Goal: Task Accomplishment & Management: Manage account settings

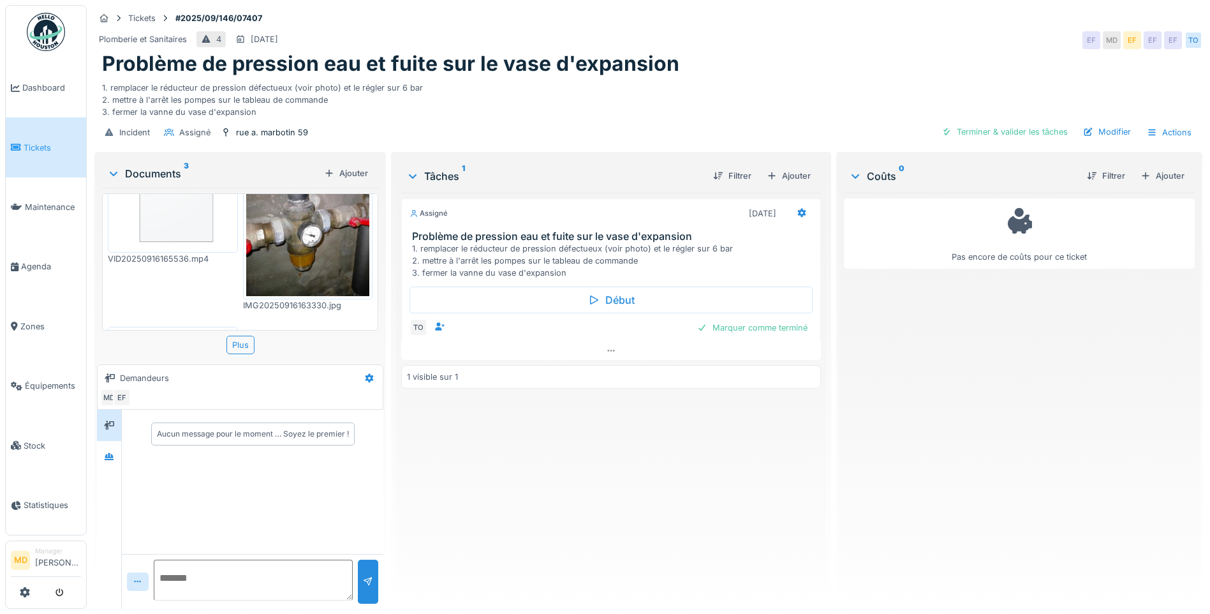
scroll to position [250, 0]
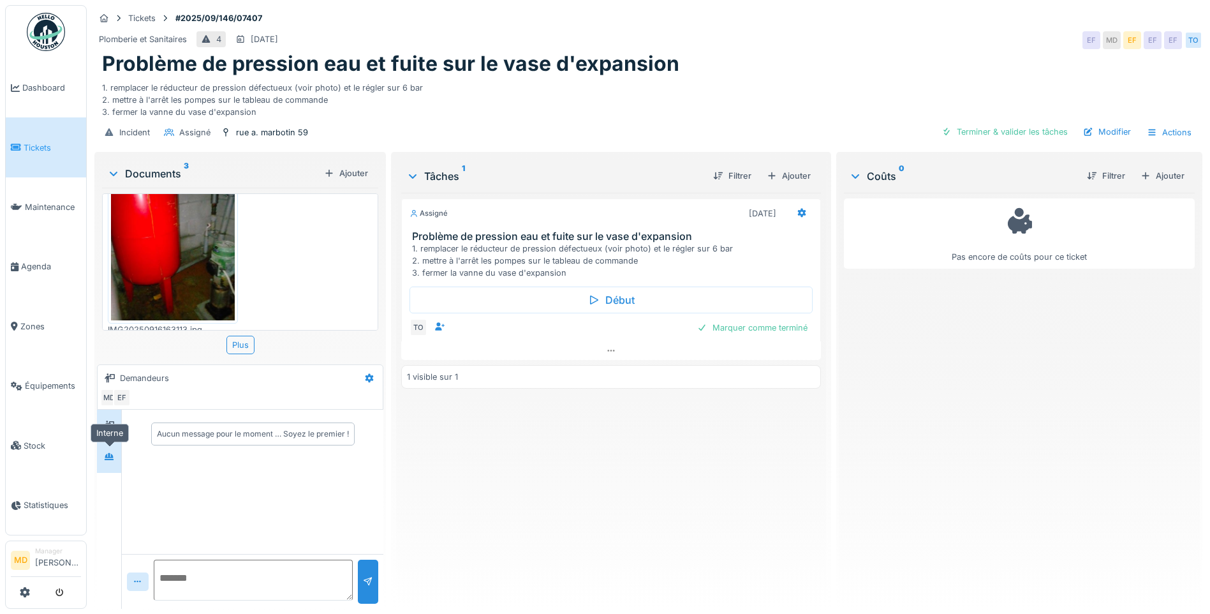
click at [108, 453] on icon at bounding box center [109, 456] width 10 height 8
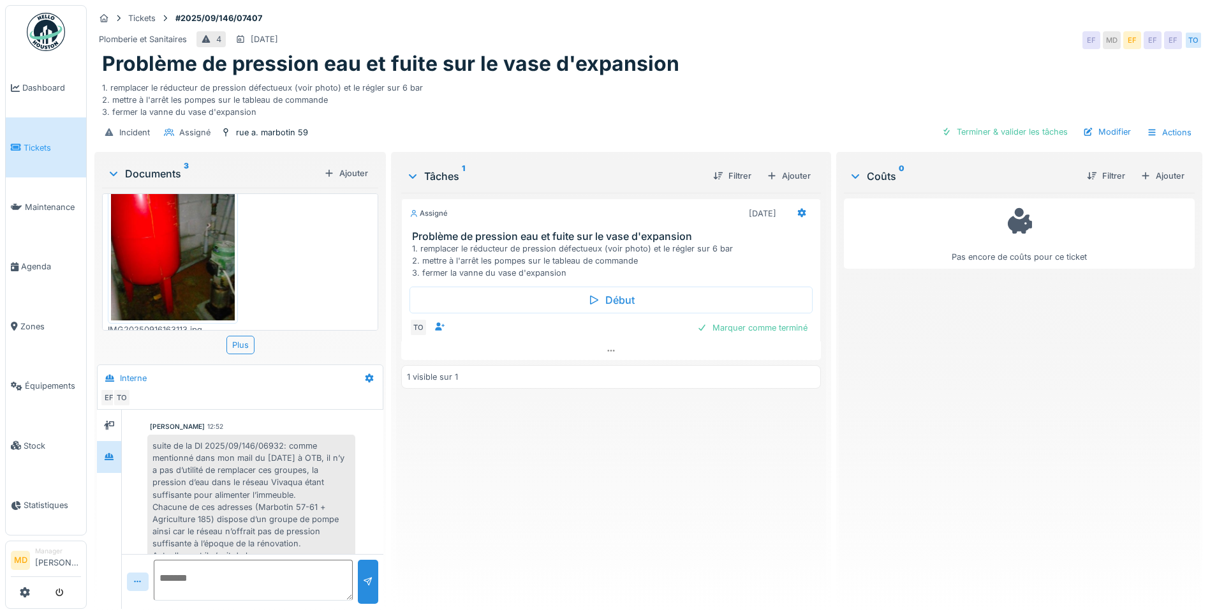
scroll to position [188, 0]
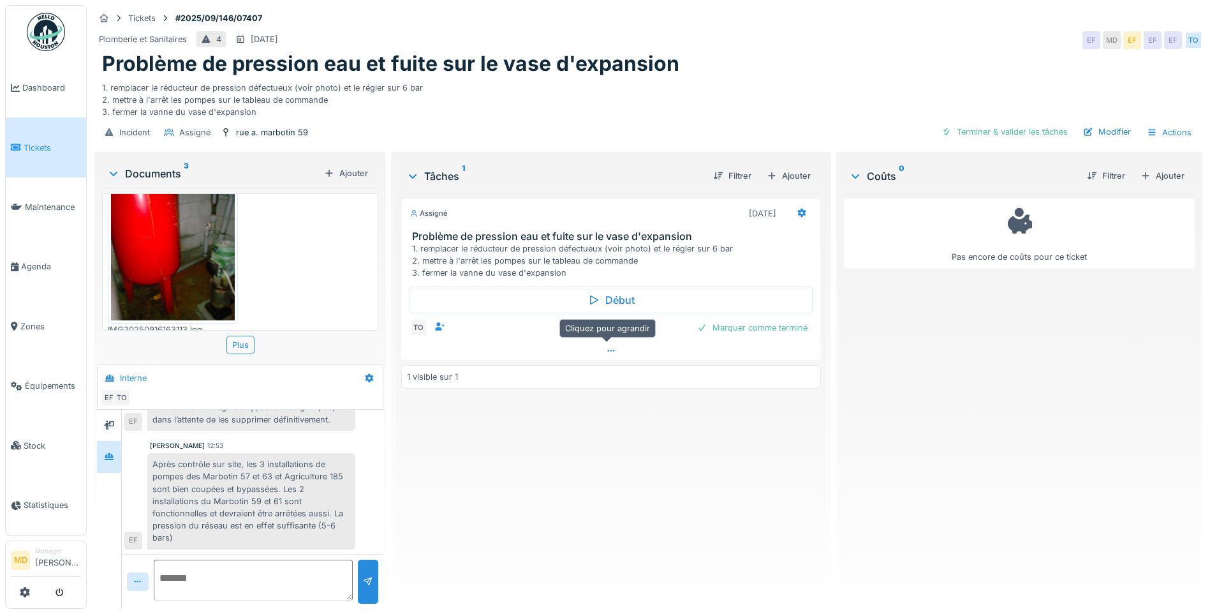
click at [599, 352] on div at bounding box center [611, 350] width 420 height 19
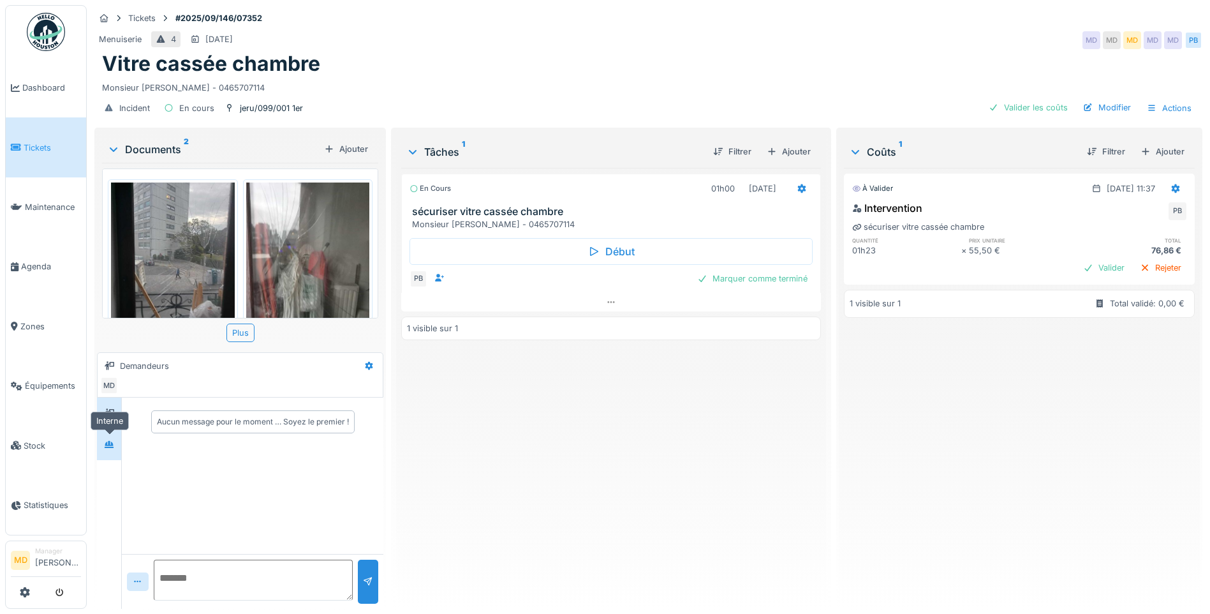
click at [116, 441] on div at bounding box center [109, 444] width 19 height 16
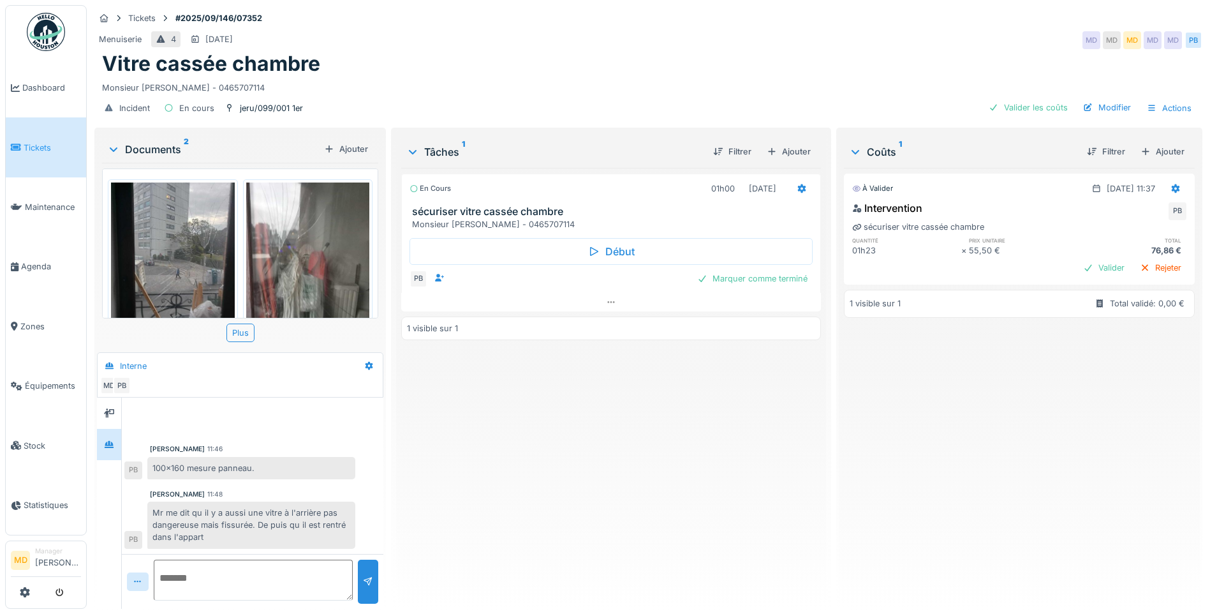
scroll to position [4, 0]
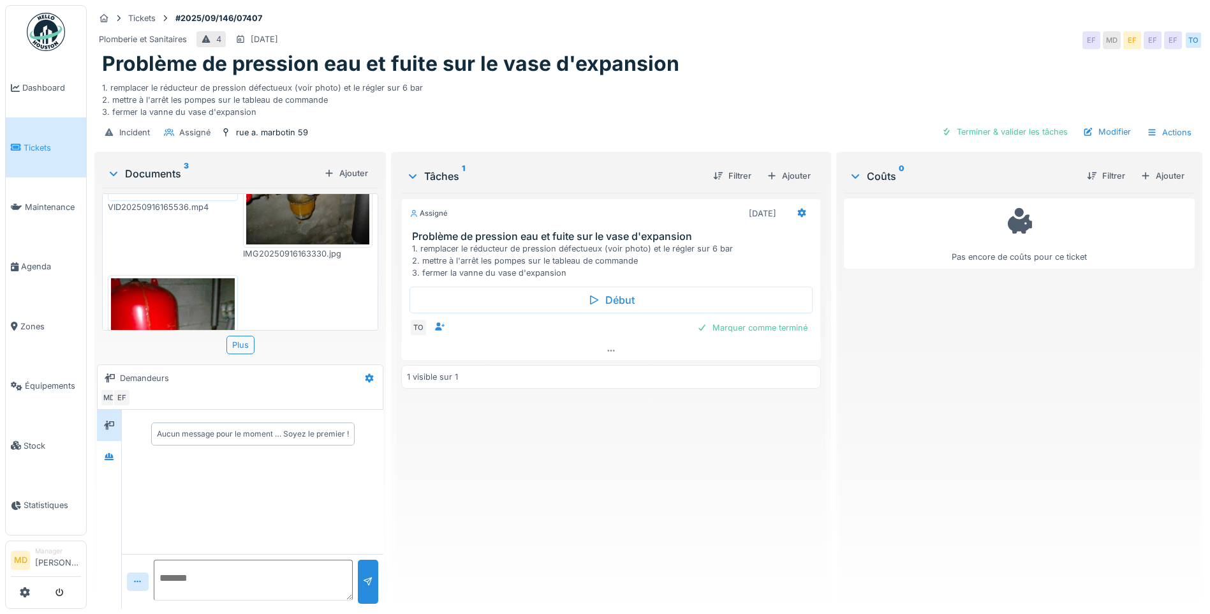
scroll to position [250, 0]
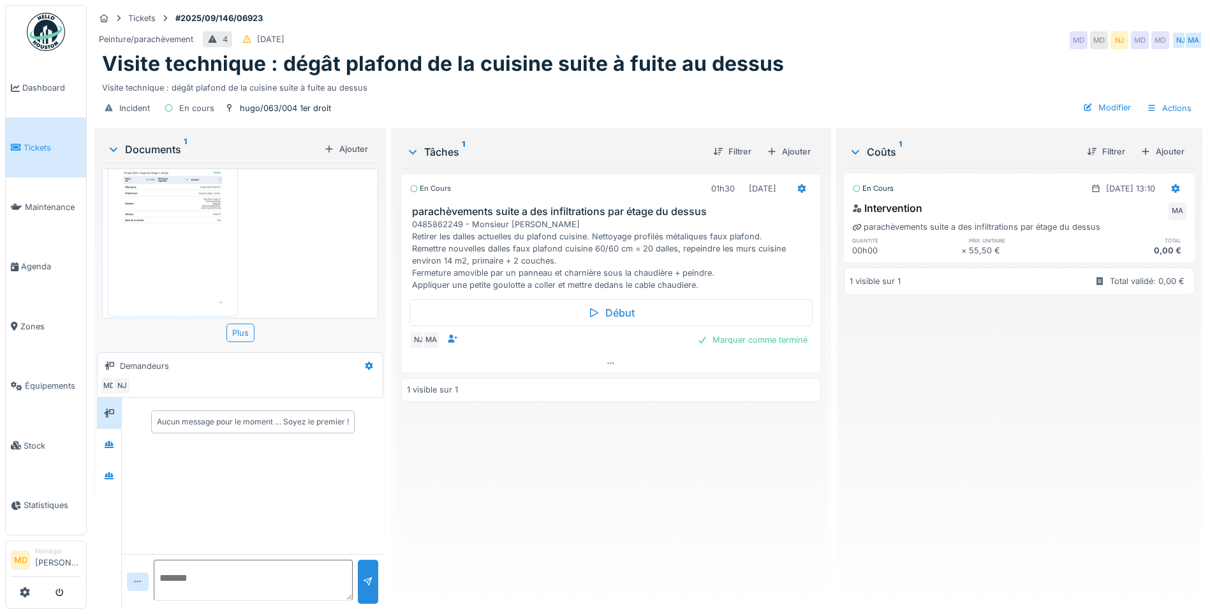
scroll to position [57, 0]
click at [115, 437] on div at bounding box center [109, 444] width 19 height 16
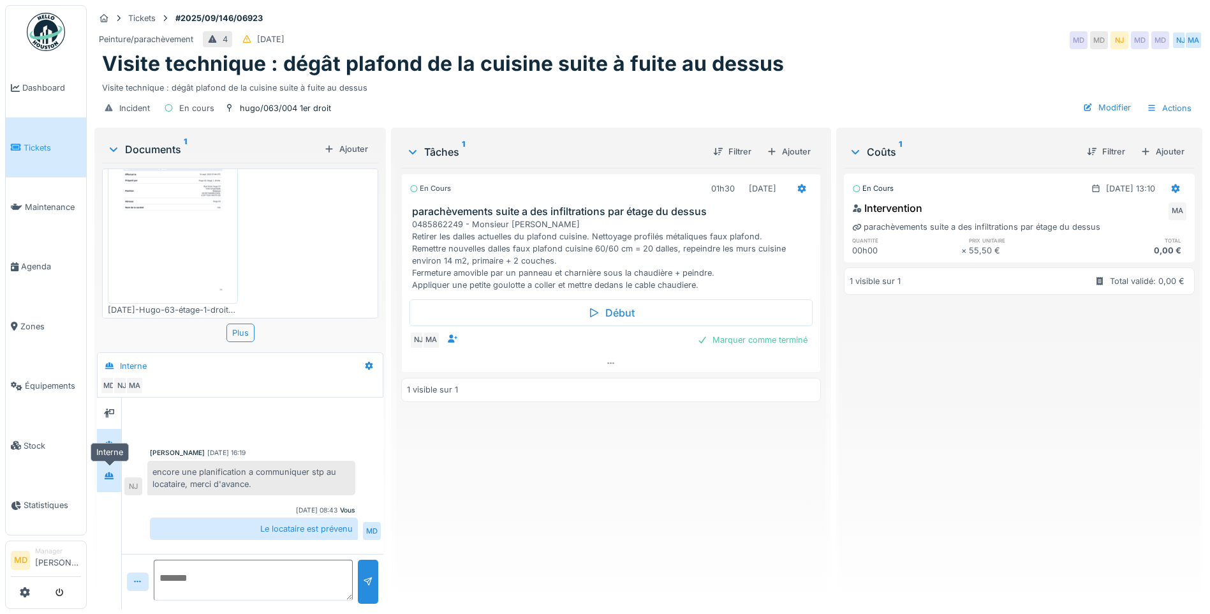
click at [115, 479] on div at bounding box center [109, 476] width 19 height 16
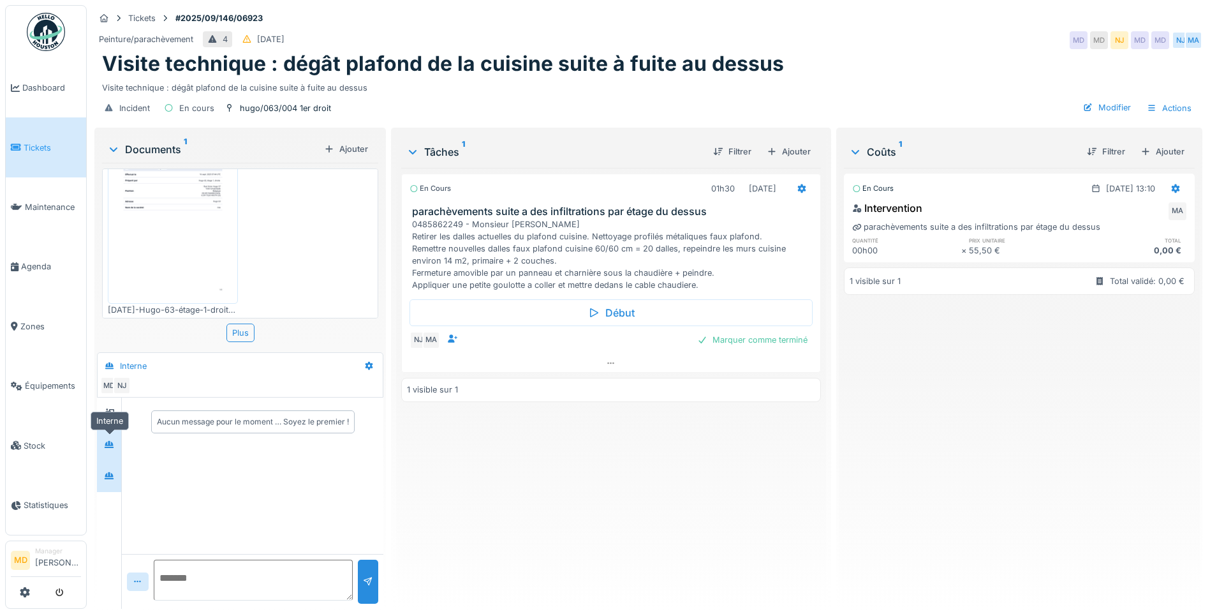
click at [108, 440] on icon at bounding box center [109, 444] width 10 height 8
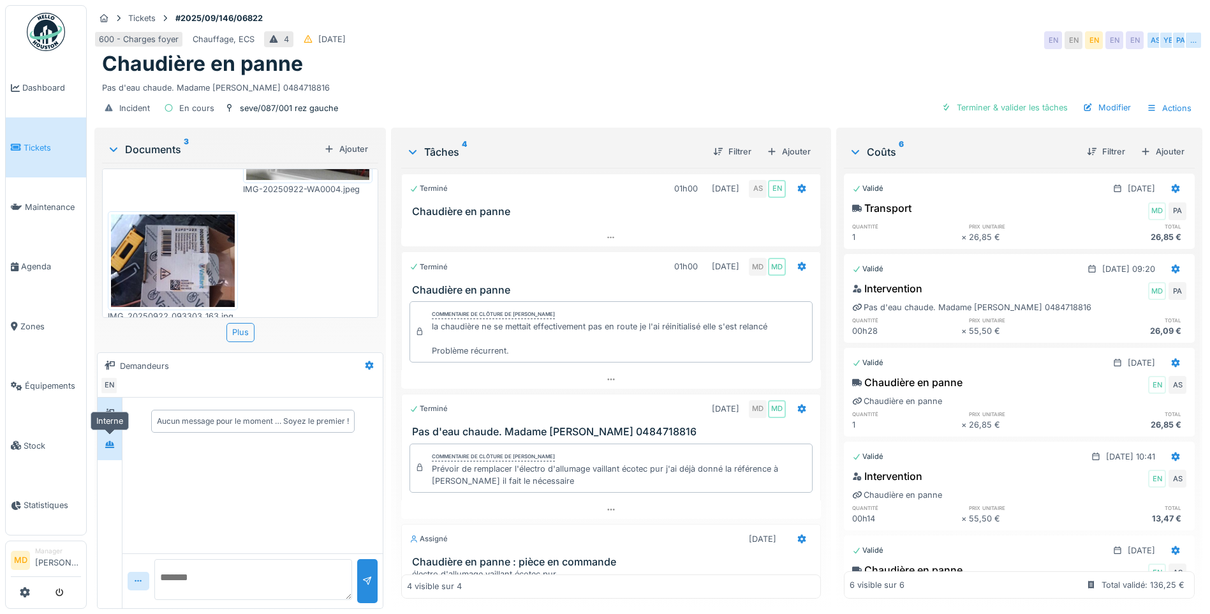
click at [115, 445] on div at bounding box center [109, 444] width 19 height 16
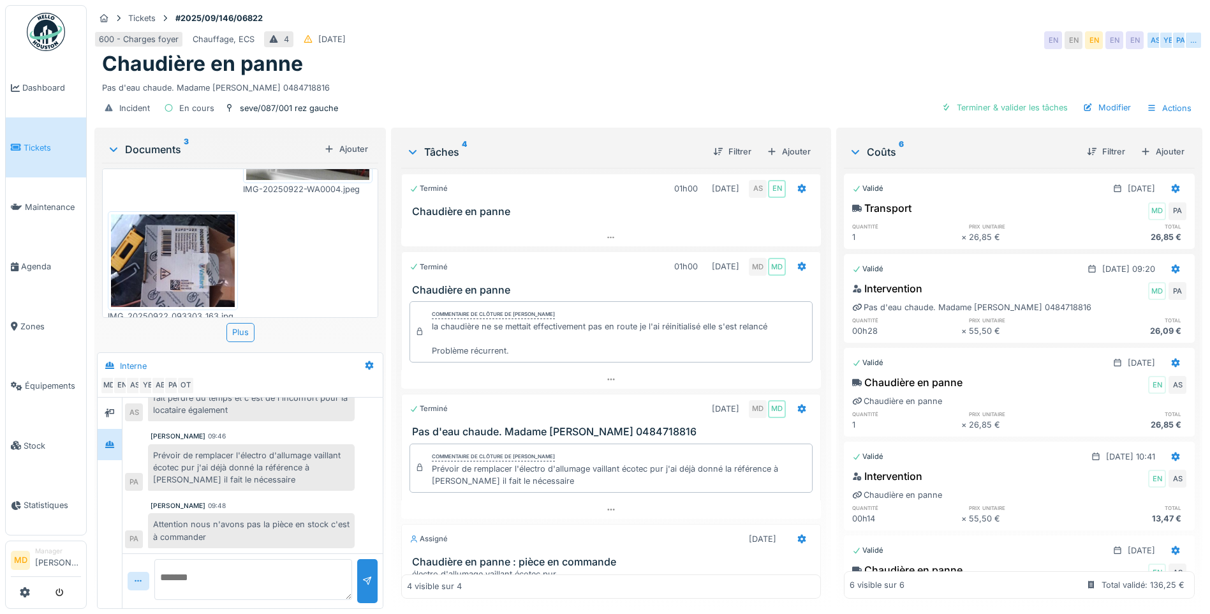
scroll to position [10, 0]
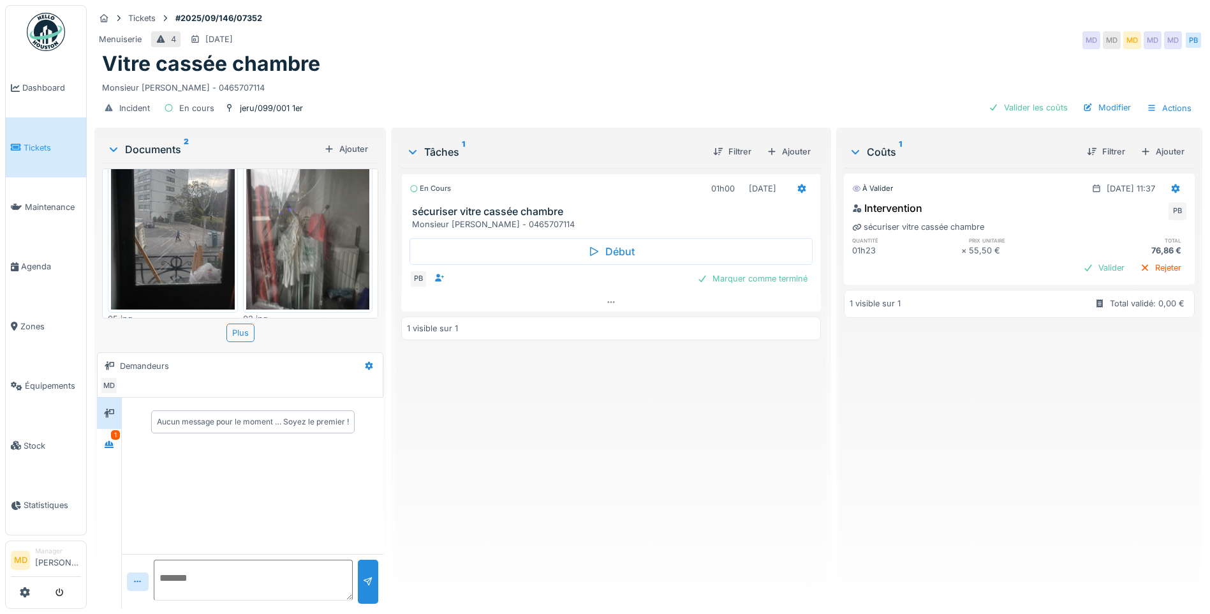
scroll to position [48, 0]
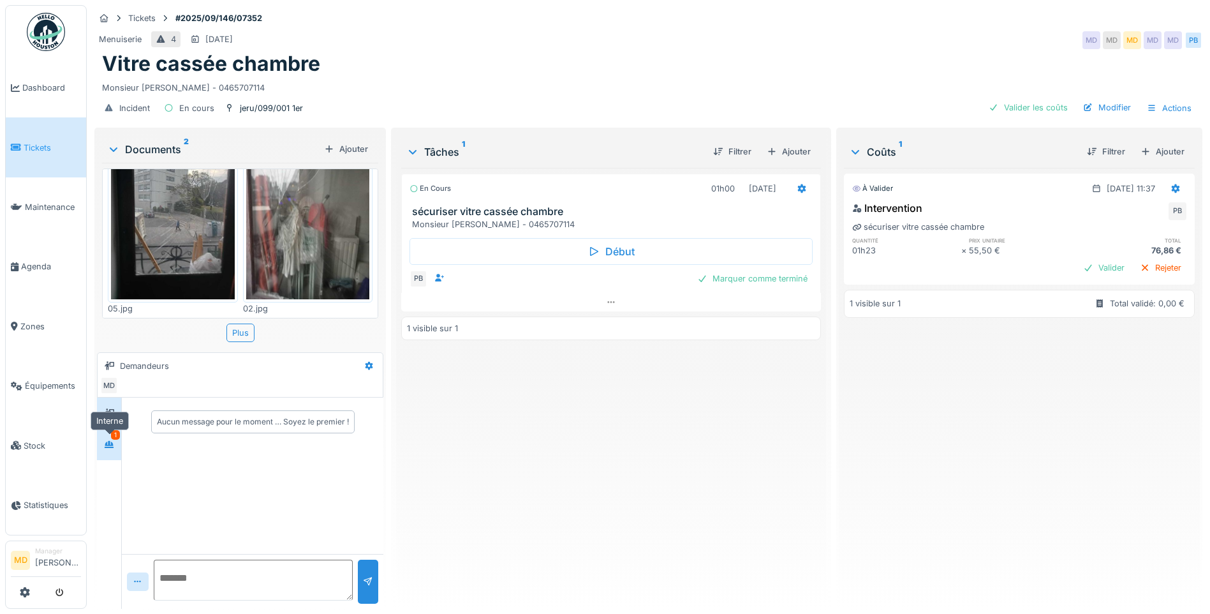
click at [106, 443] on icon at bounding box center [109, 444] width 10 height 8
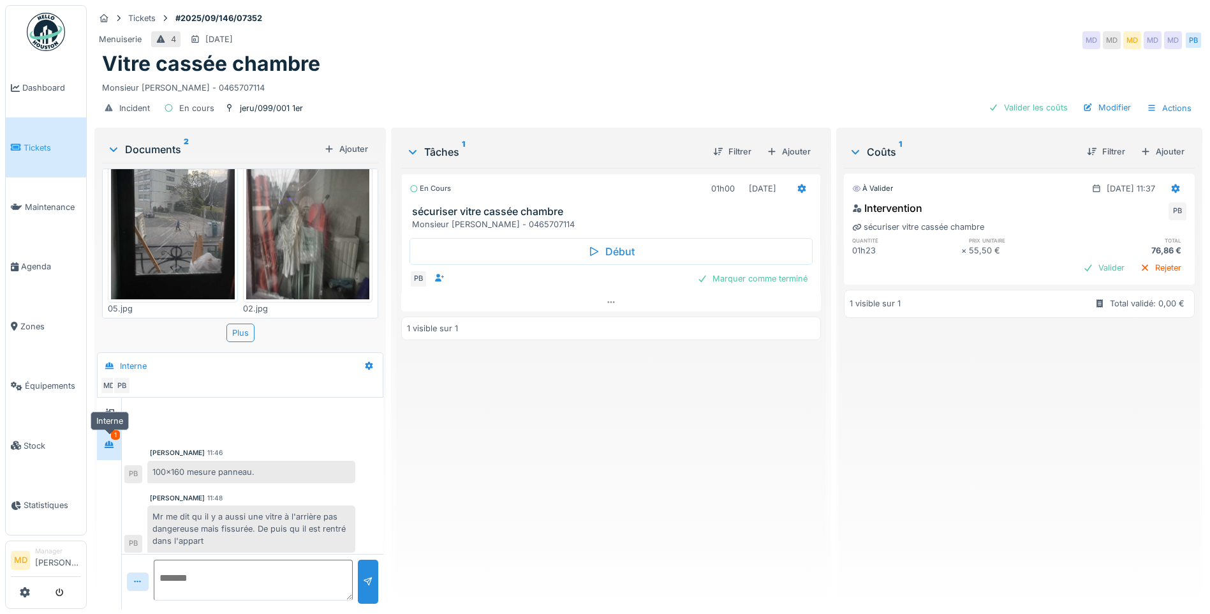
scroll to position [74, 0]
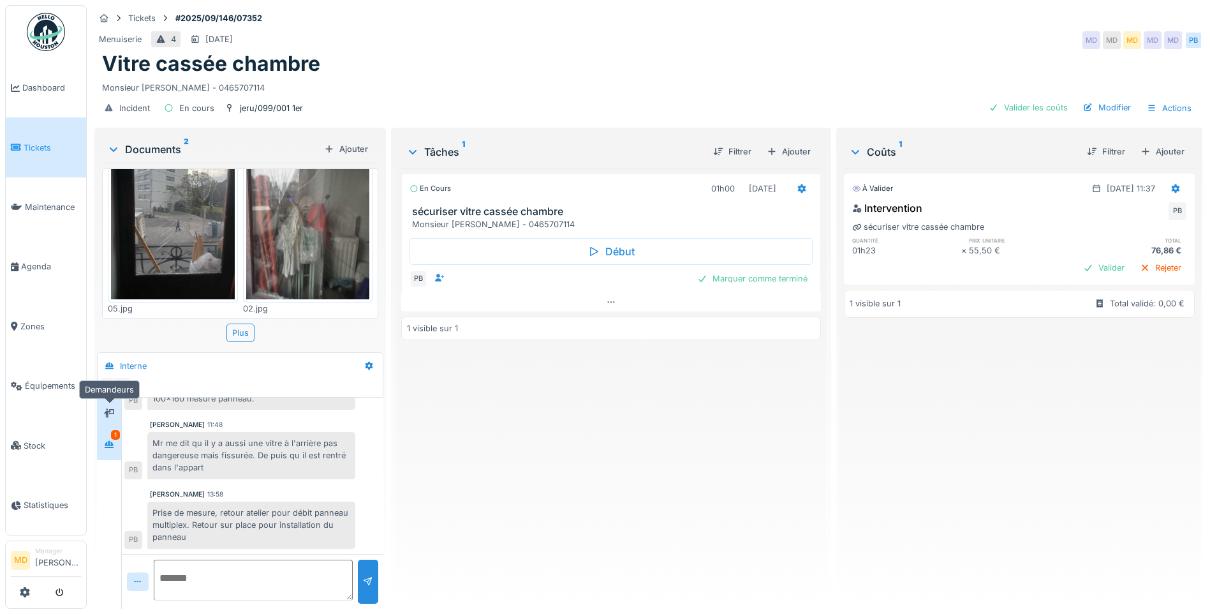
click at [109, 409] on icon at bounding box center [109, 413] width 10 height 8
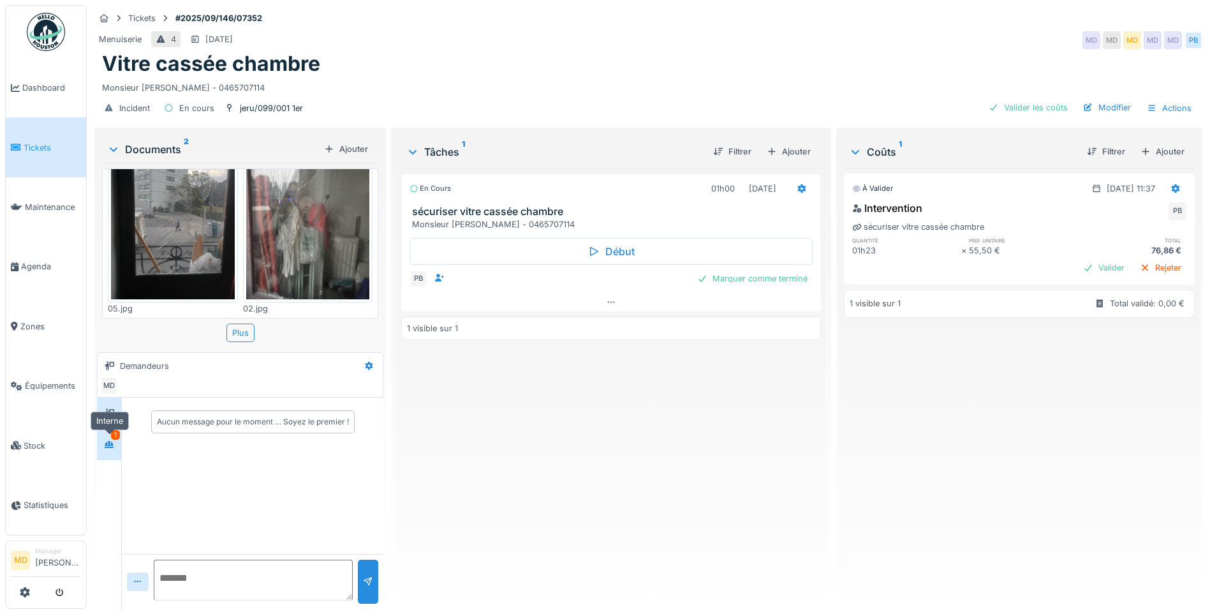
click at [108, 443] on icon at bounding box center [109, 444] width 10 height 8
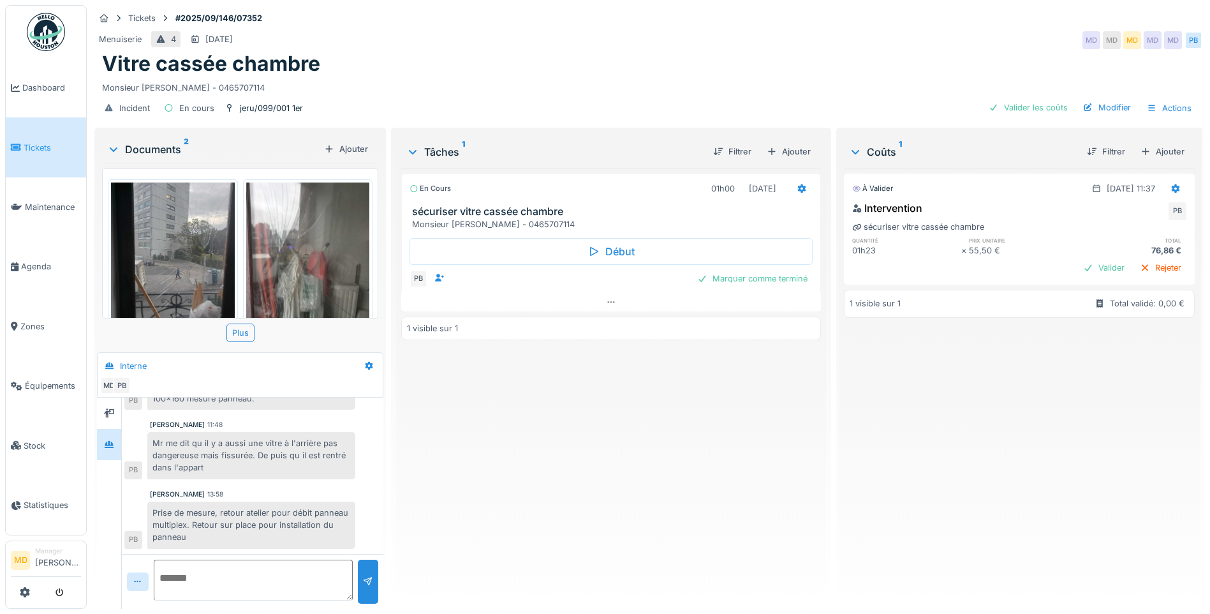
click at [175, 245] on img at bounding box center [173, 264] width 124 height 165
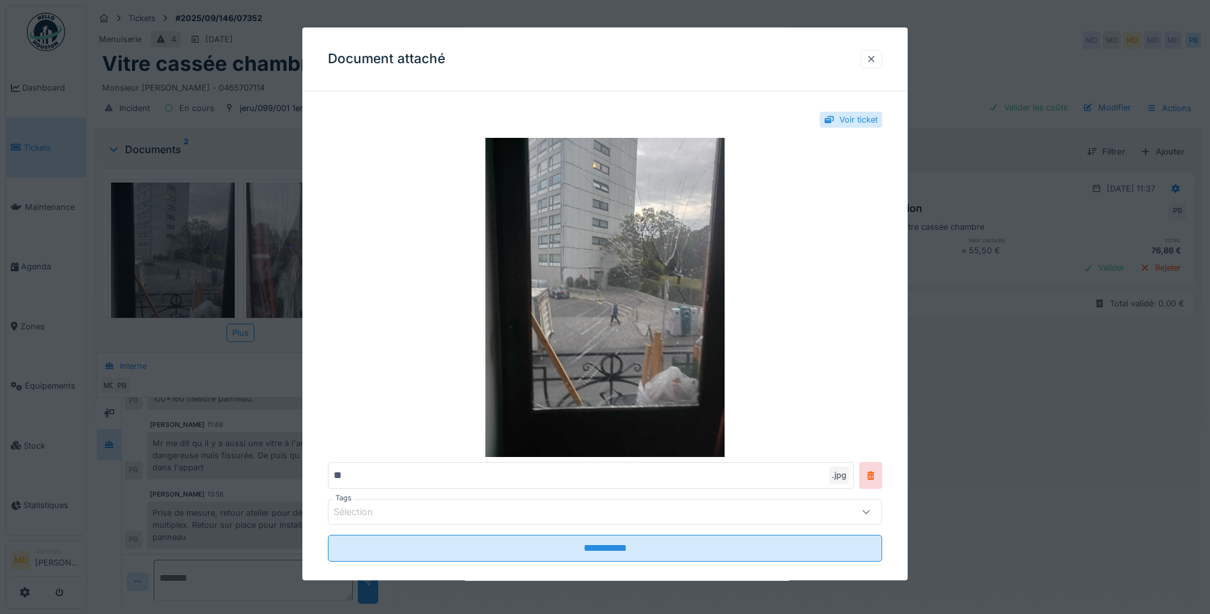
click at [873, 57] on div at bounding box center [871, 59] width 10 height 12
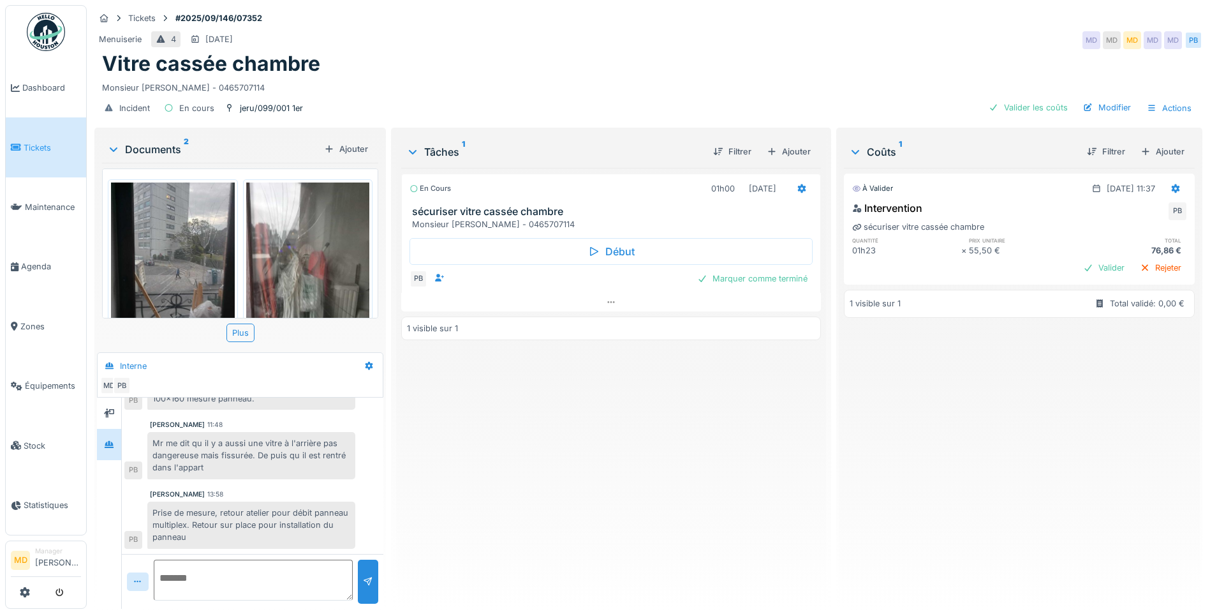
click at [282, 226] on img at bounding box center [308, 264] width 124 height 165
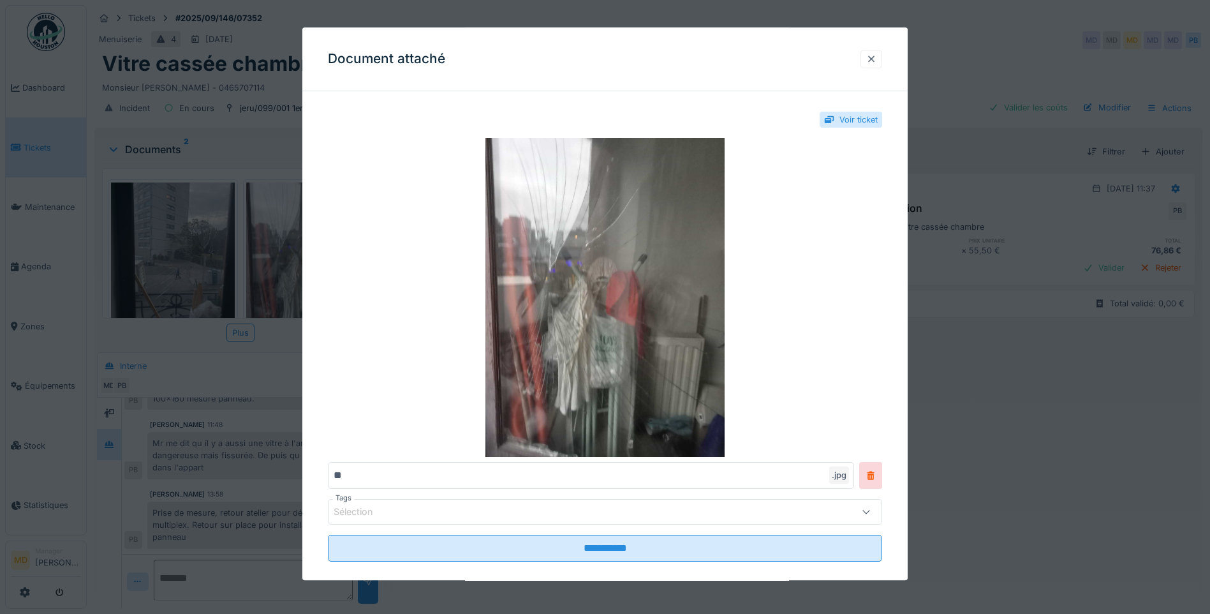
click at [866, 58] on div at bounding box center [872, 59] width 22 height 19
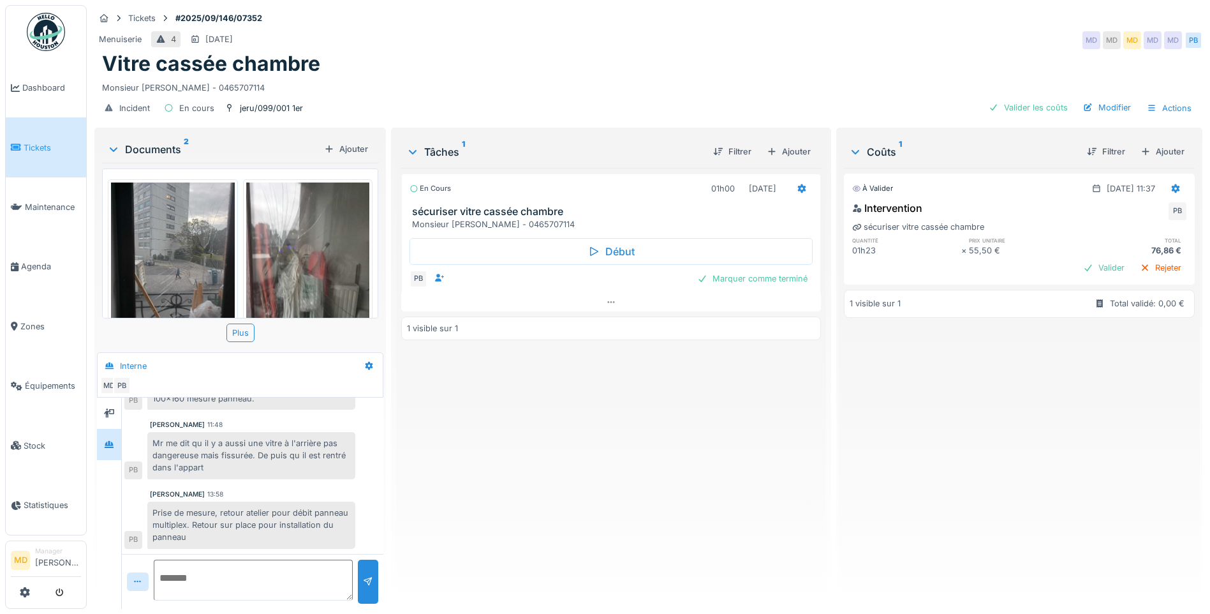
click at [184, 218] on img at bounding box center [173, 264] width 124 height 165
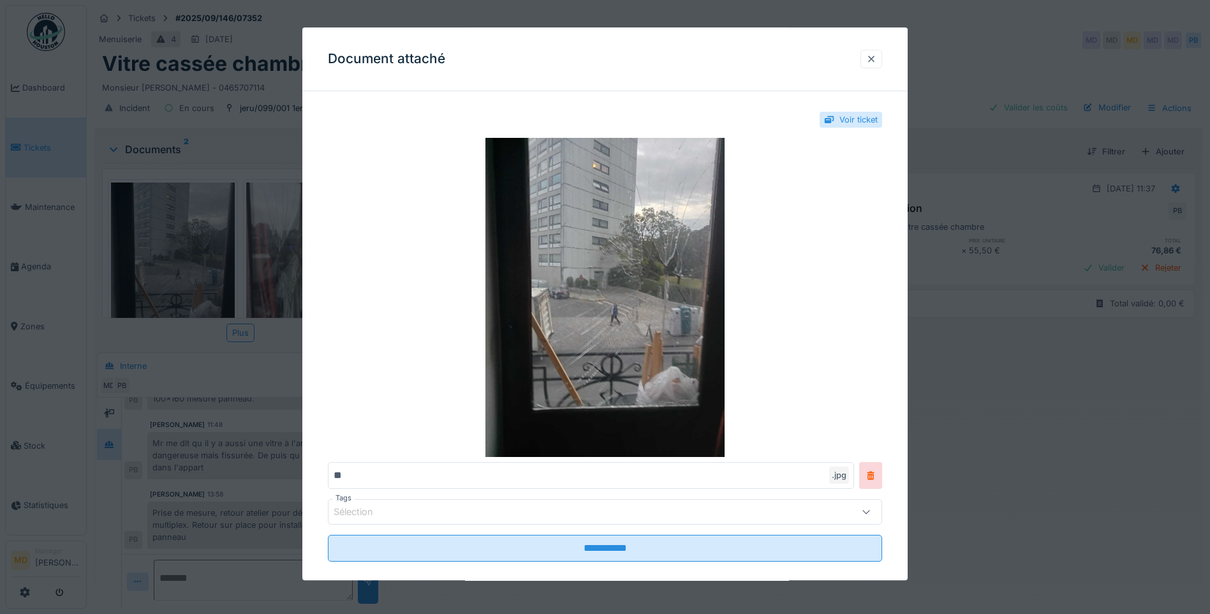
click at [868, 59] on div at bounding box center [872, 59] width 22 height 19
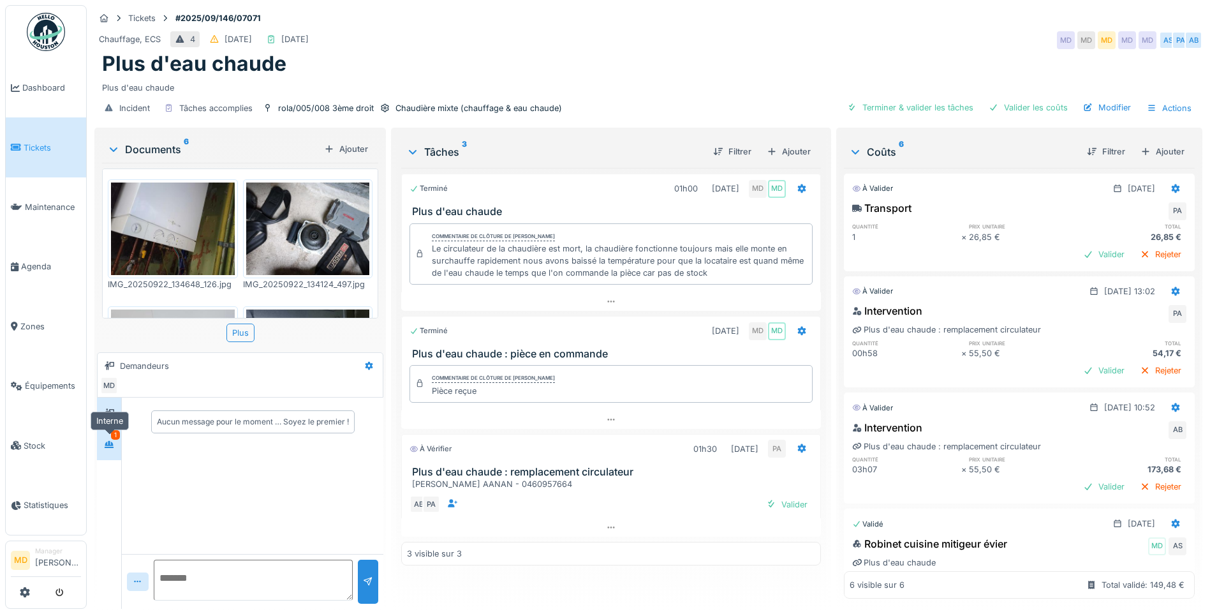
click at [112, 443] on icon at bounding box center [109, 444] width 9 height 7
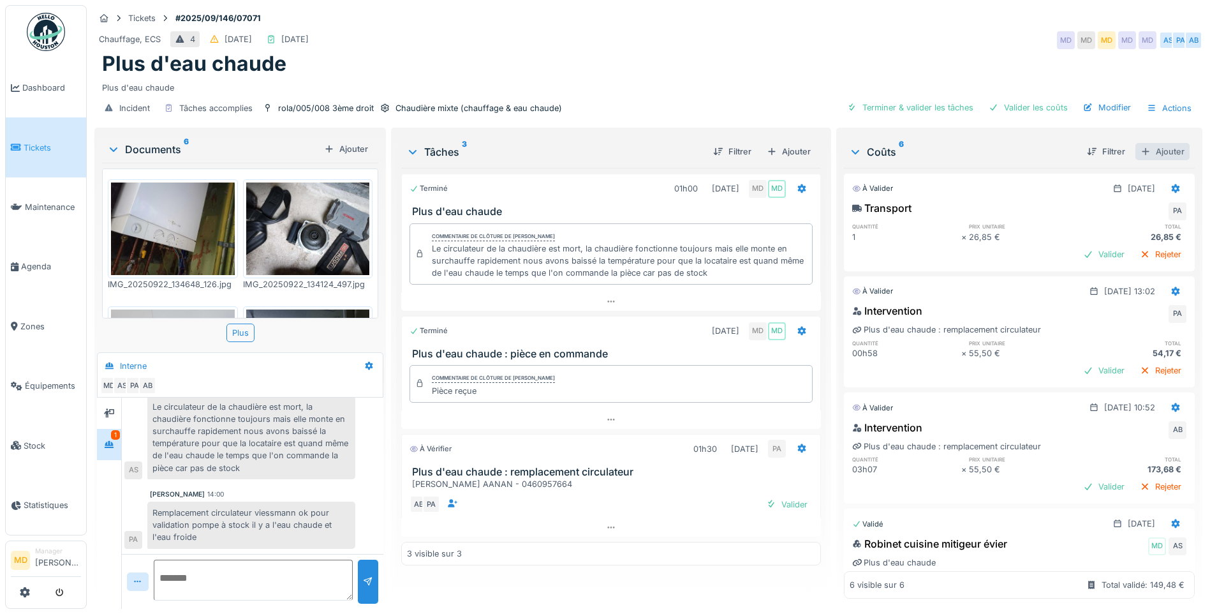
click at [1140, 152] on div "Ajouter" at bounding box center [1163, 151] width 54 height 17
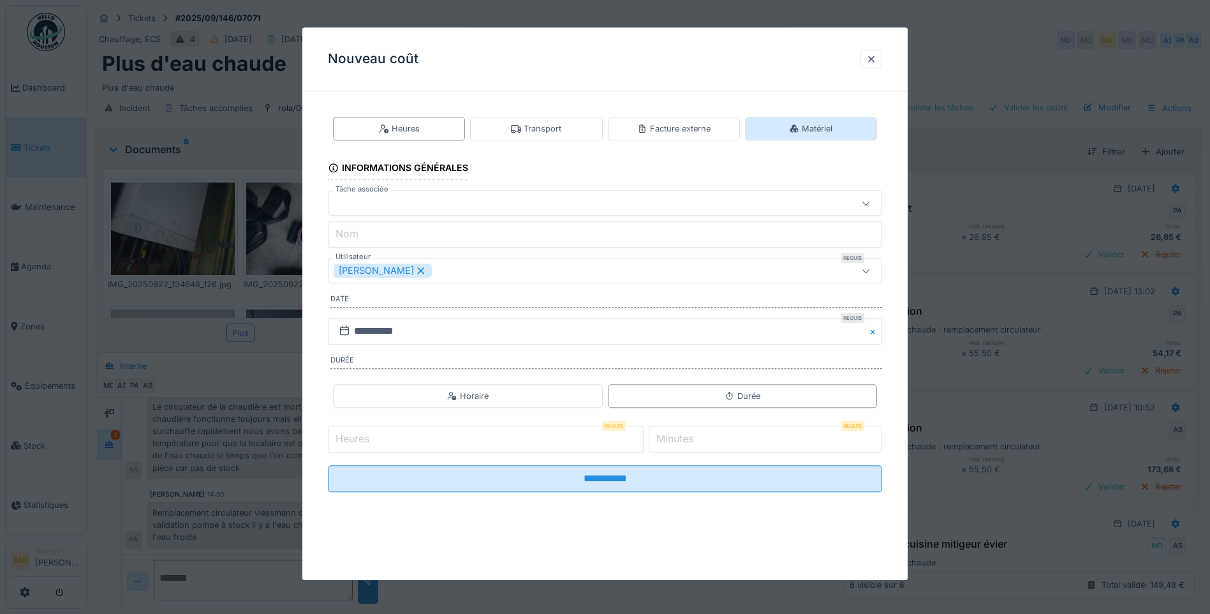
click at [797, 128] on icon at bounding box center [794, 128] width 8 height 8
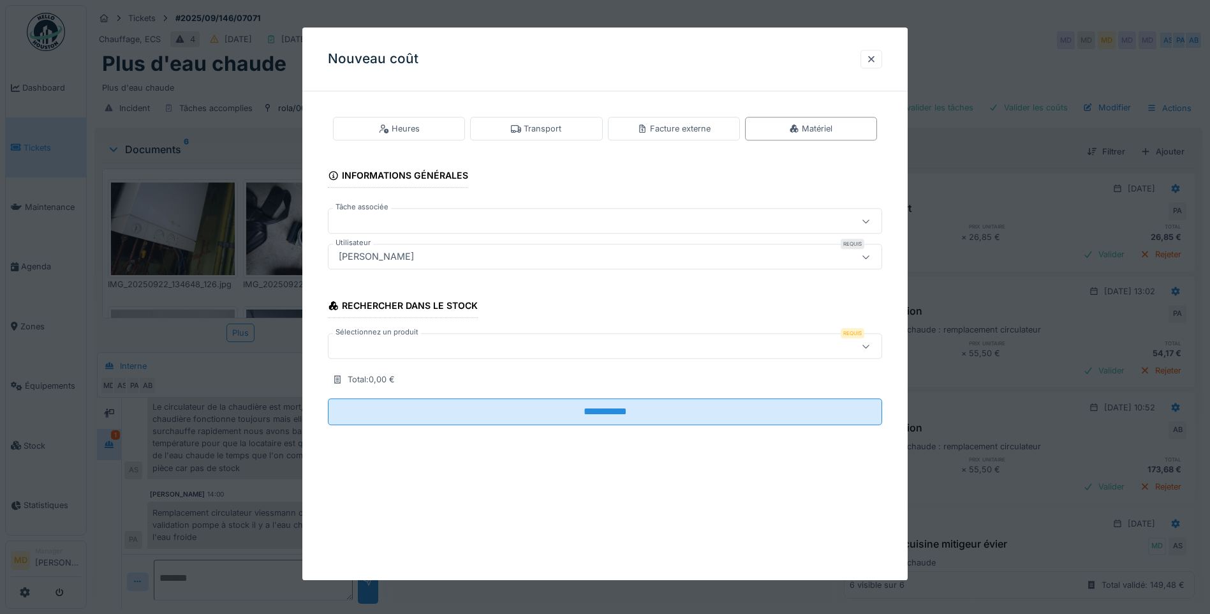
click at [408, 343] on div at bounding box center [573, 346] width 478 height 14
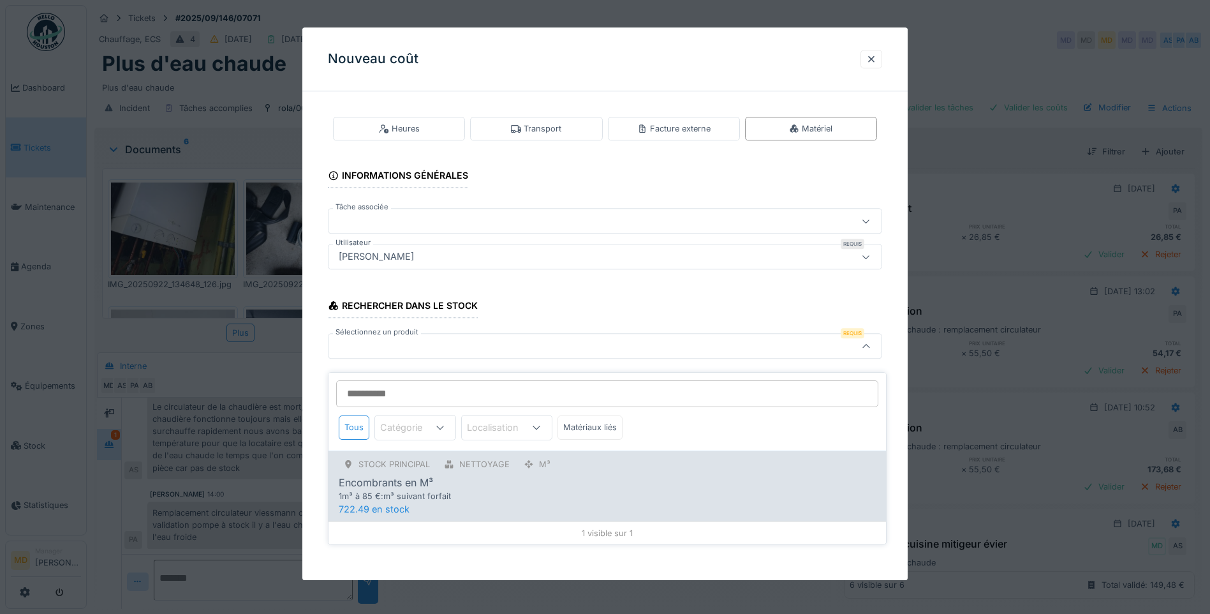
scroll to position [10, 0]
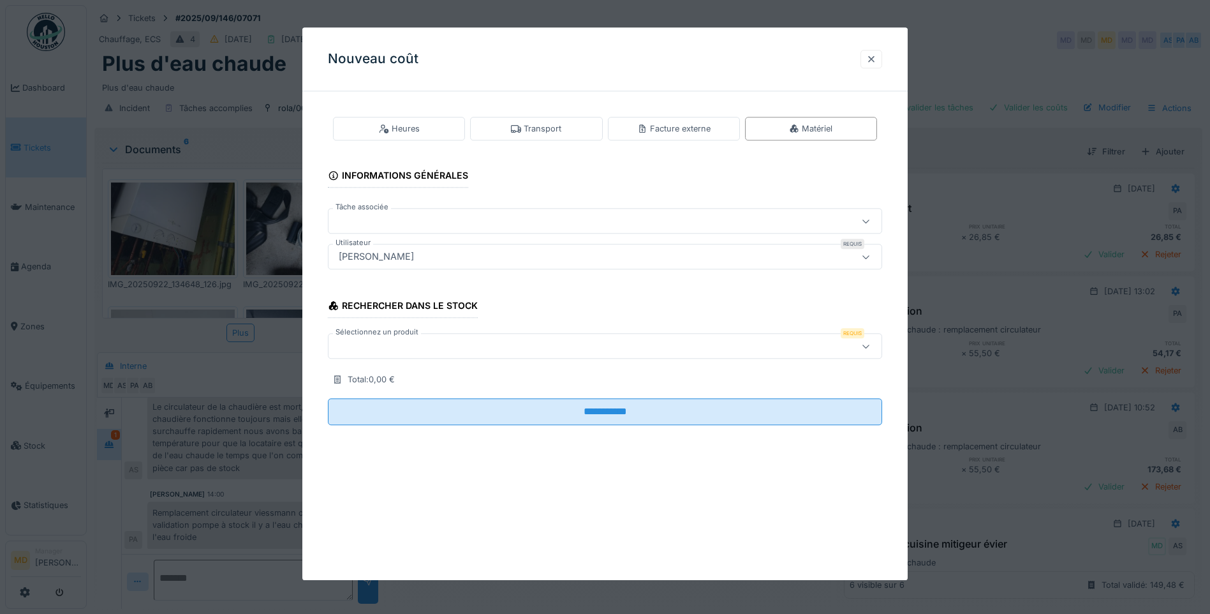
click at [876, 59] on div at bounding box center [871, 59] width 10 height 12
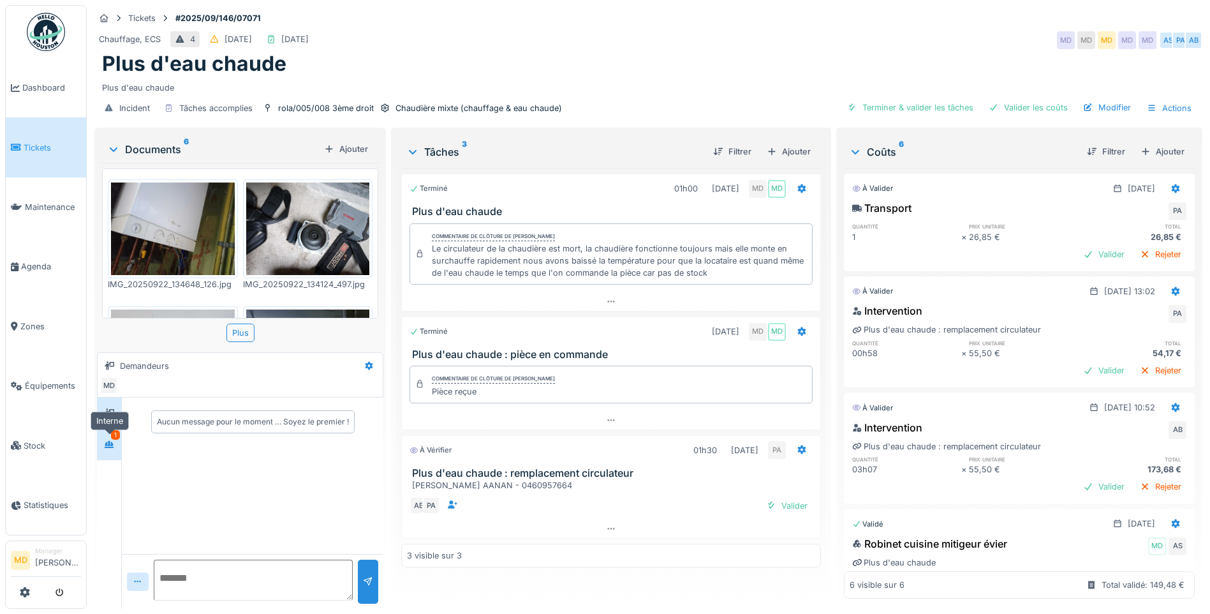
click at [116, 443] on div at bounding box center [109, 444] width 19 height 16
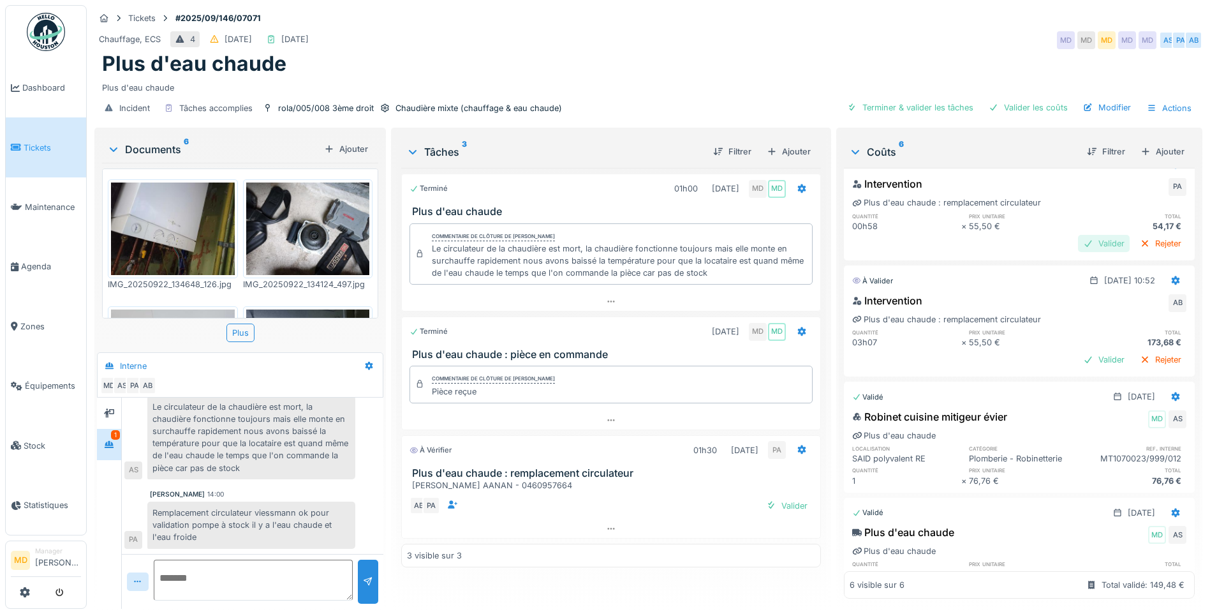
scroll to position [128, 0]
click at [112, 415] on icon at bounding box center [109, 413] width 10 height 8
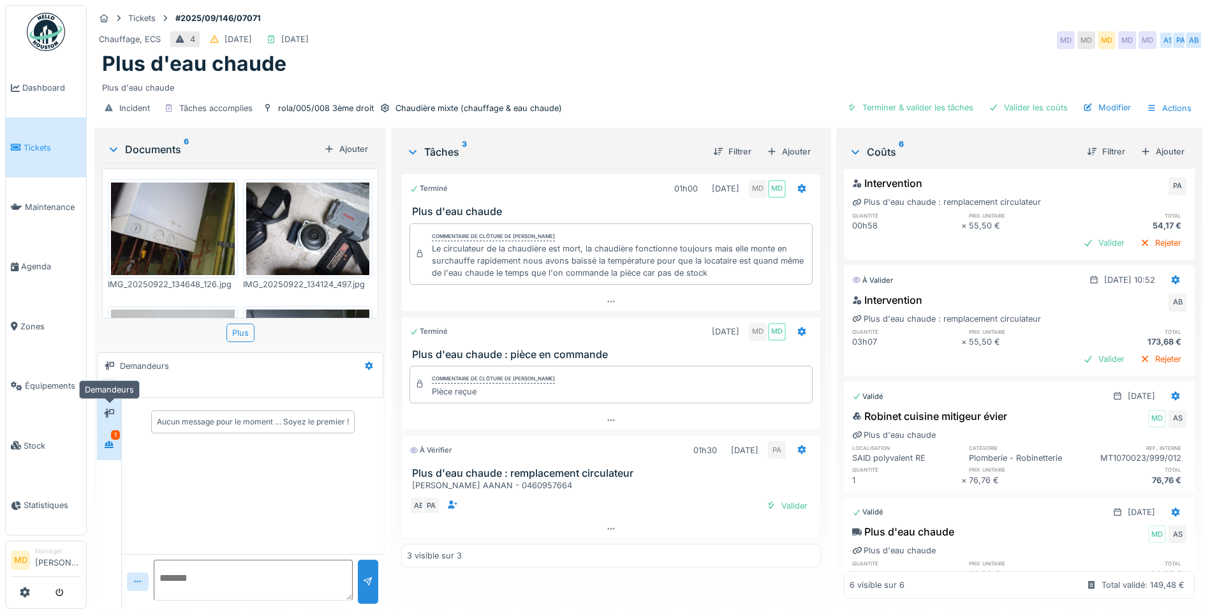
scroll to position [0, 0]
click at [107, 437] on div at bounding box center [109, 444] width 19 height 16
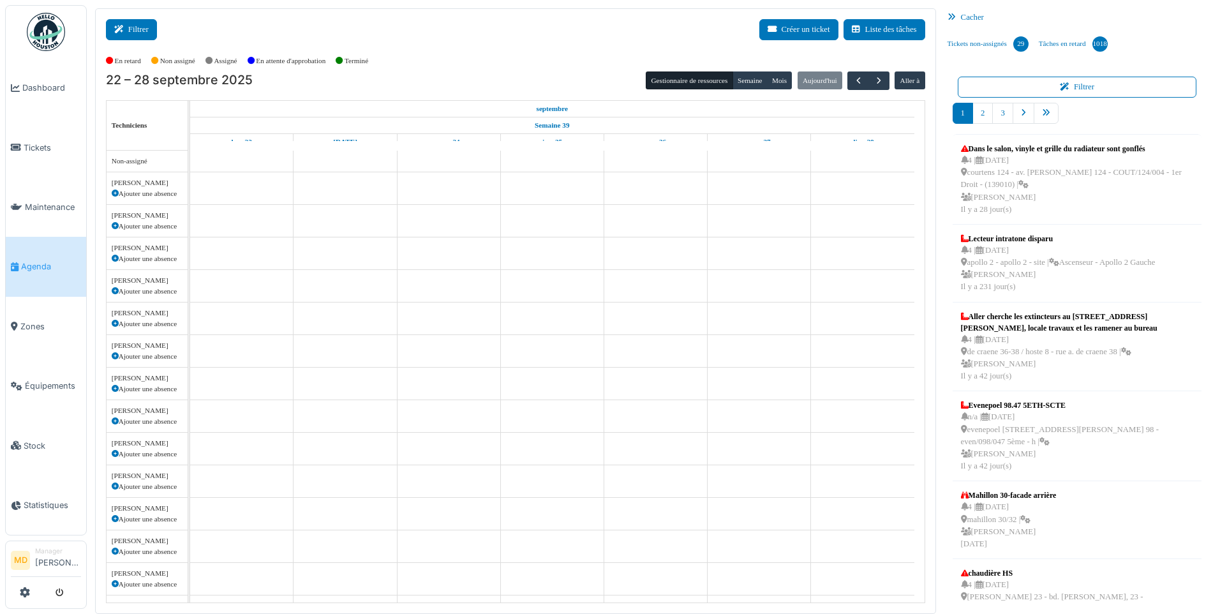
click at [140, 26] on button "Filtrer" at bounding box center [131, 29] width 51 height 21
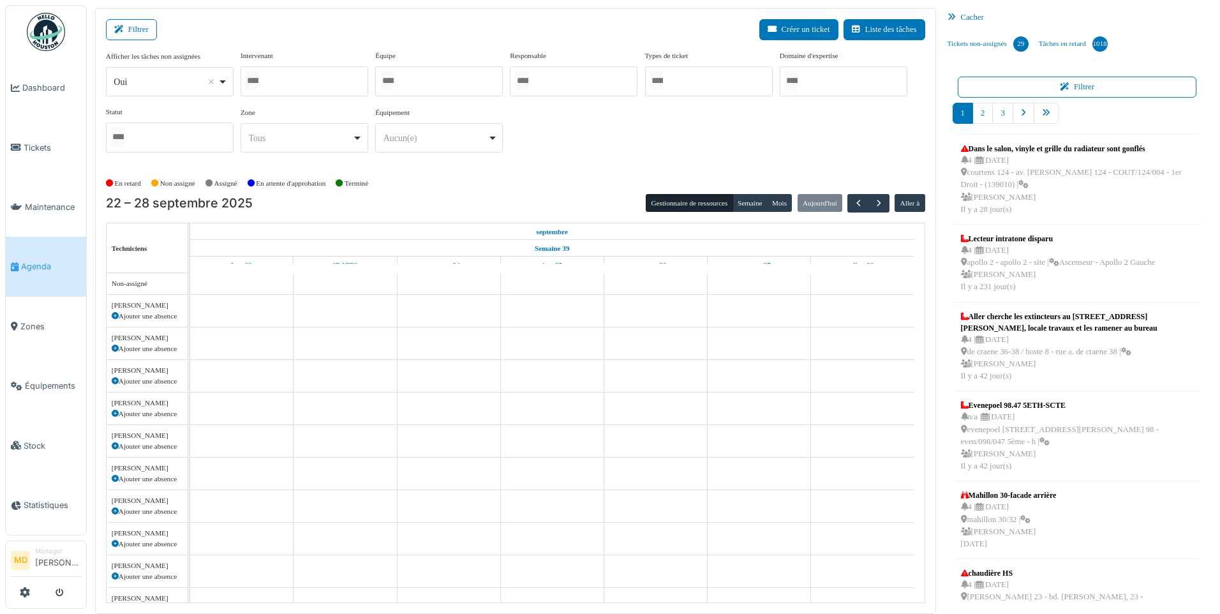
click at [320, 87] on div at bounding box center [305, 81] width 128 height 30
type input "******"
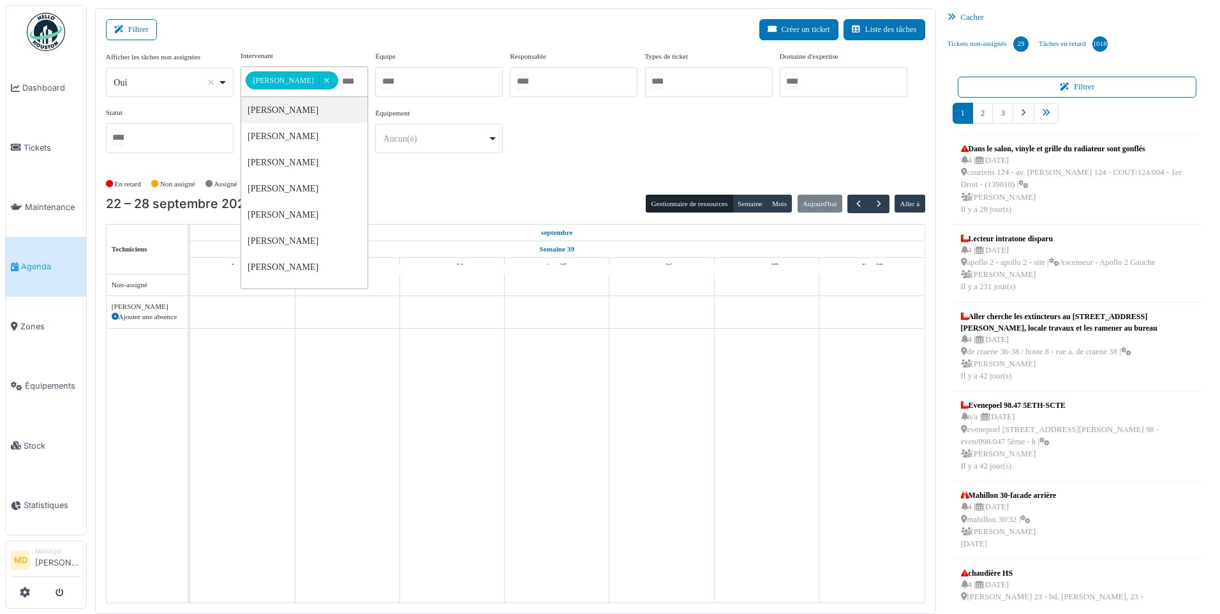
click at [707, 166] on div "**********" at bounding box center [515, 111] width 819 height 123
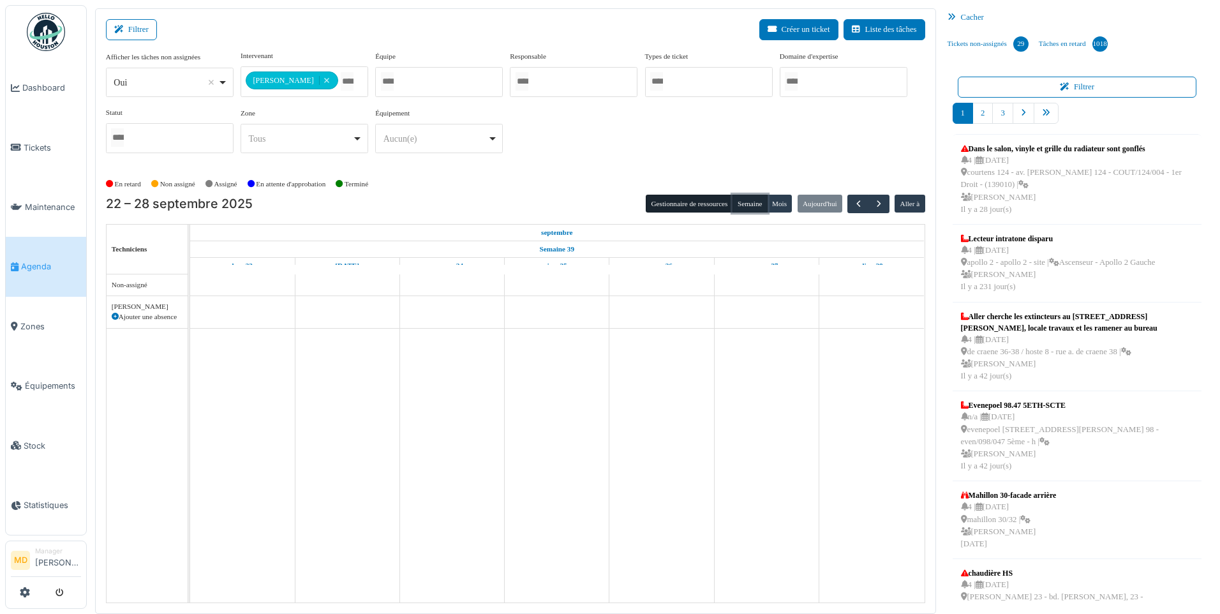
click at [751, 204] on button "Semaine" at bounding box center [749, 204] width 35 height 18
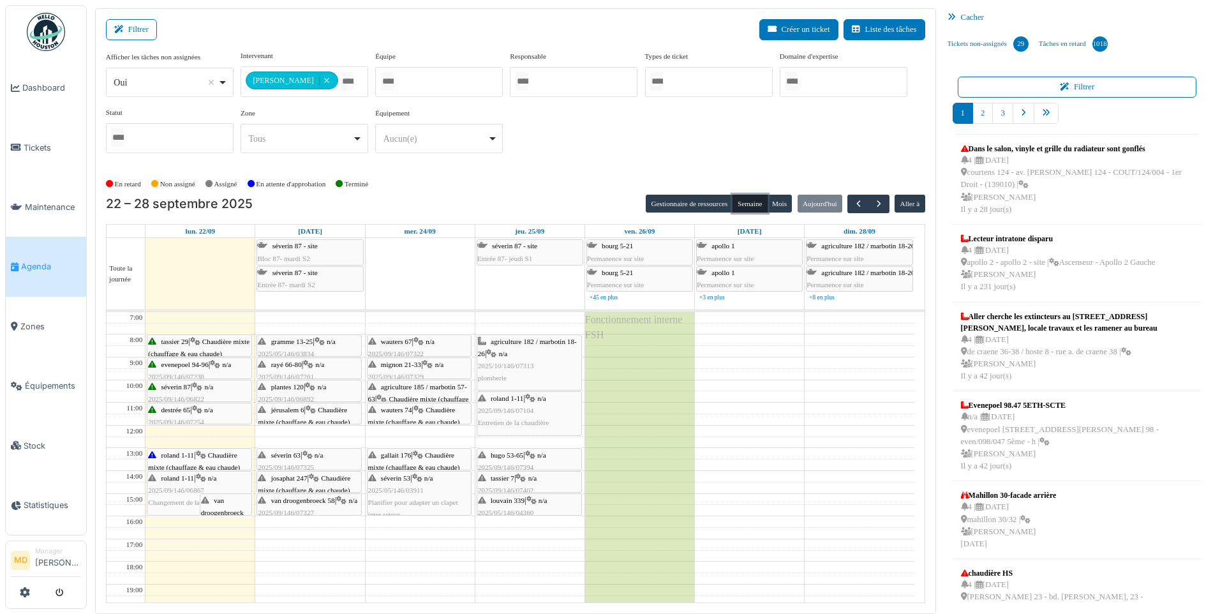
click at [203, 415] on div "destrée 65 | n/a 2025/09/146/07254 Pas d'eau chaude ni de chauffage" at bounding box center [199, 422] width 103 height 37
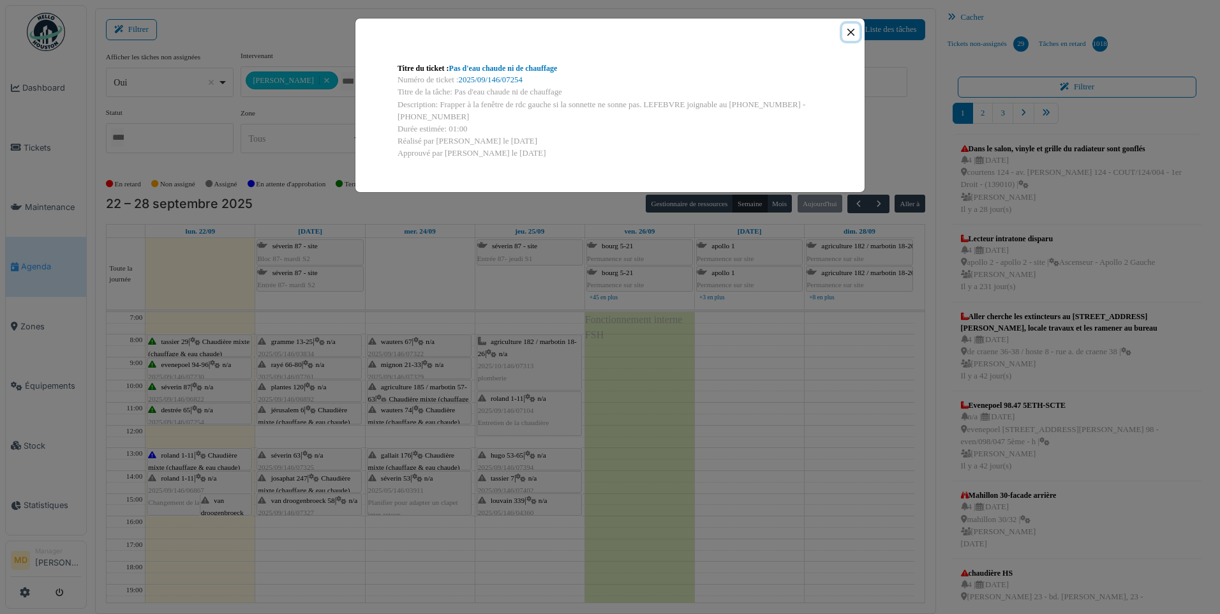
click at [854, 32] on button "Close" at bounding box center [850, 32] width 17 height 17
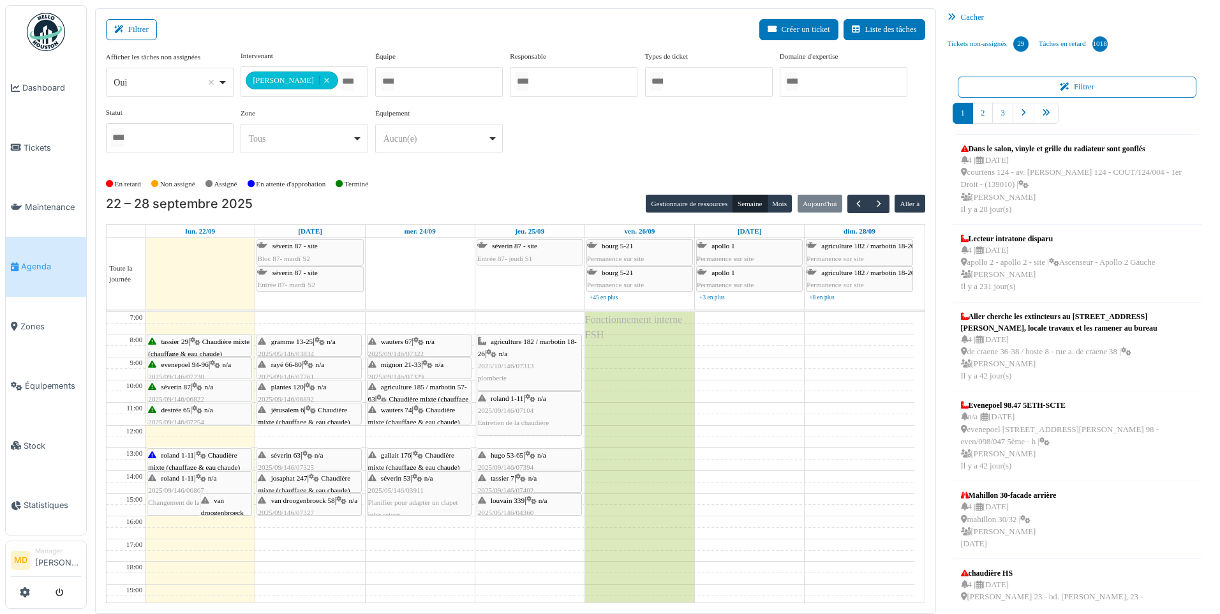
click at [209, 396] on div "séverin 87 | n/a 2025/09/146/06822 Pas d'eau chaude. Madame Pacvoska 0484718816" at bounding box center [199, 405] width 103 height 49
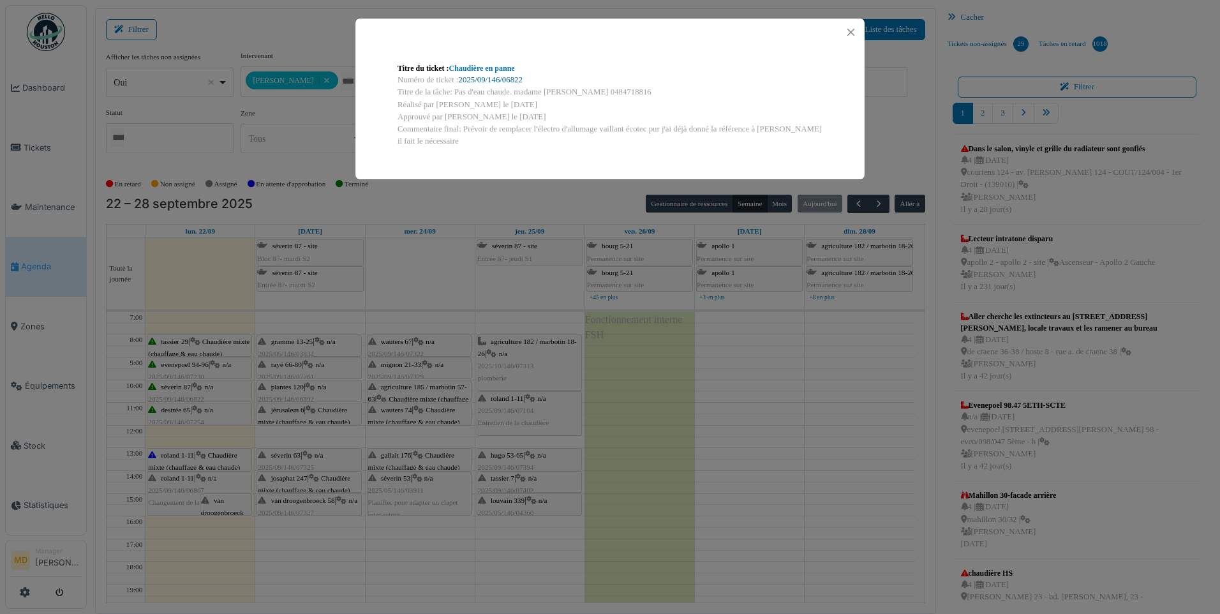
click at [492, 80] on link "2025/09/146/06822" at bounding box center [491, 79] width 64 height 9
click at [853, 38] on button "Close" at bounding box center [850, 32] width 17 height 17
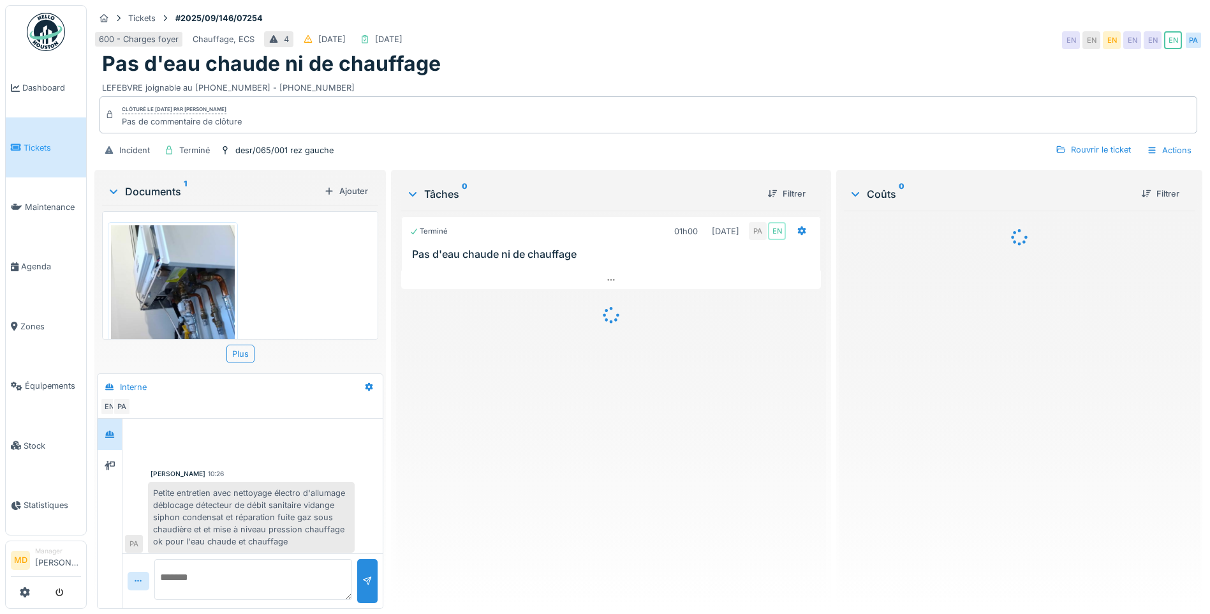
scroll to position [4, 0]
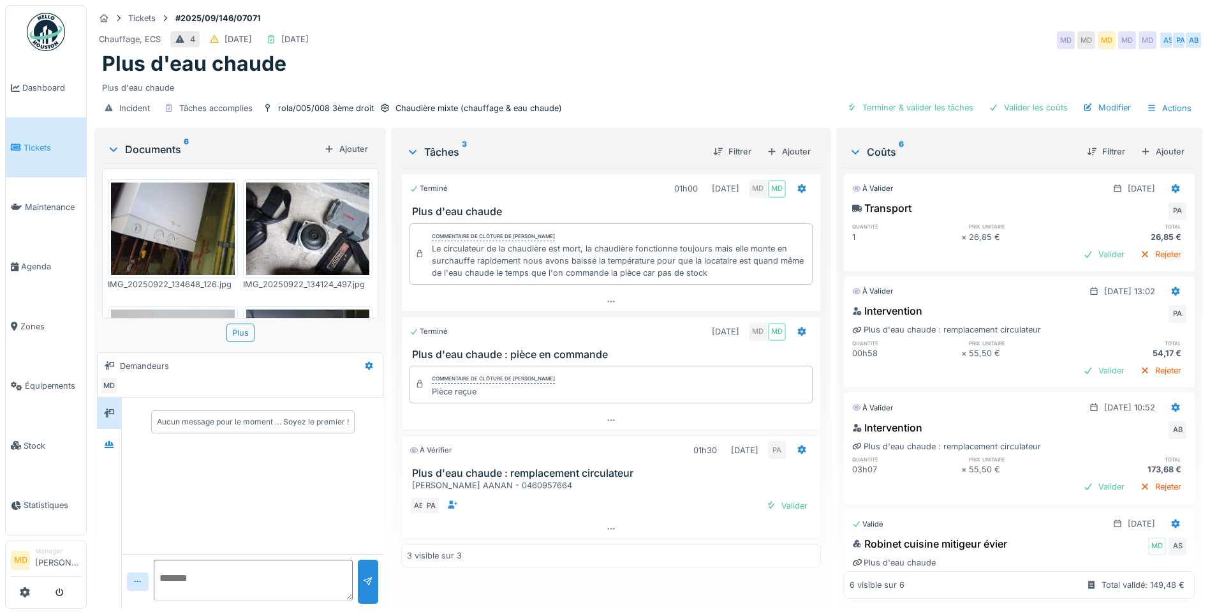
scroll to position [64, 0]
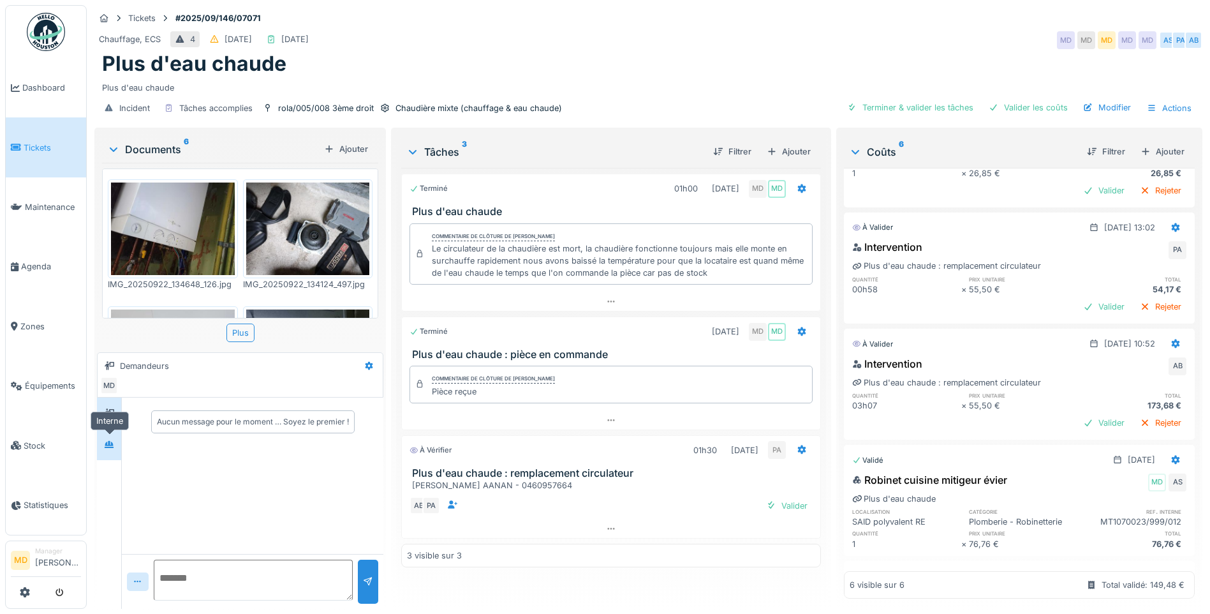
click at [103, 448] on div at bounding box center [109, 444] width 19 height 16
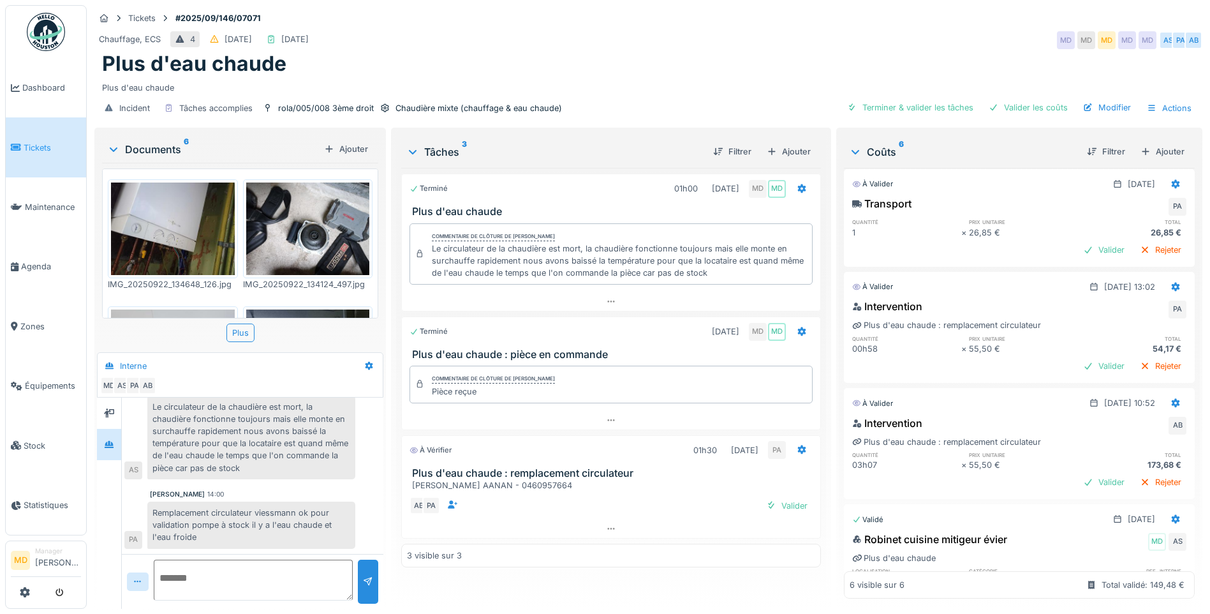
scroll to position [0, 0]
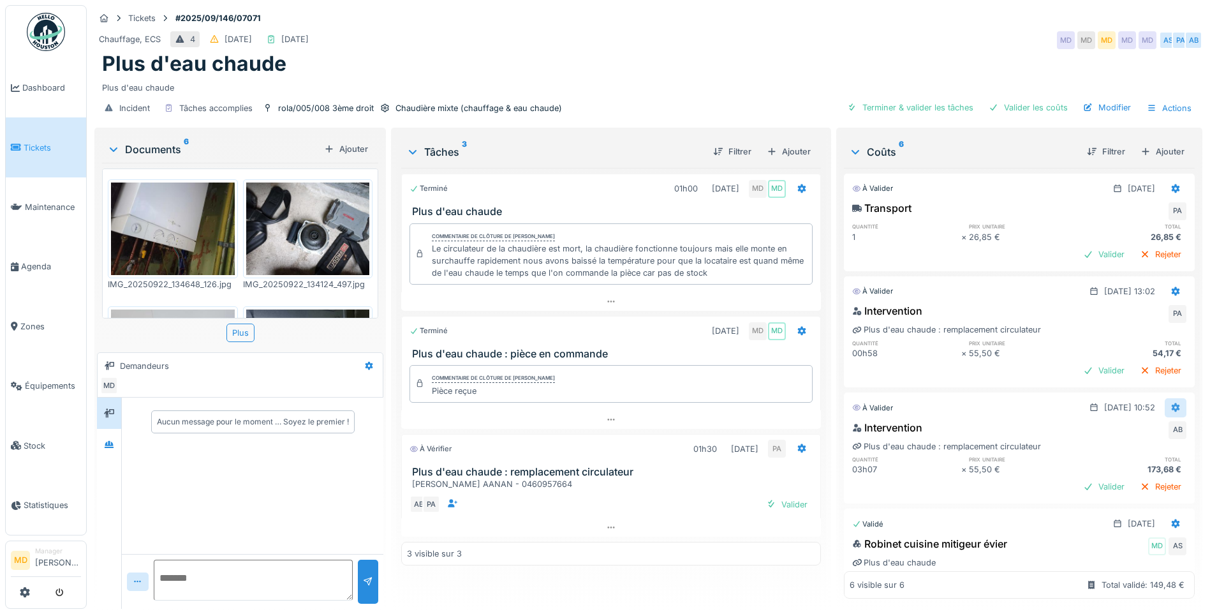
click at [1165, 404] on div at bounding box center [1176, 407] width 22 height 19
click at [1115, 438] on div "Modifier" at bounding box center [1114, 436] width 62 height 19
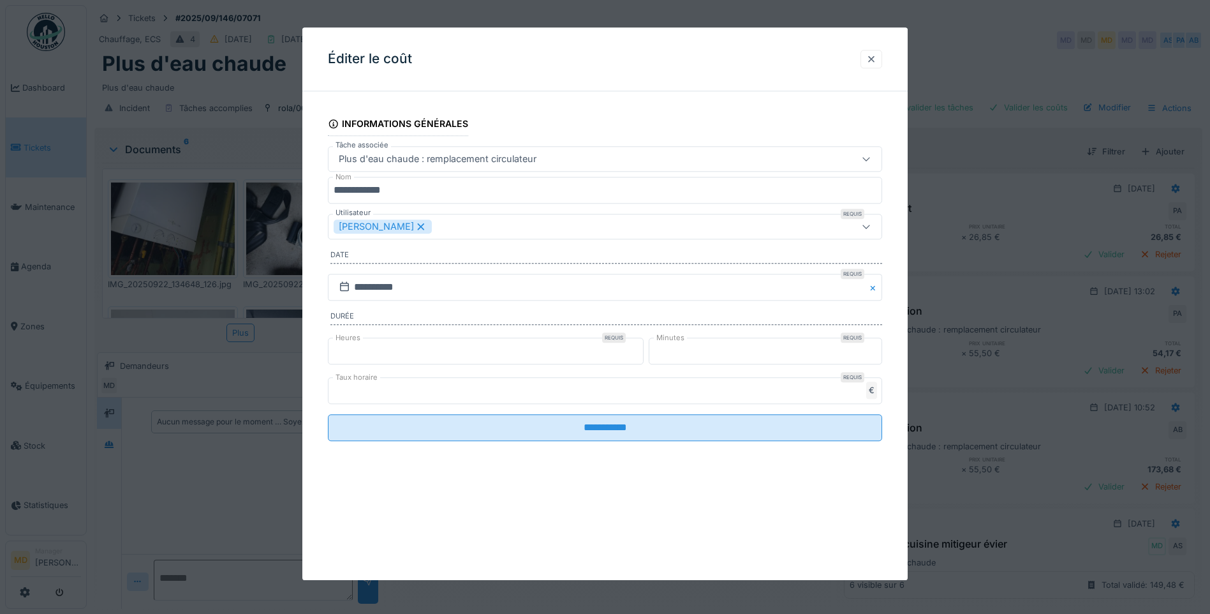
click at [875, 63] on div at bounding box center [871, 59] width 10 height 12
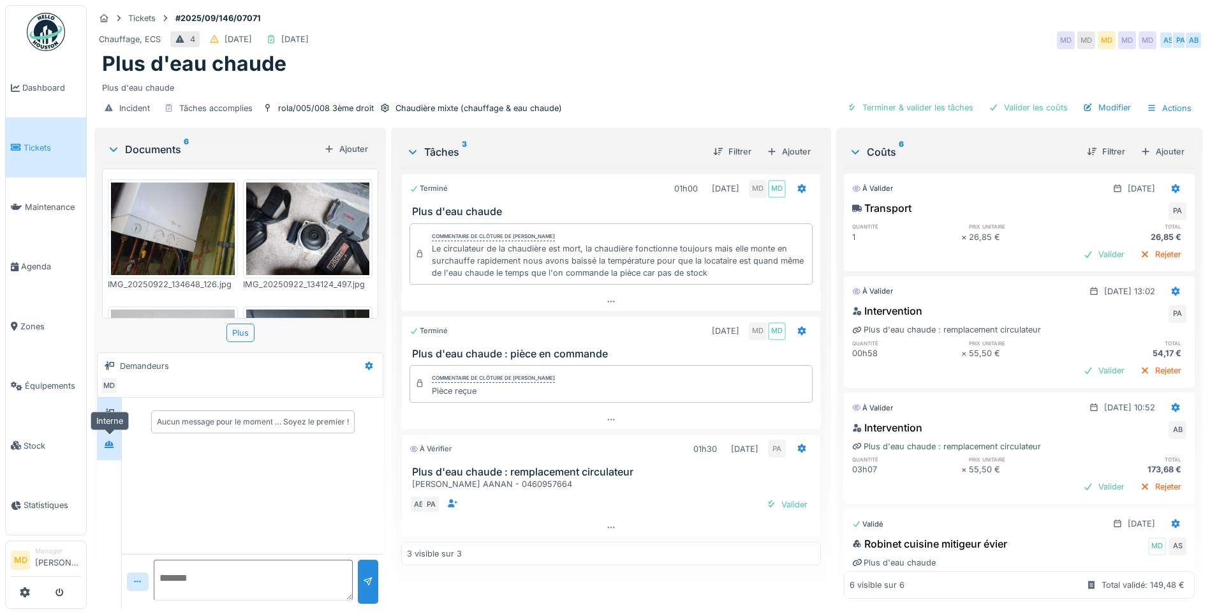
click at [115, 448] on div at bounding box center [109, 444] width 19 height 16
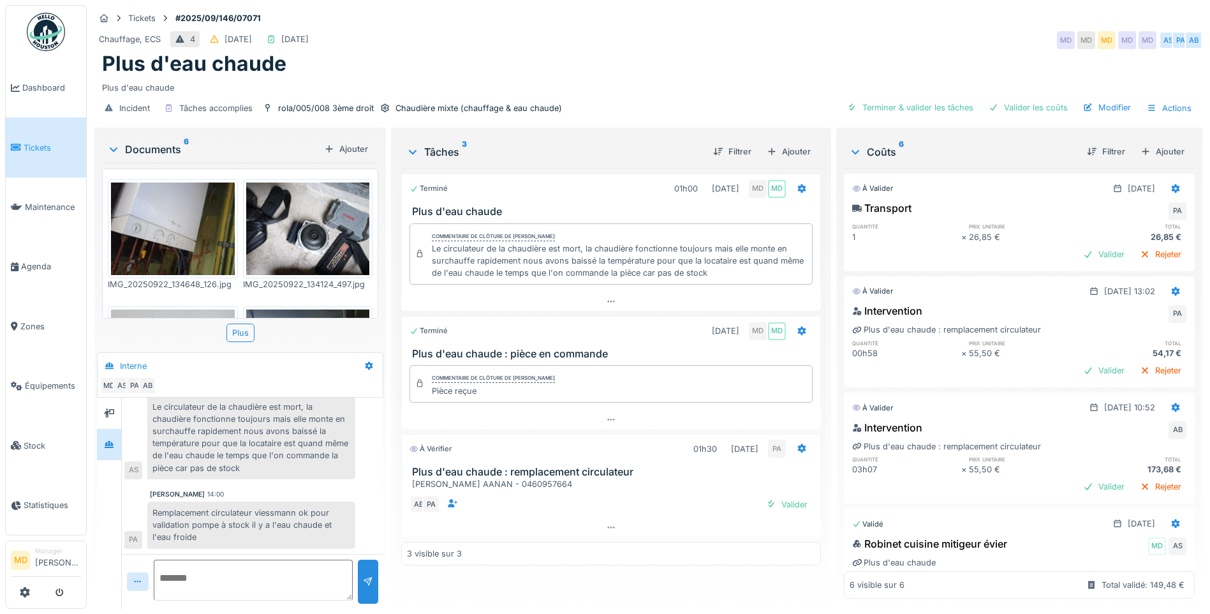
scroll to position [10, 0]
drag, startPoint x: 871, startPoint y: 460, endPoint x: 848, endPoint y: 460, distance: 22.3
click at [852, 463] on div "03h07" at bounding box center [906, 469] width 108 height 12
click at [1138, 478] on div "Rejeter" at bounding box center [1161, 486] width 52 height 17
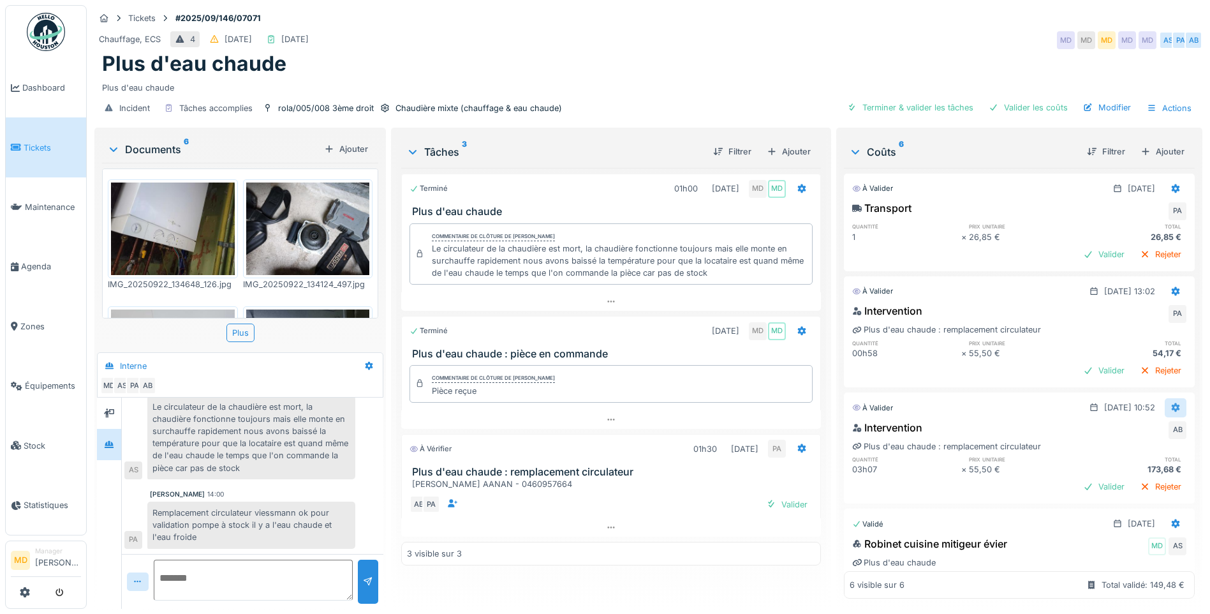
click at [1171, 403] on icon at bounding box center [1176, 407] width 10 height 8
click at [1119, 445] on div "Supprimer" at bounding box center [1114, 454] width 62 height 19
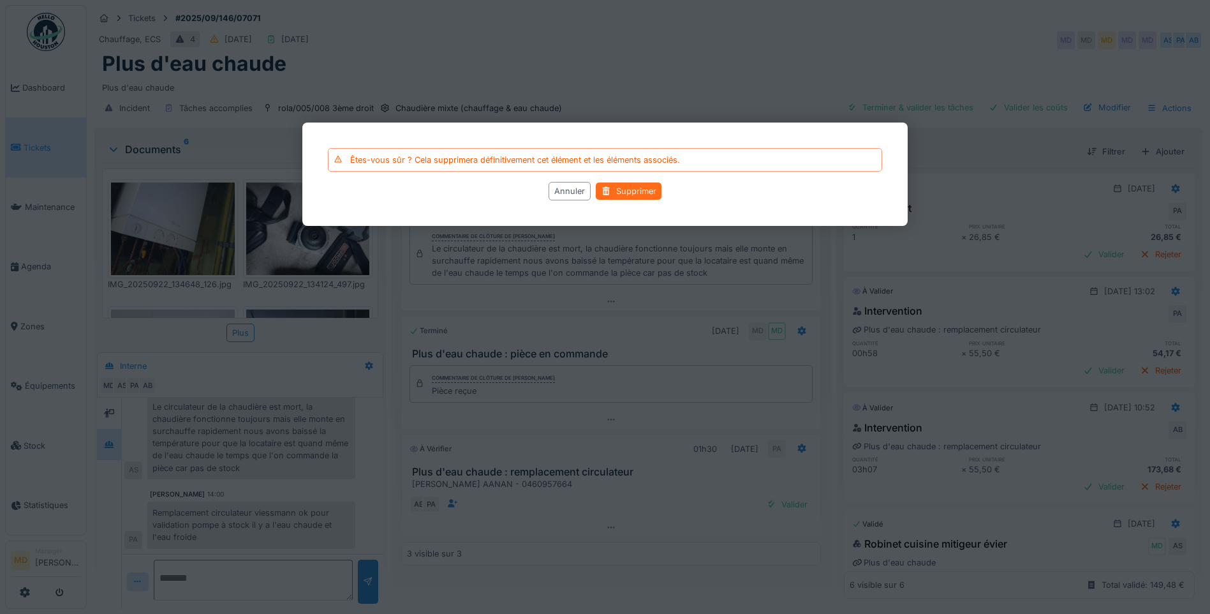
click at [628, 195] on div "Supprimer" at bounding box center [629, 191] width 66 height 17
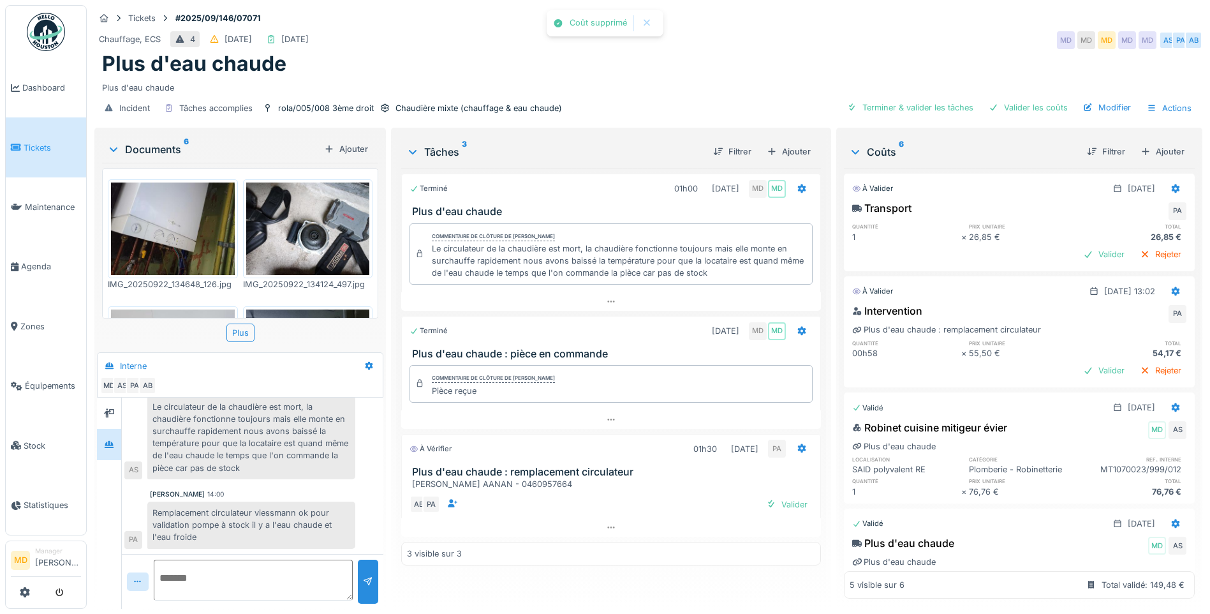
scroll to position [66, 0]
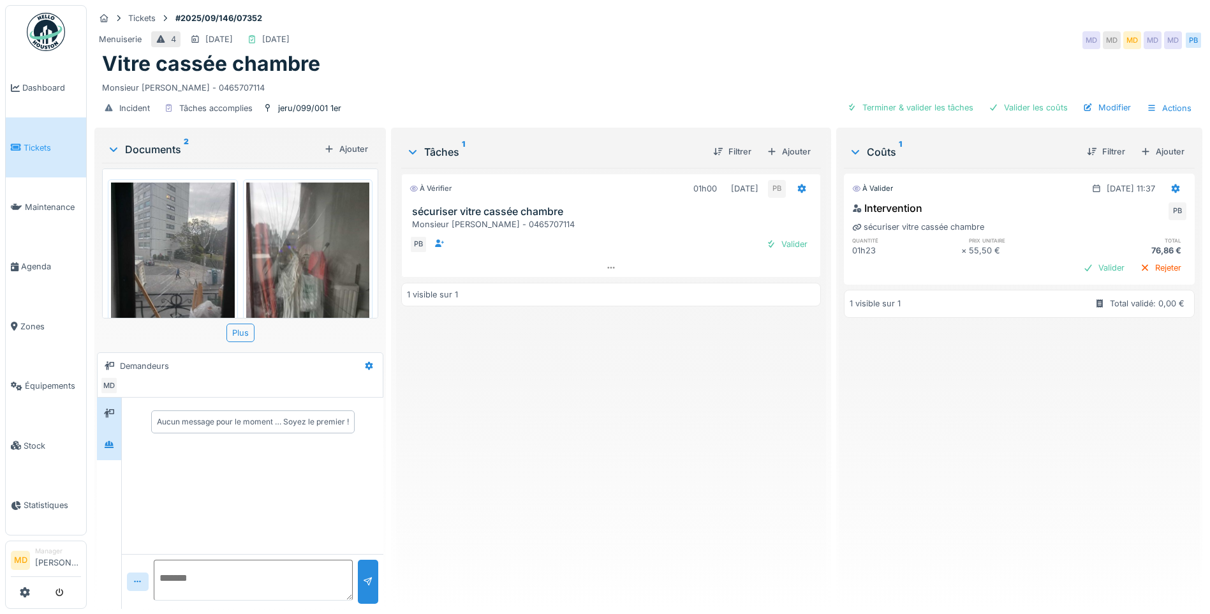
click at [105, 447] on div at bounding box center [109, 444] width 19 height 16
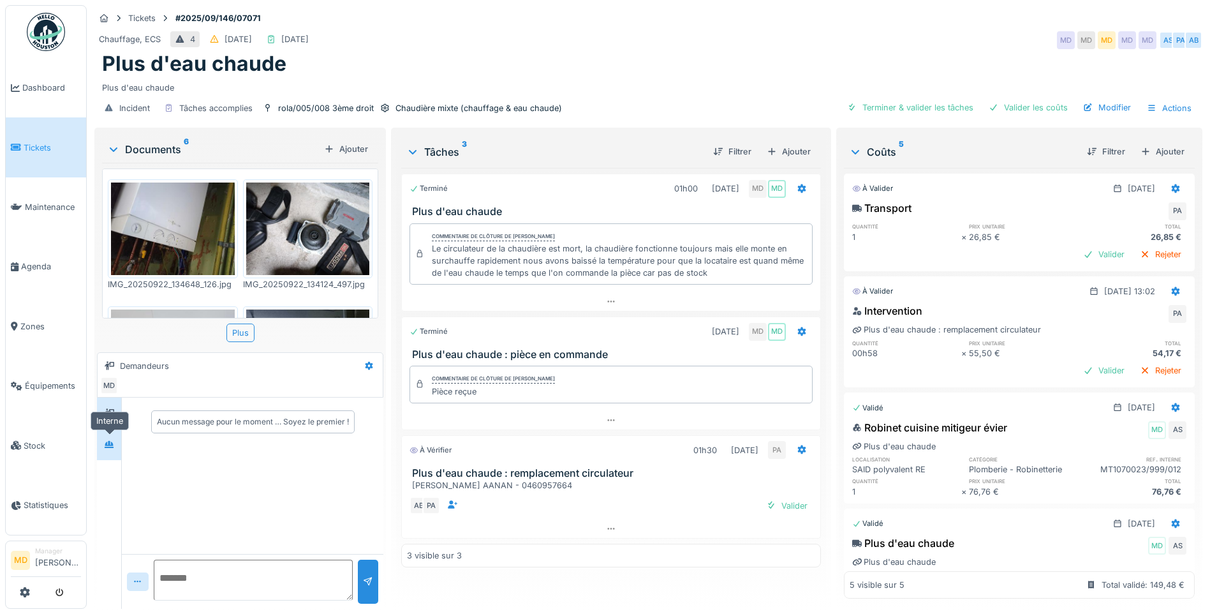
click at [115, 443] on div at bounding box center [109, 444] width 19 height 16
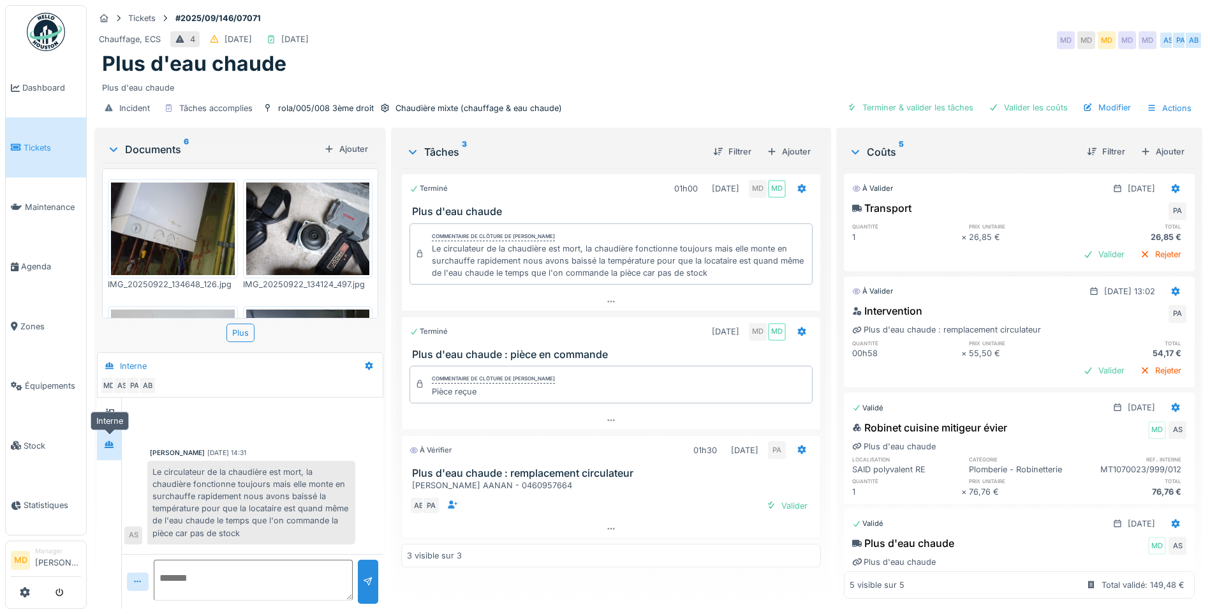
scroll to position [66, 0]
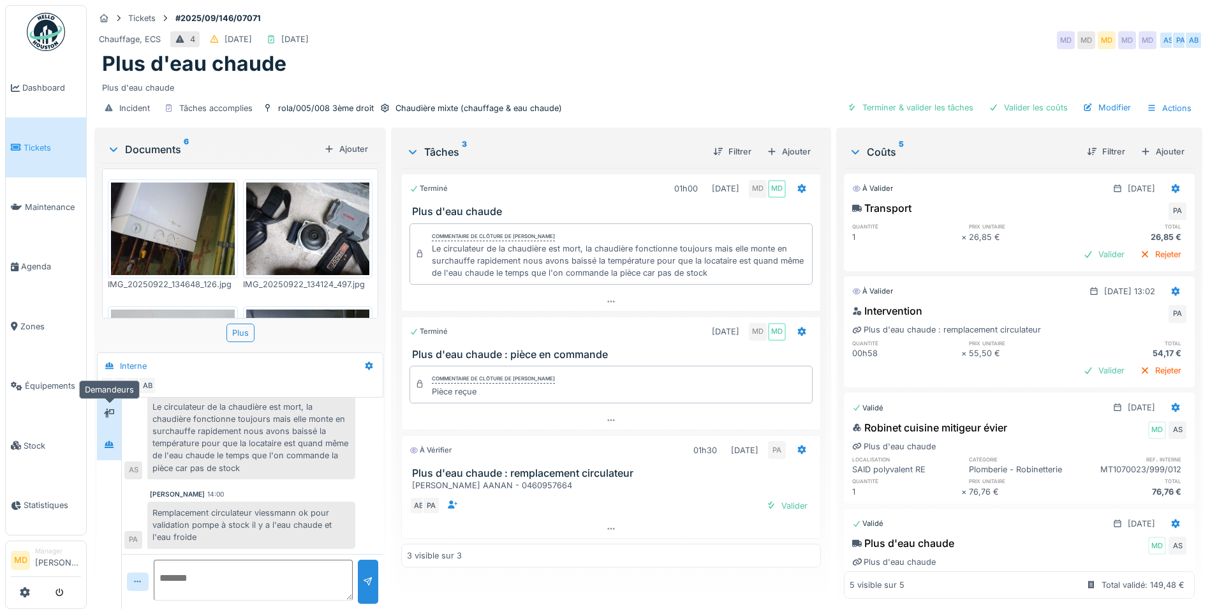
click at [113, 420] on div at bounding box center [109, 413] width 19 height 16
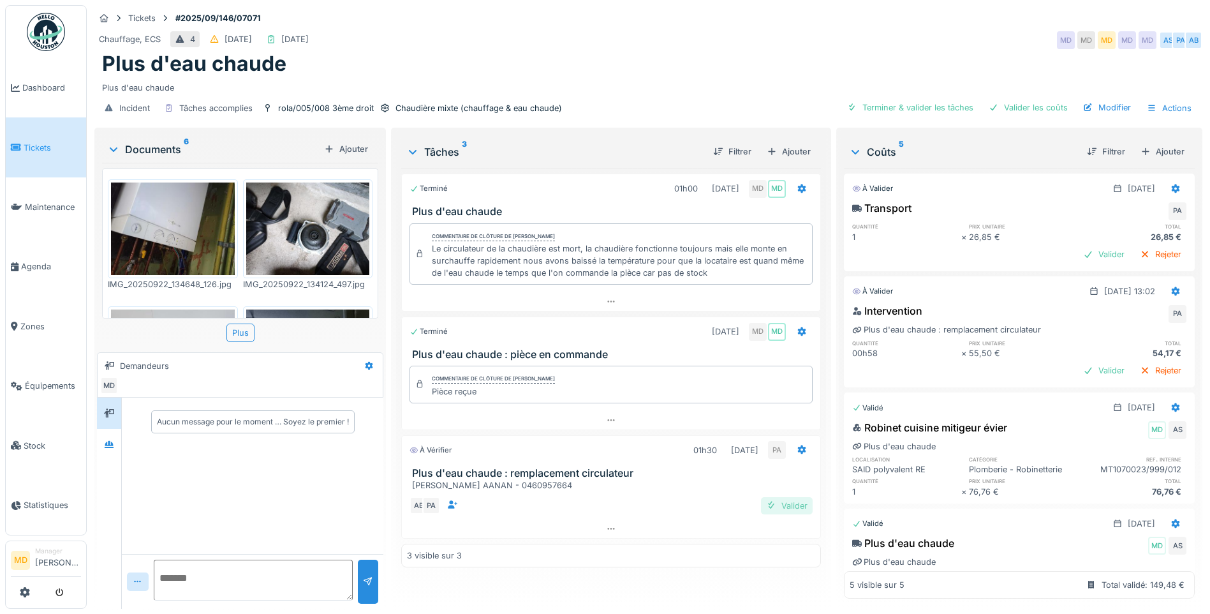
click at [800, 499] on div "Valider" at bounding box center [787, 505] width 52 height 17
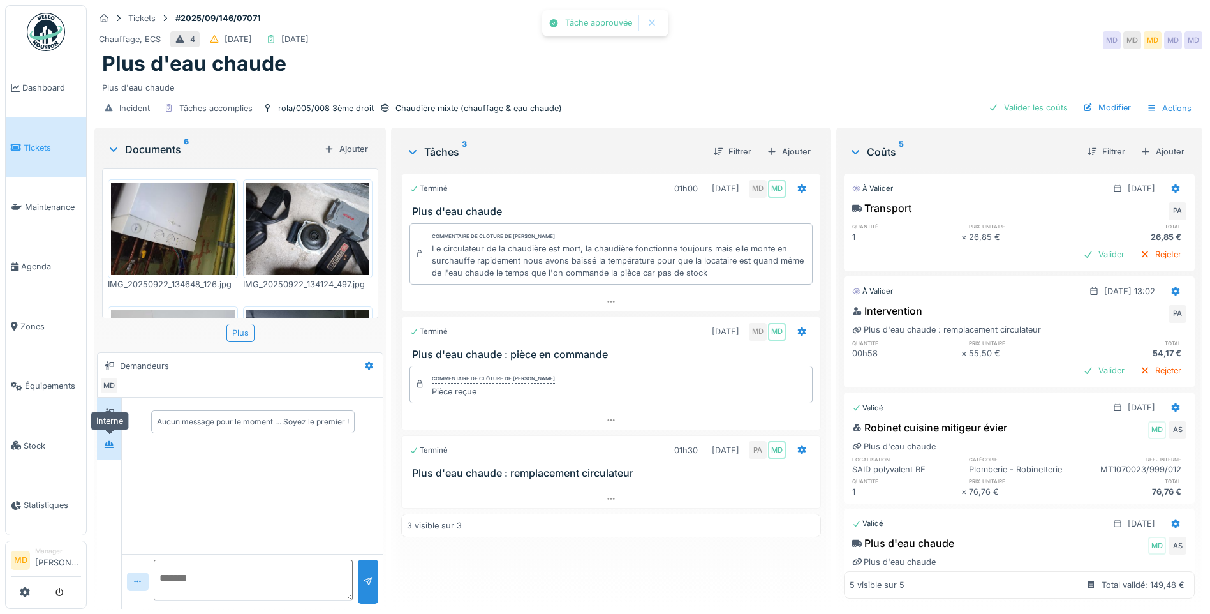
click at [108, 450] on div at bounding box center [109, 444] width 10 height 12
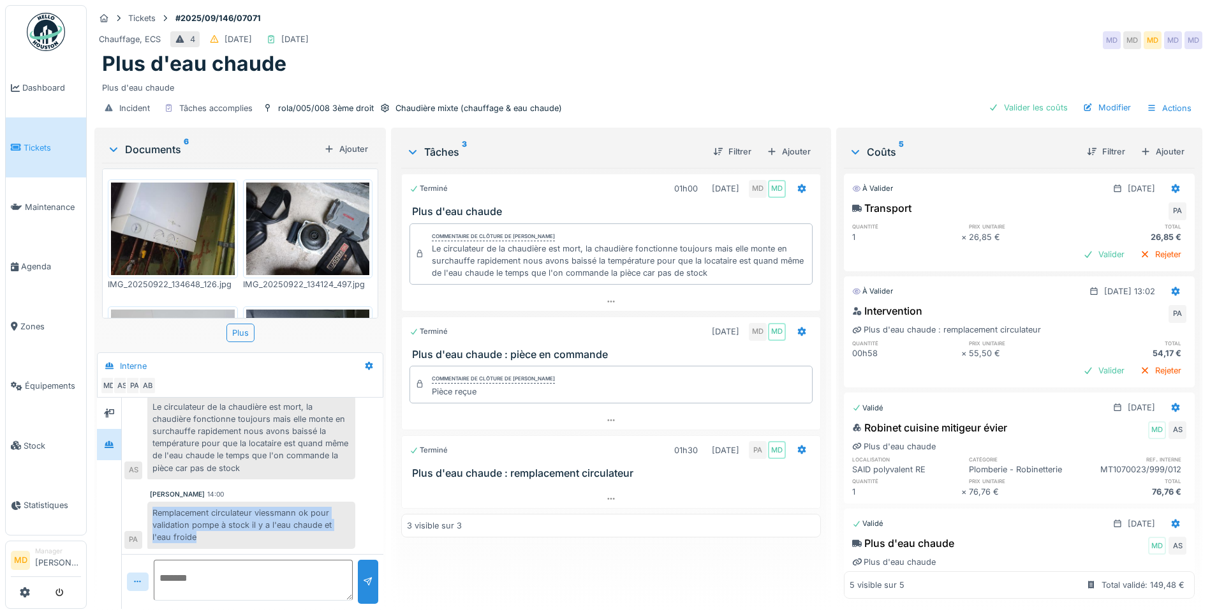
scroll to position [66, 0]
drag, startPoint x: 153, startPoint y: 513, endPoint x: 272, endPoint y: 553, distance: 125.3
click at [272, 553] on div "Anouar Serifi 10/09/2025 14:31 Le circulateur de la chaudière est mort, la chau…" at bounding box center [253, 502] width 262 height 211
copy div "Remplacement circulateur viessmann ok pour validation pompe à stock il y a l'ea…"
click at [798, 447] on icon at bounding box center [802, 449] width 8 height 9
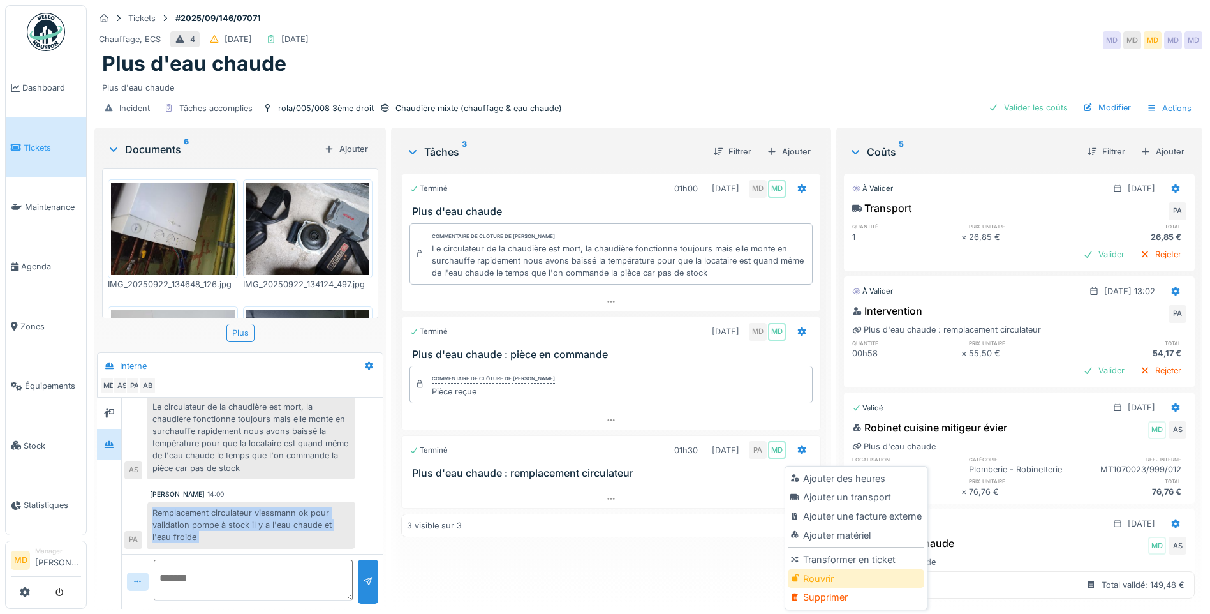
click at [841, 575] on div "Rouvrir" at bounding box center [856, 578] width 136 height 19
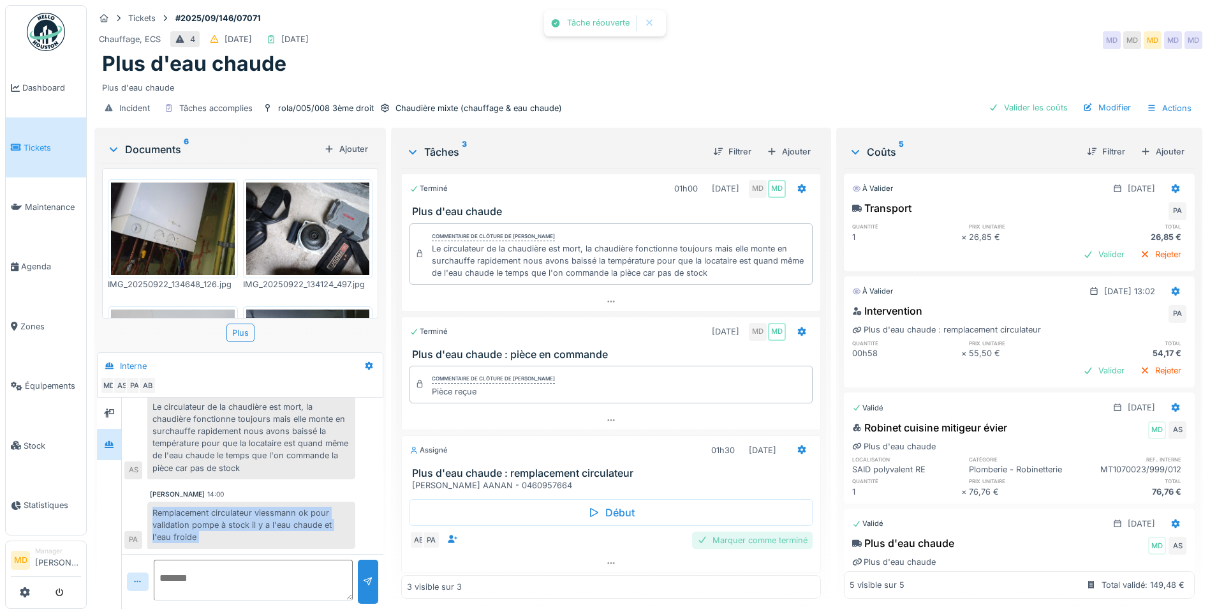
click at [716, 538] on div "Marquer comme terminé" at bounding box center [752, 539] width 121 height 17
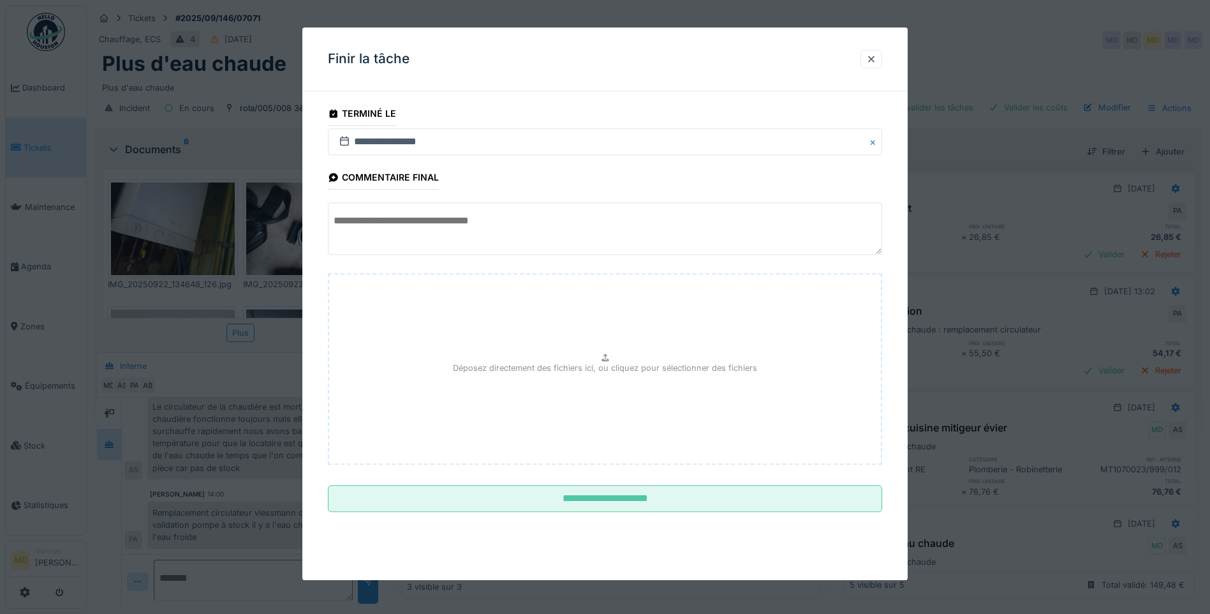
click at [403, 234] on textarea at bounding box center [605, 229] width 554 height 52
paste textarea "**********"
type textarea "**********"
click at [632, 482] on fieldset "**********" at bounding box center [605, 311] width 554 height 420
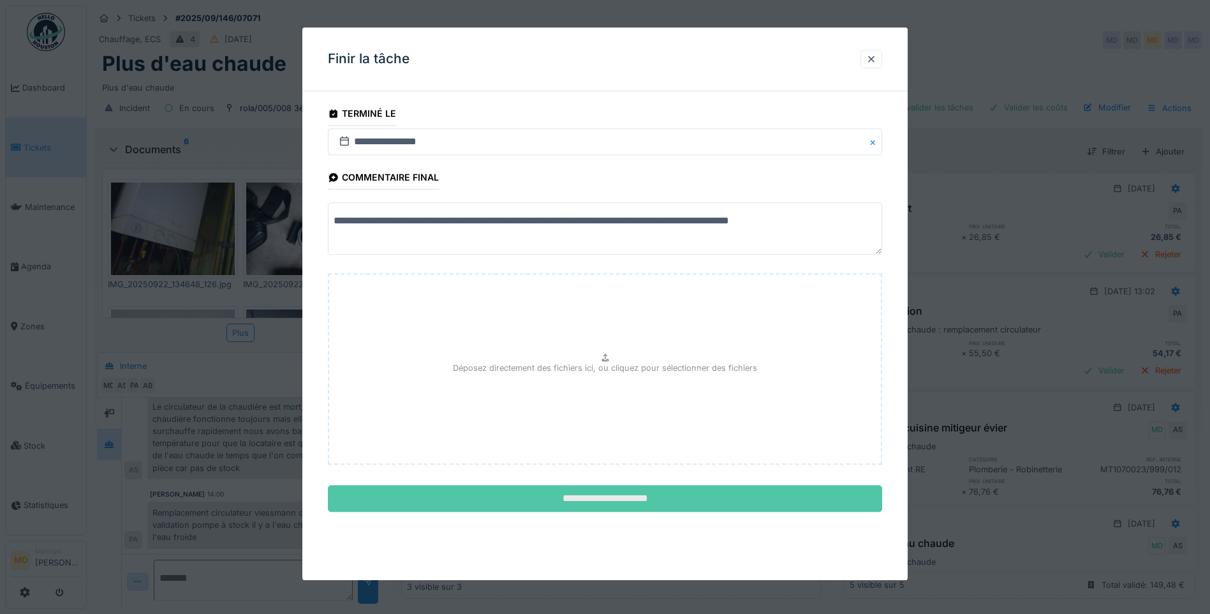
click at [630, 492] on input "**********" at bounding box center [605, 498] width 554 height 27
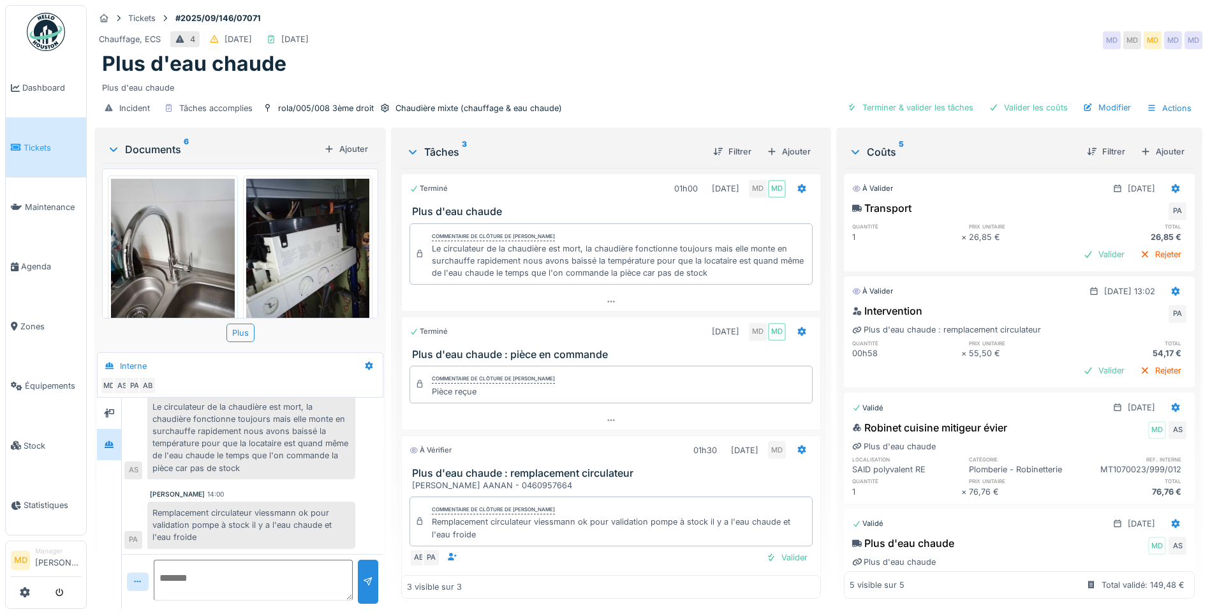
scroll to position [0, 0]
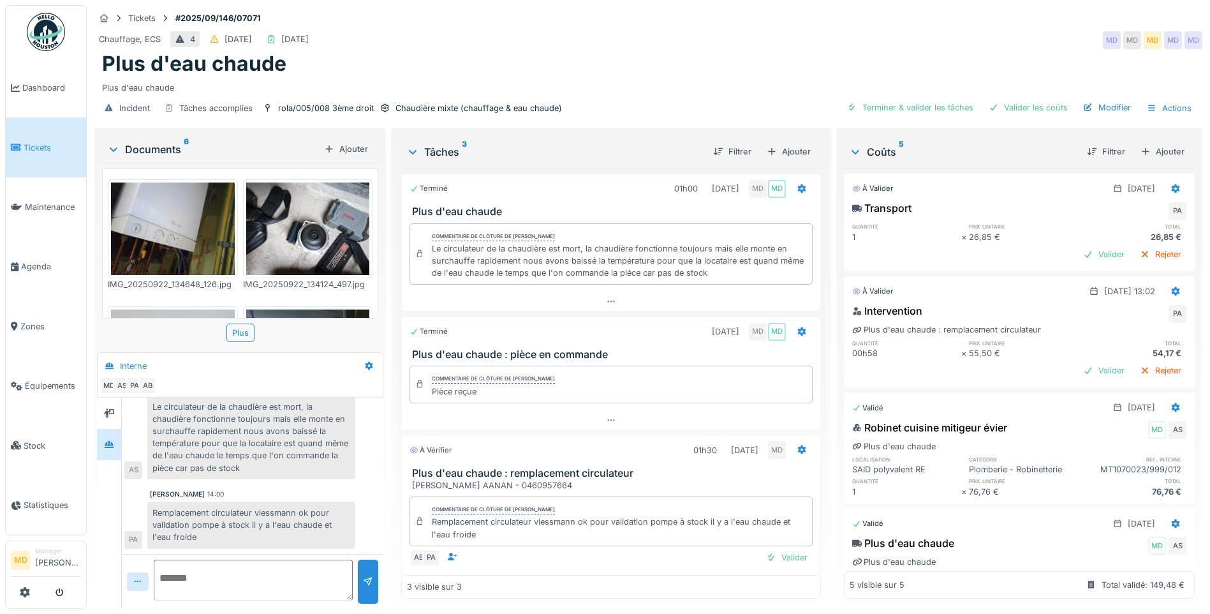
click at [352, 212] on img at bounding box center [308, 228] width 124 height 93
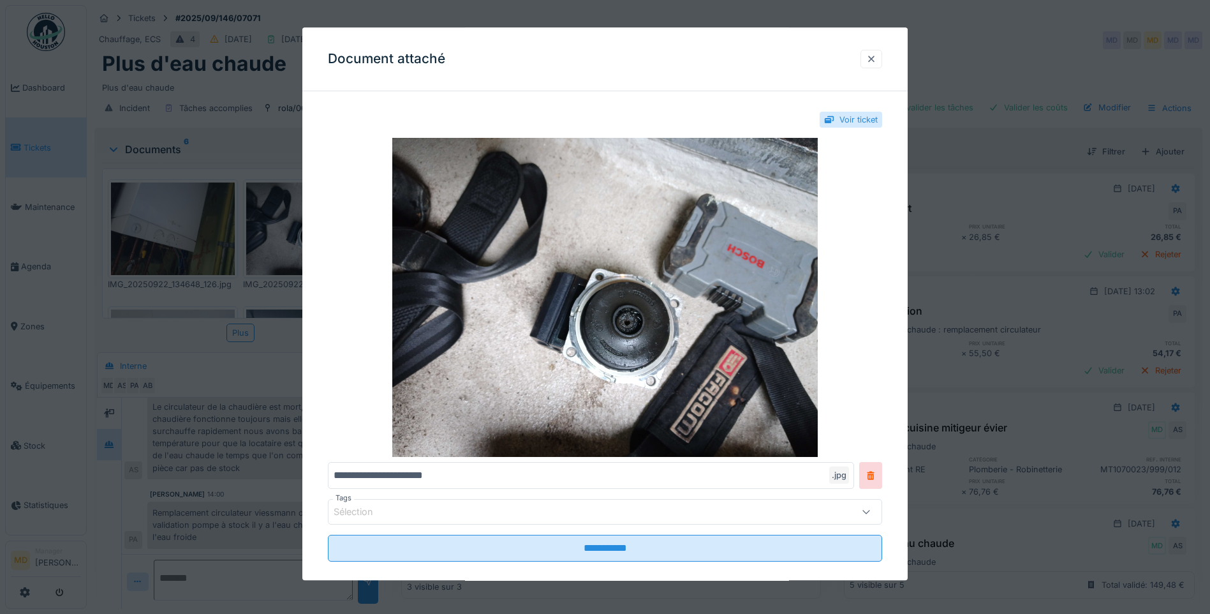
click at [875, 57] on div at bounding box center [871, 59] width 10 height 12
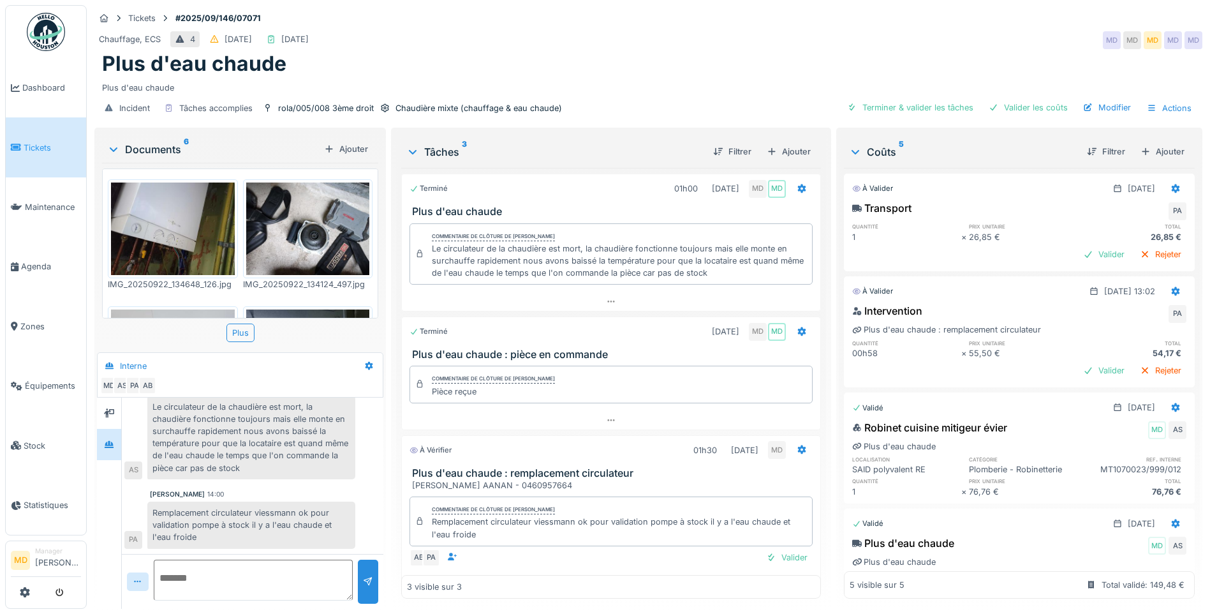
scroll to position [65, 0]
click at [761, 561] on div "Valider" at bounding box center [787, 557] width 52 height 17
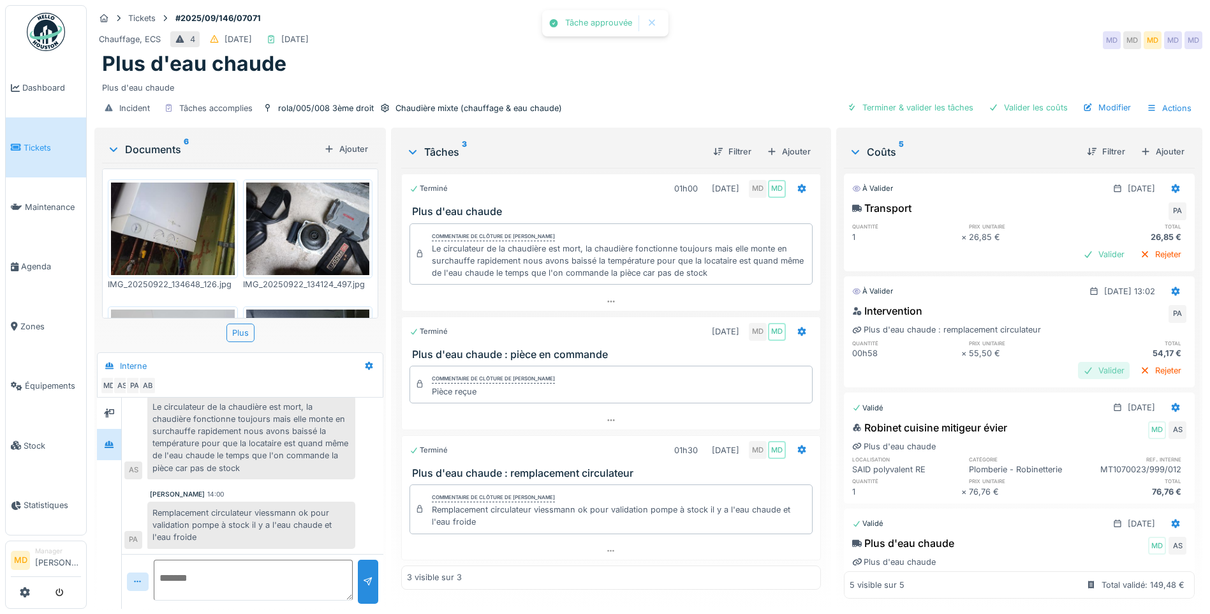
scroll to position [66, 0]
click at [1083, 367] on div at bounding box center [1088, 370] width 10 height 12
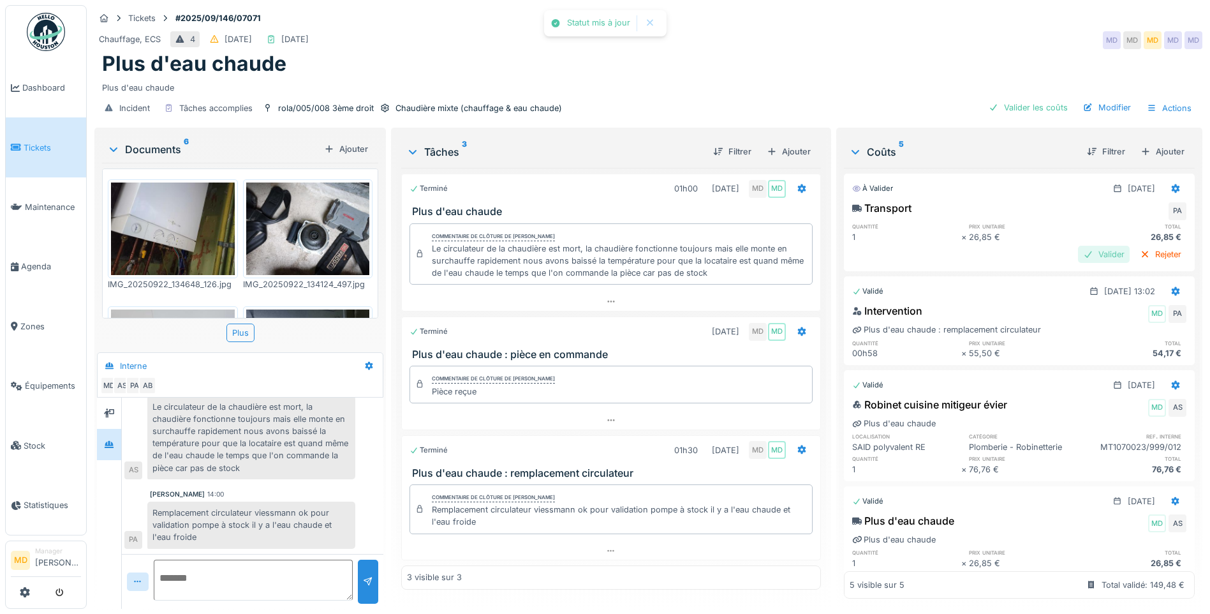
click at [1078, 255] on div "Valider" at bounding box center [1104, 254] width 52 height 17
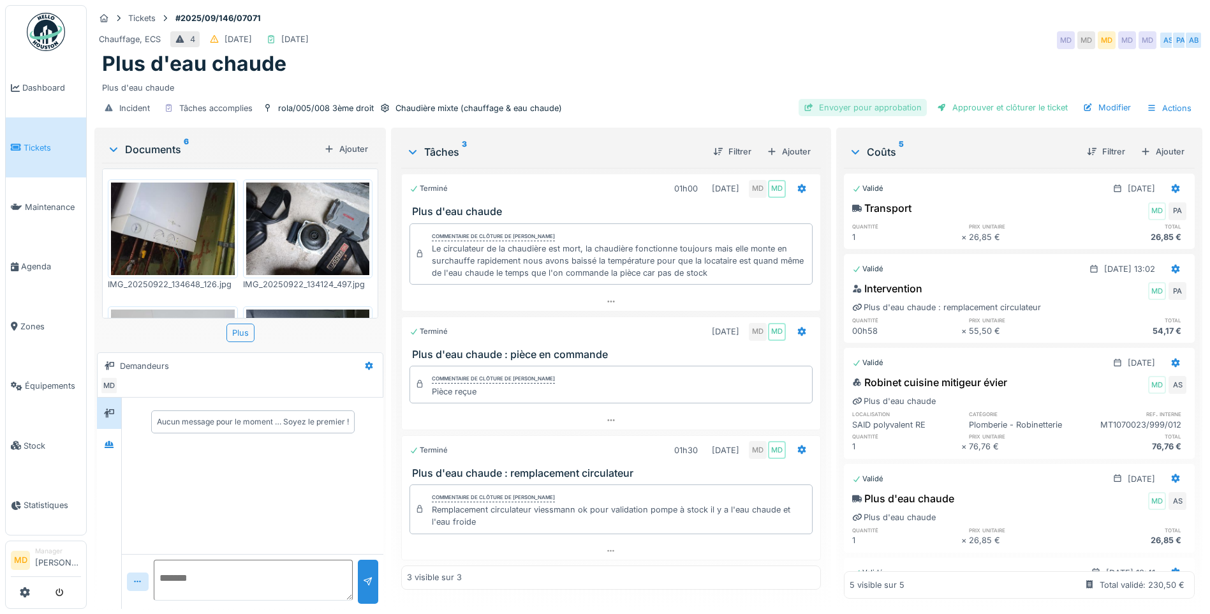
click at [872, 104] on div "Envoyer pour approbation" at bounding box center [863, 107] width 128 height 17
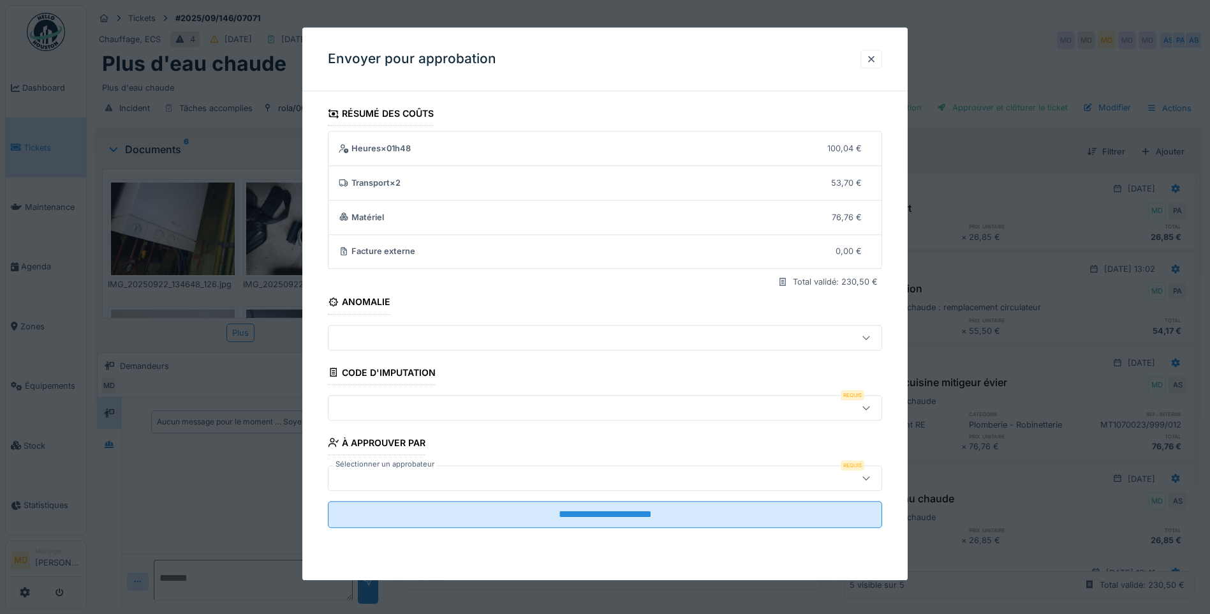
click at [406, 402] on div at bounding box center [573, 408] width 478 height 14
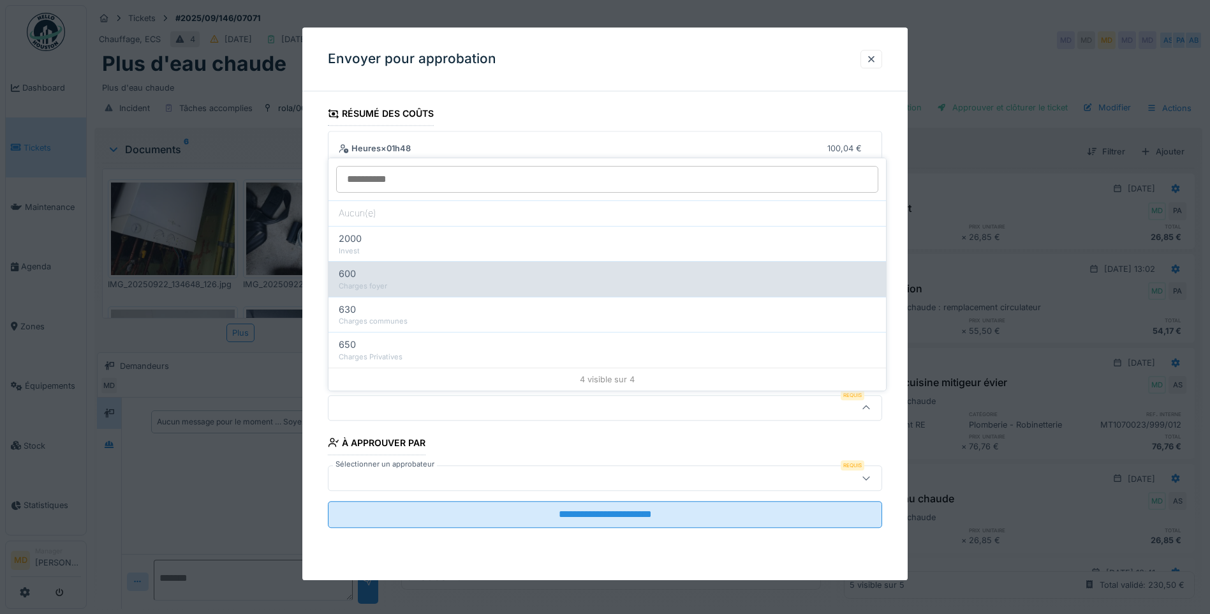
click at [372, 269] on div "600" at bounding box center [607, 274] width 537 height 14
type input "***"
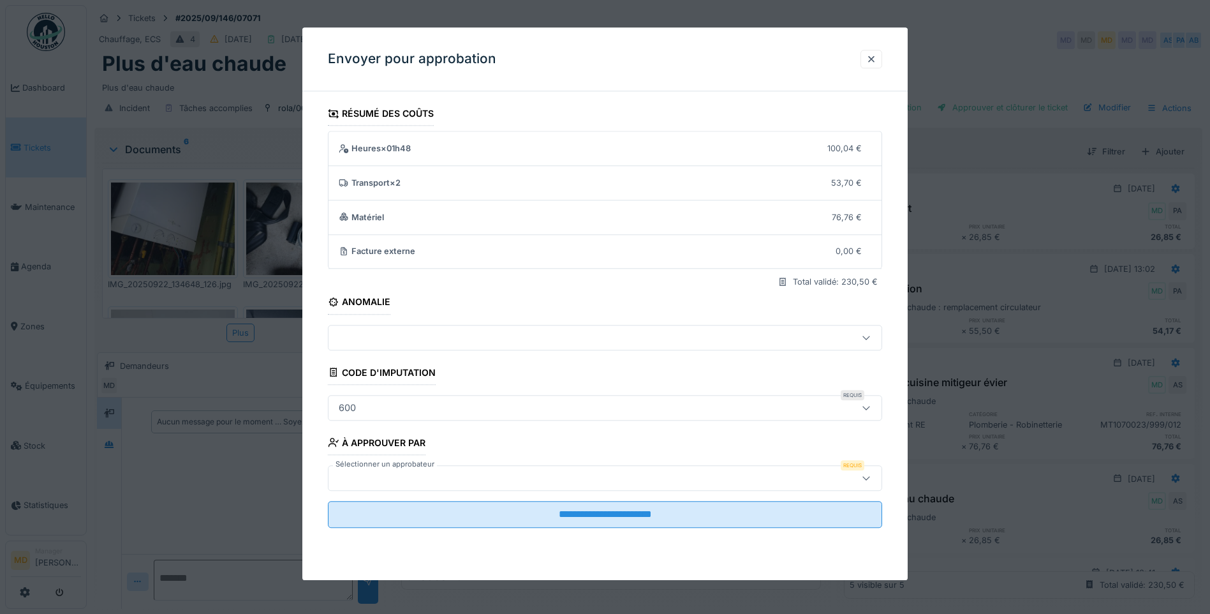
click at [390, 470] on div at bounding box center [605, 478] width 554 height 26
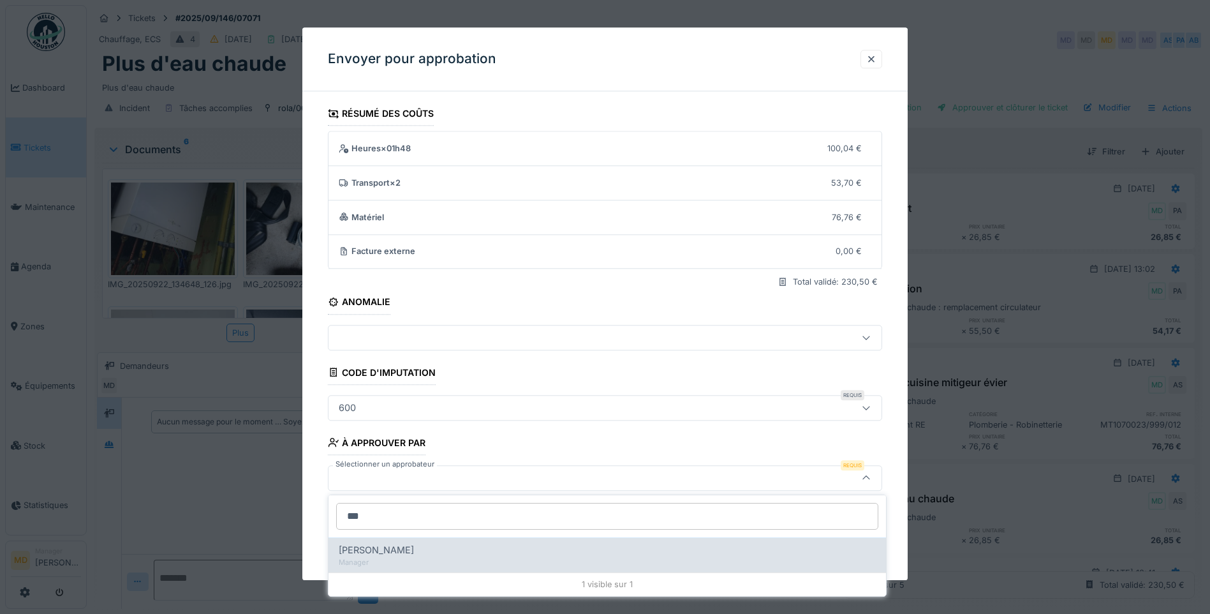
type input "***"
click at [424, 549] on div "[PERSON_NAME]" at bounding box center [607, 550] width 537 height 14
type input "****"
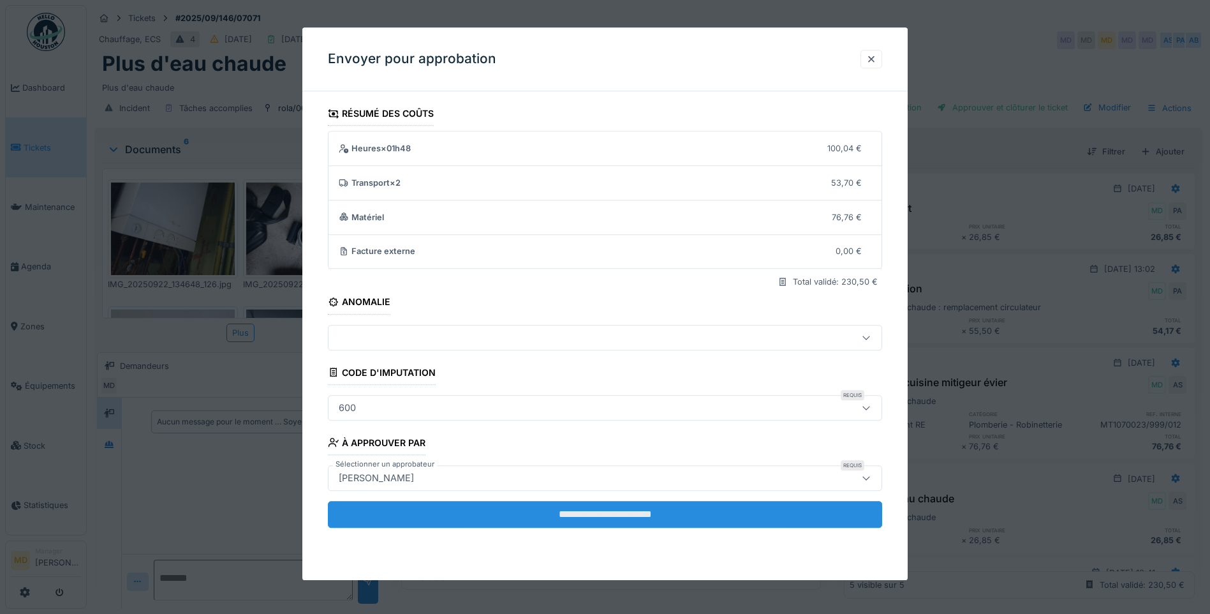
click at [522, 512] on input "**********" at bounding box center [605, 514] width 554 height 27
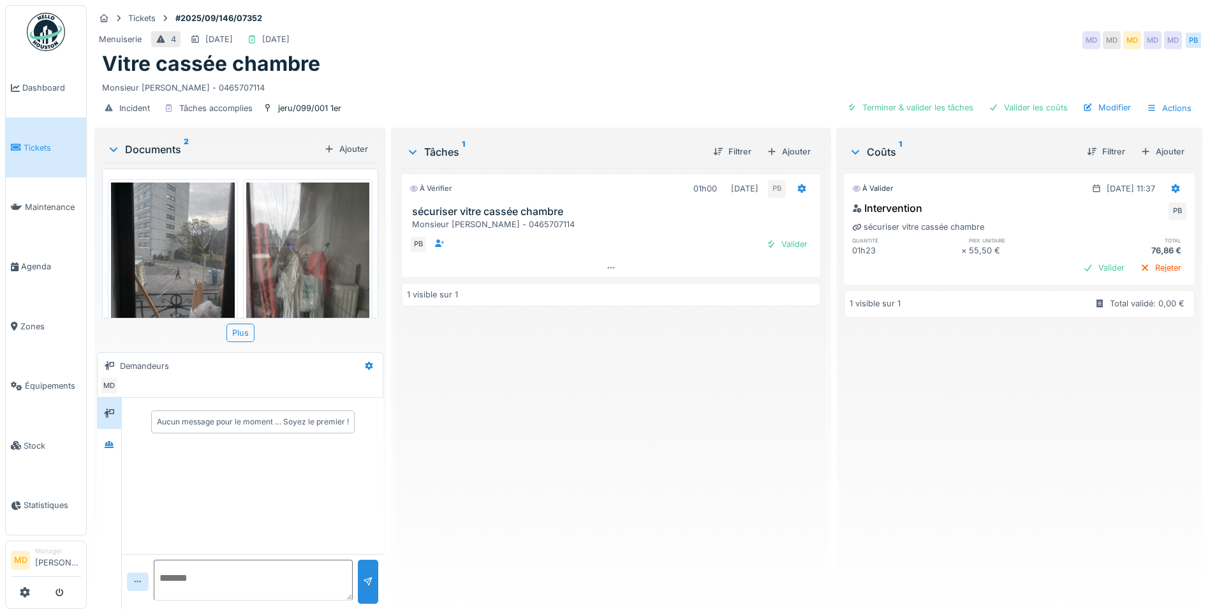
scroll to position [48, 0]
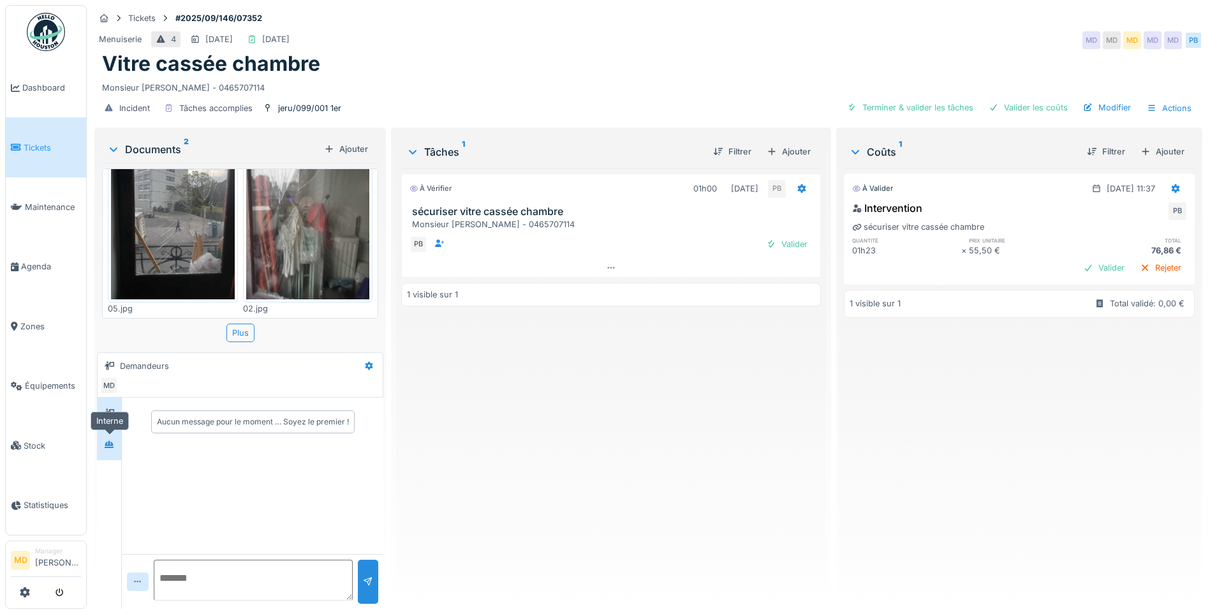
click at [116, 447] on div at bounding box center [109, 444] width 19 height 16
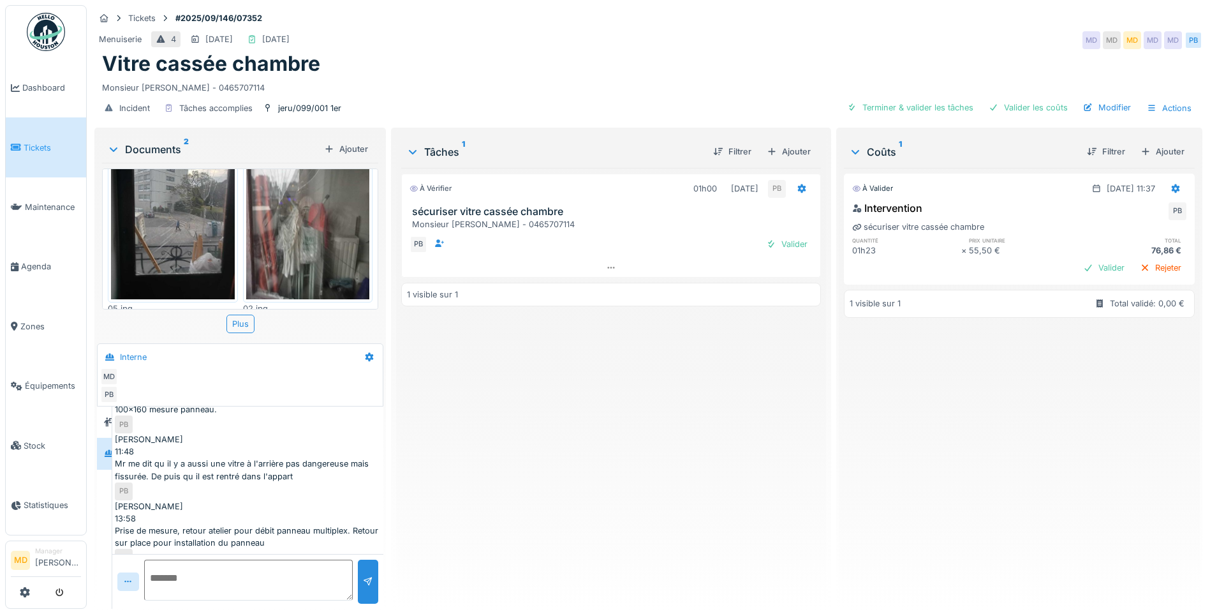
scroll to position [74, 0]
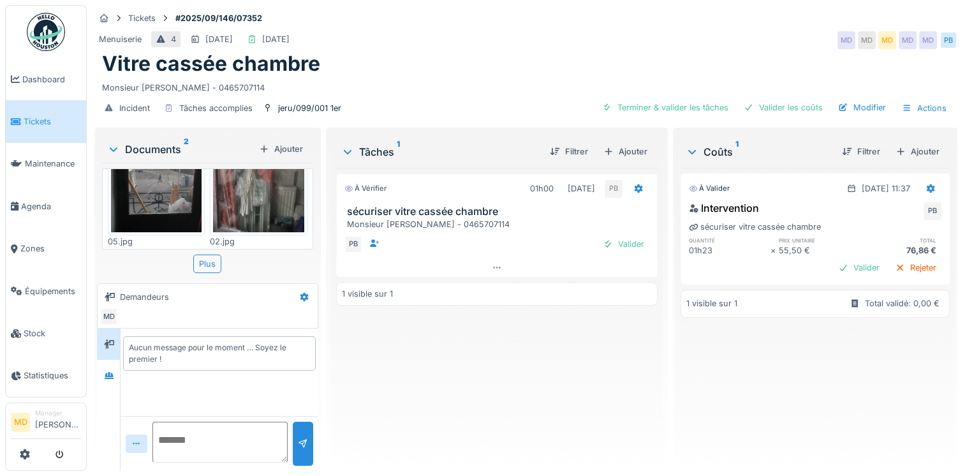
scroll to position [10, 0]
click at [114, 371] on icon at bounding box center [109, 375] width 10 height 8
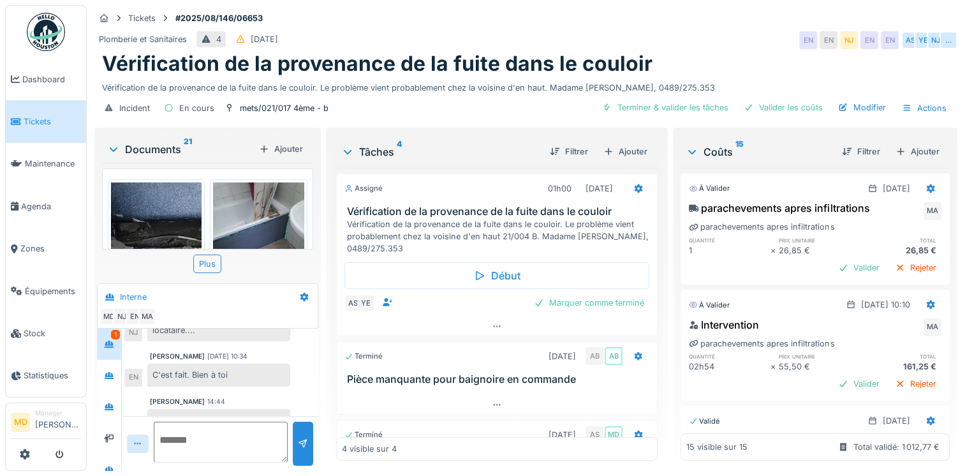
scroll to position [582, 0]
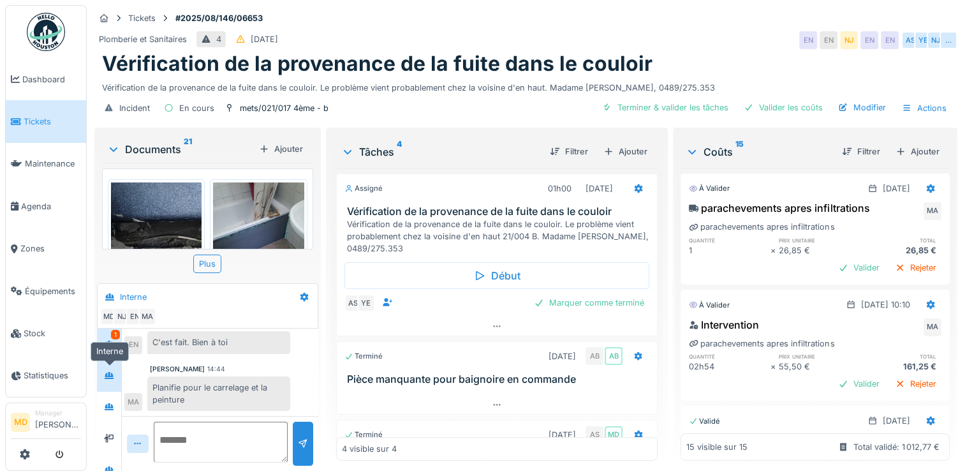
click at [115, 372] on div at bounding box center [109, 375] width 19 height 16
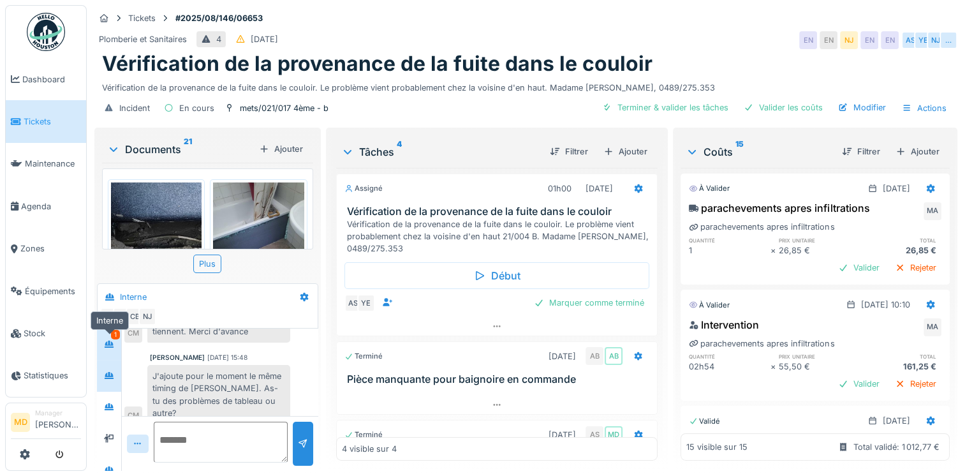
click at [107, 343] on icon at bounding box center [109, 344] width 9 height 7
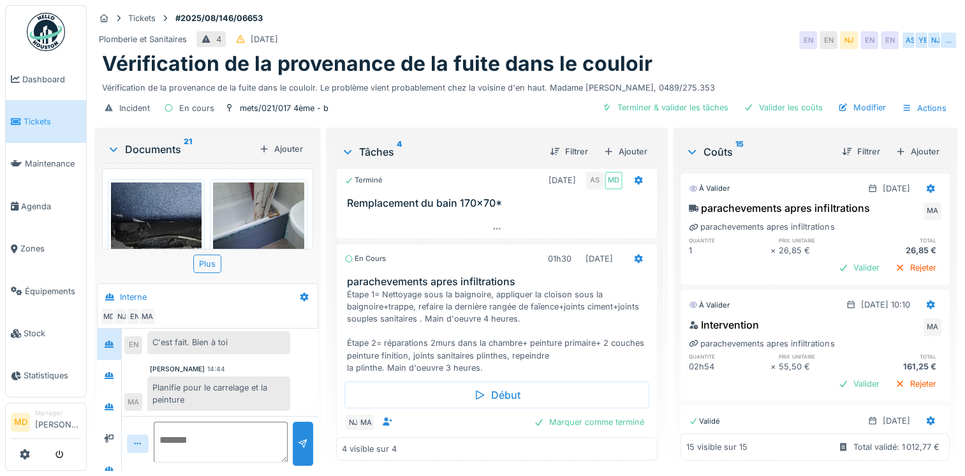
scroll to position [274, 0]
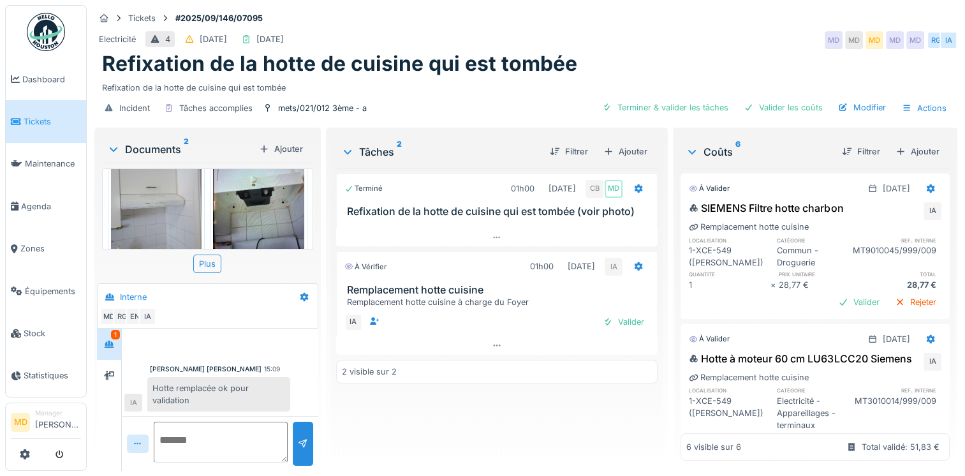
scroll to position [64, 0]
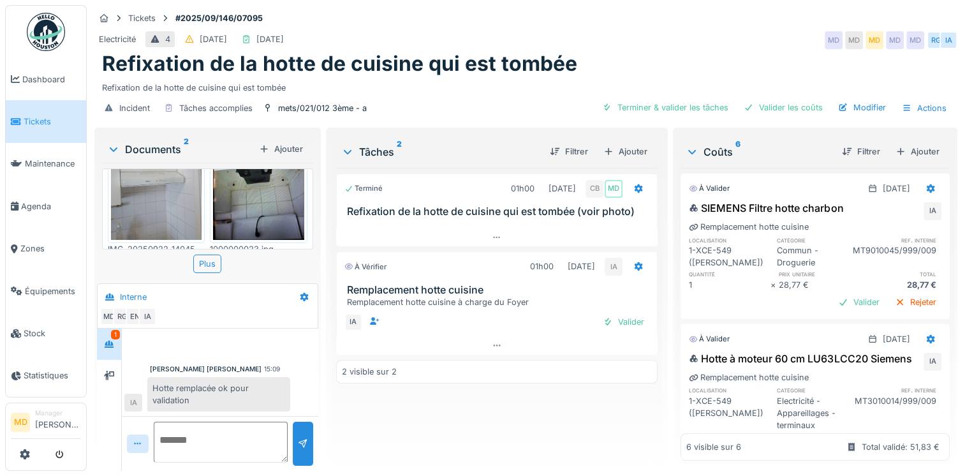
click at [175, 216] on img at bounding box center [156, 179] width 91 height 121
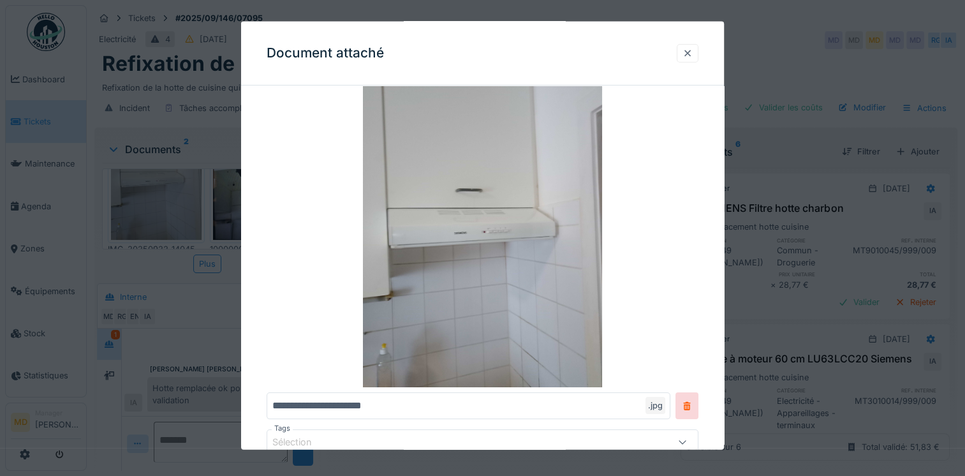
click at [699, 52] on div at bounding box center [688, 52] width 22 height 19
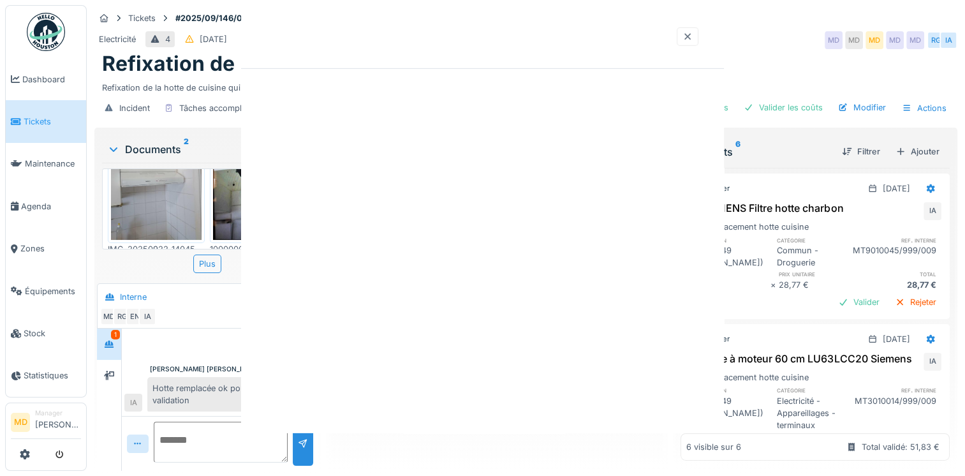
scroll to position [0, 0]
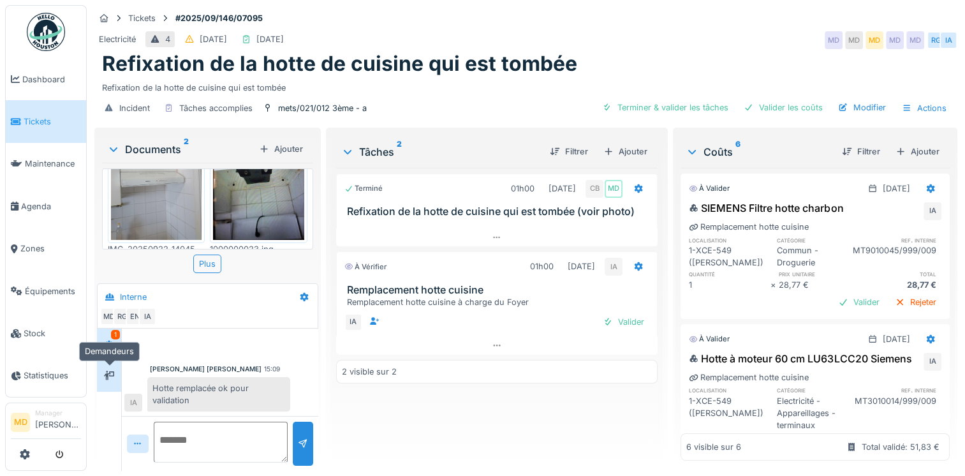
click at [115, 380] on div at bounding box center [109, 375] width 19 height 16
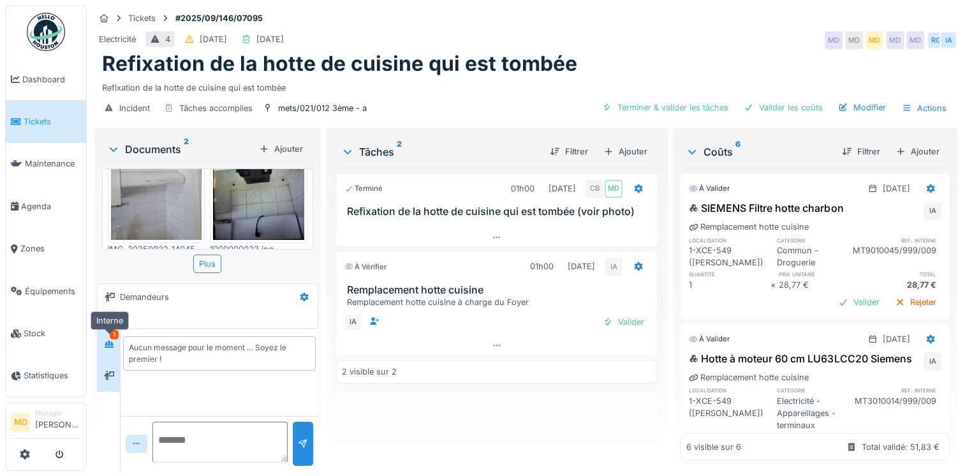
click at [111, 346] on icon at bounding box center [109, 344] width 9 height 7
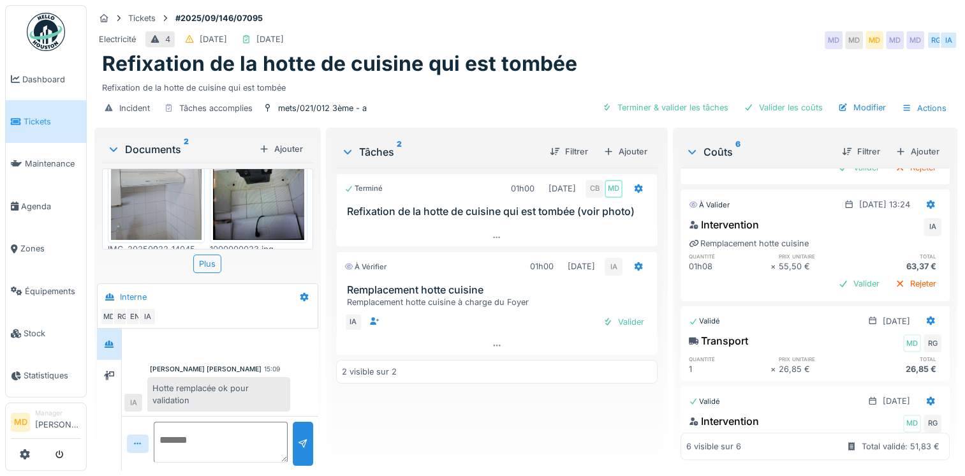
scroll to position [350, 0]
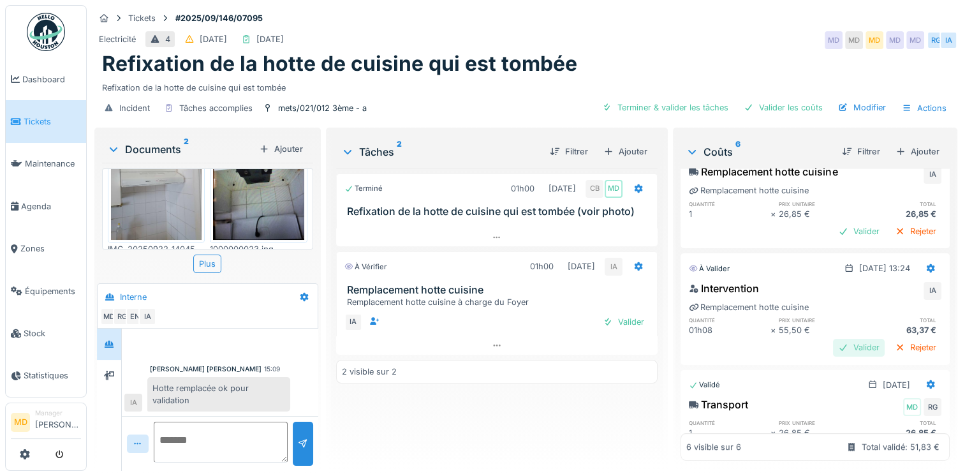
click at [843, 350] on div "Valider" at bounding box center [859, 347] width 52 height 17
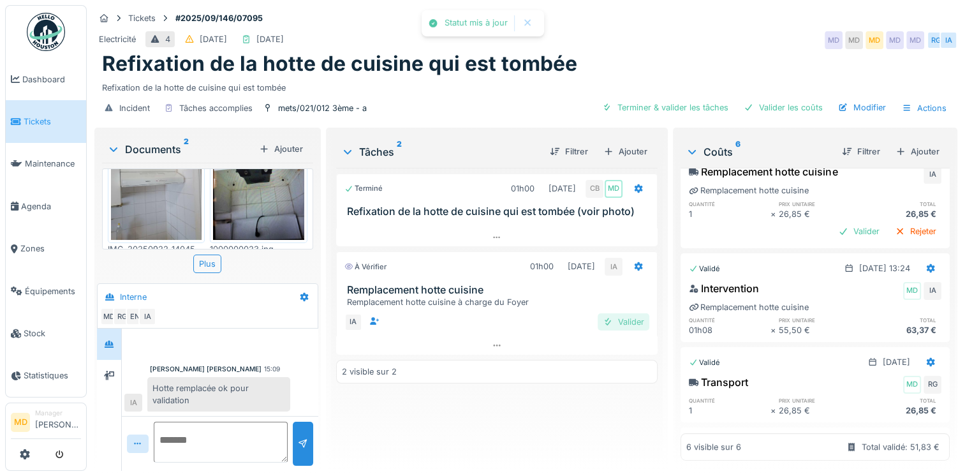
click at [616, 313] on div "Valider" at bounding box center [624, 321] width 52 height 17
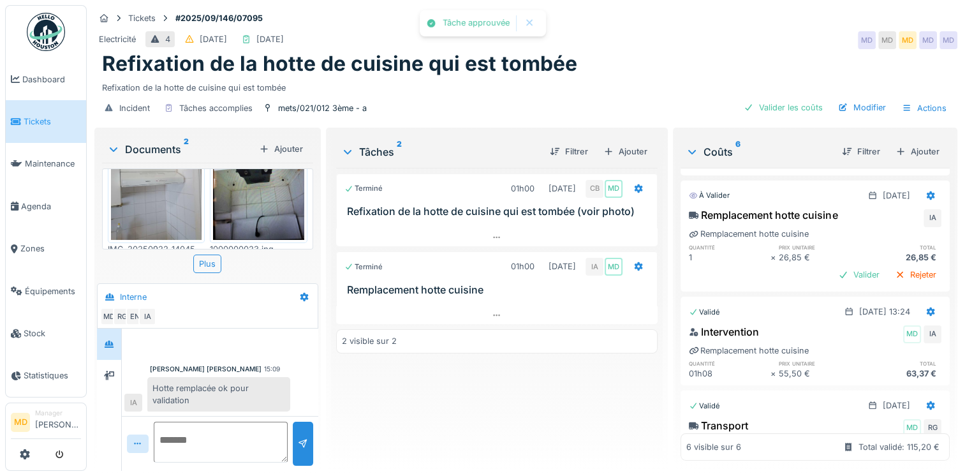
scroll to position [286, 0]
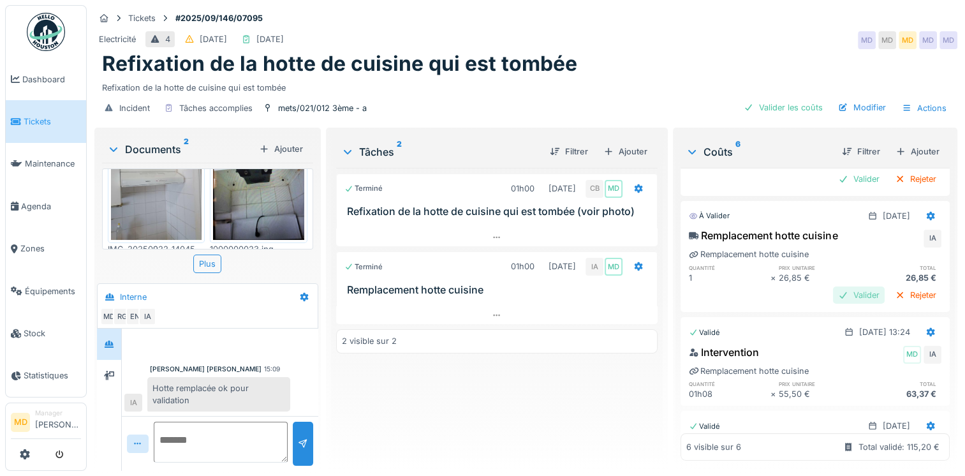
click at [833, 292] on div "Valider" at bounding box center [859, 294] width 52 height 17
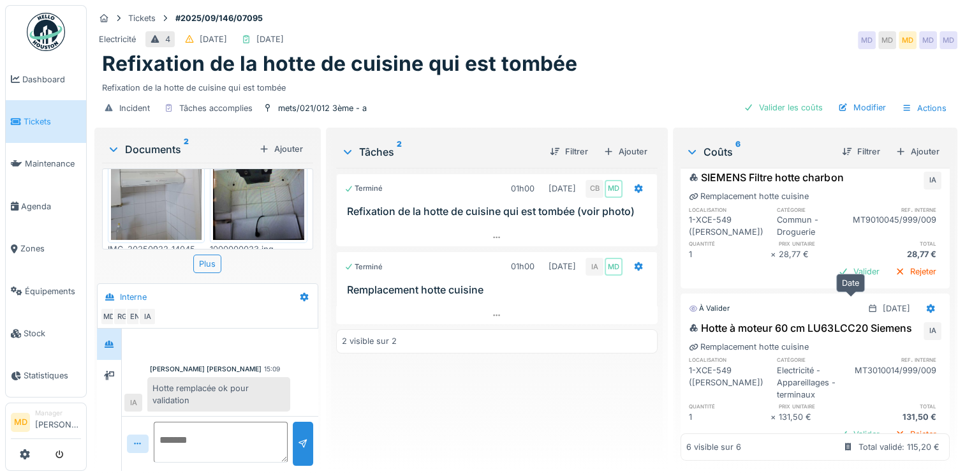
scroll to position [94, 0]
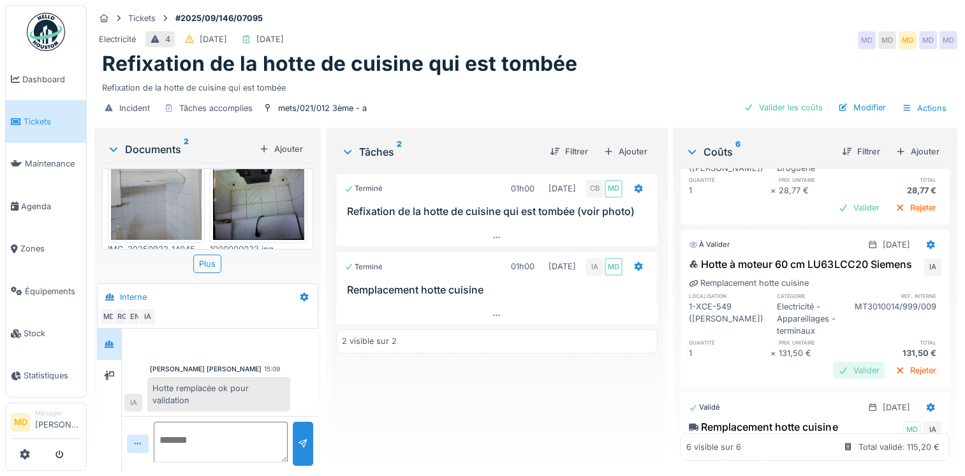
click at [840, 371] on div "Valider" at bounding box center [859, 370] width 52 height 17
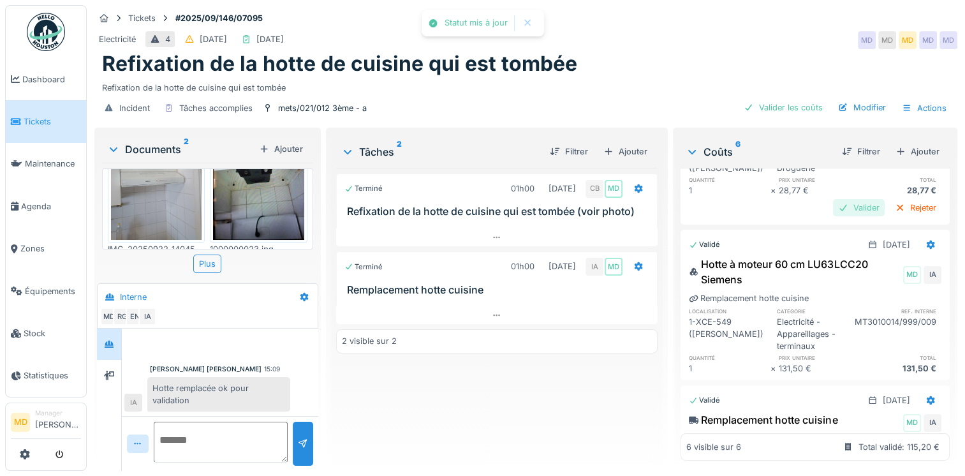
click at [837, 199] on div "Valider" at bounding box center [859, 207] width 52 height 17
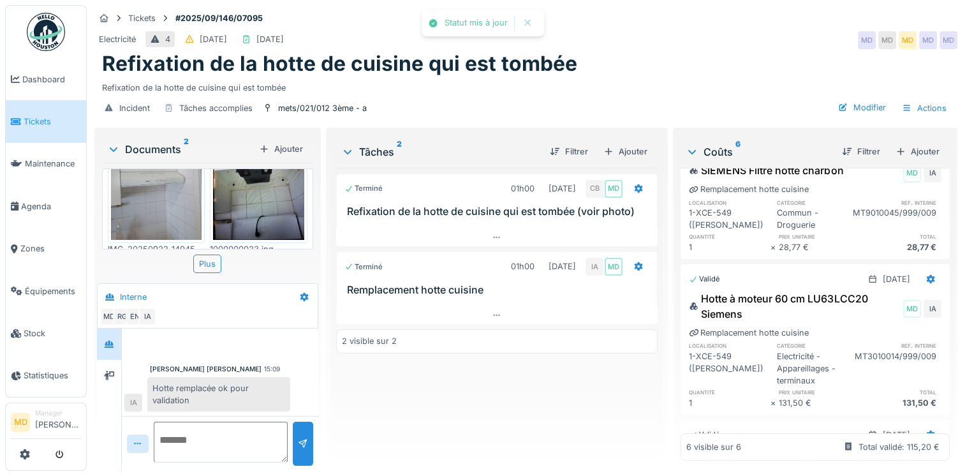
scroll to position [0, 0]
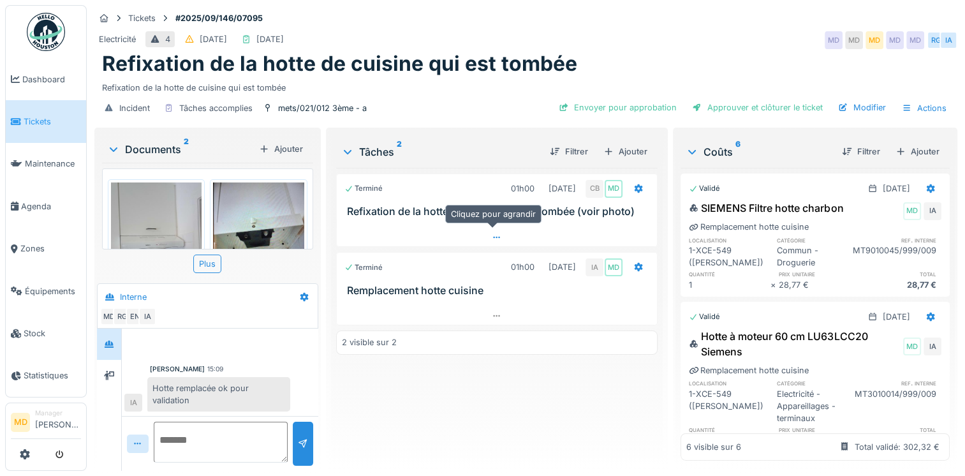
click at [500, 239] on div at bounding box center [497, 237] width 320 height 19
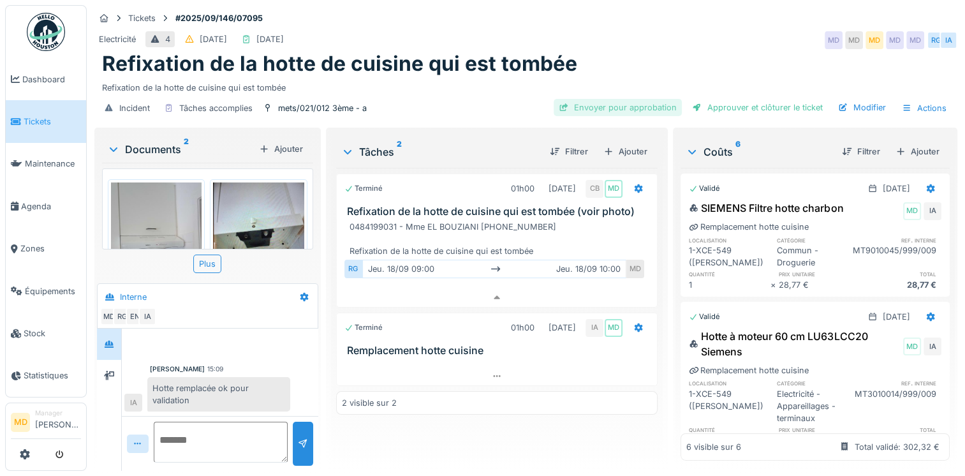
click at [618, 99] on div "Envoyer pour approbation" at bounding box center [618, 107] width 128 height 17
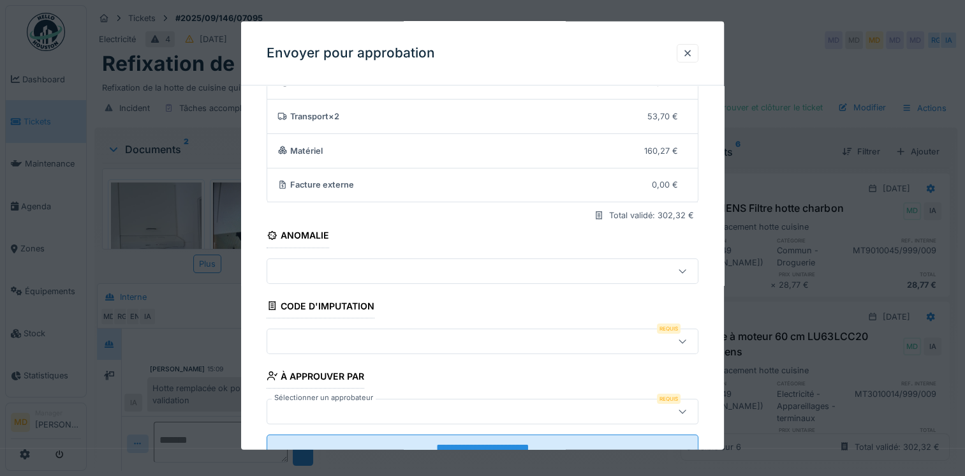
scroll to position [105, 0]
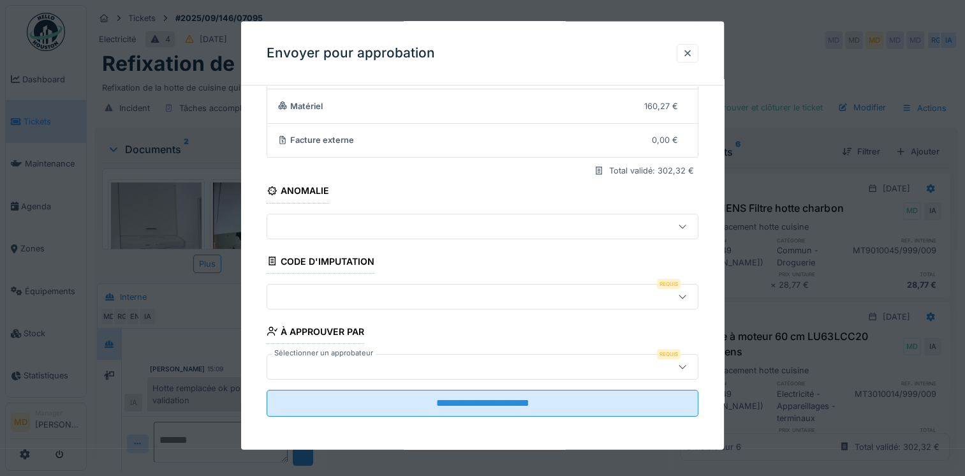
click at [297, 294] on div at bounding box center [456, 296] width 368 height 14
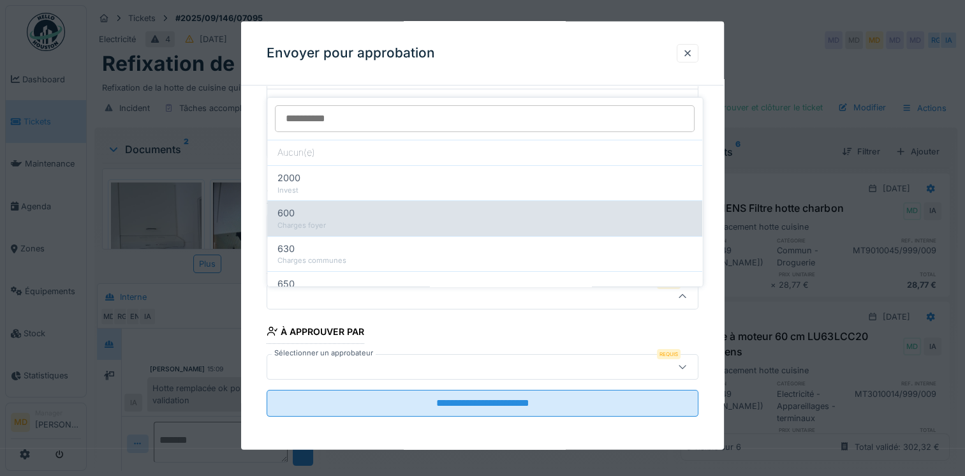
click at [321, 208] on div "600" at bounding box center [485, 213] width 415 height 14
type input "***"
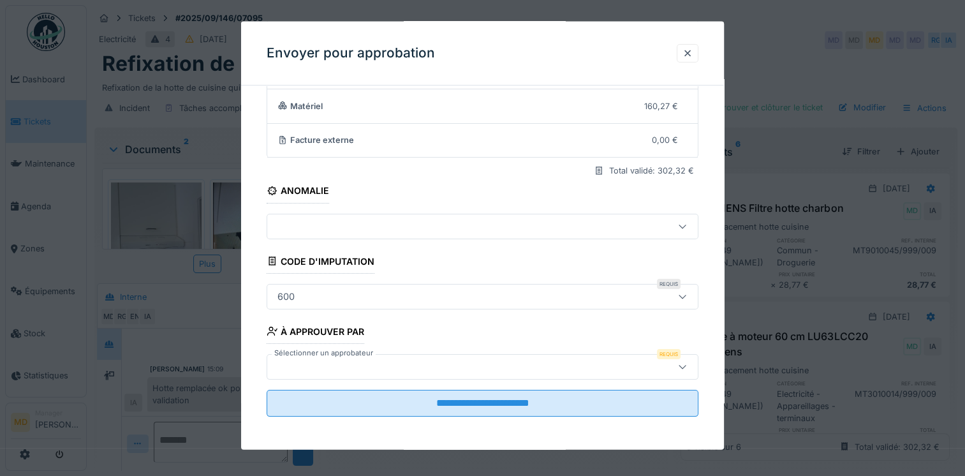
click at [397, 366] on div at bounding box center [456, 366] width 368 height 14
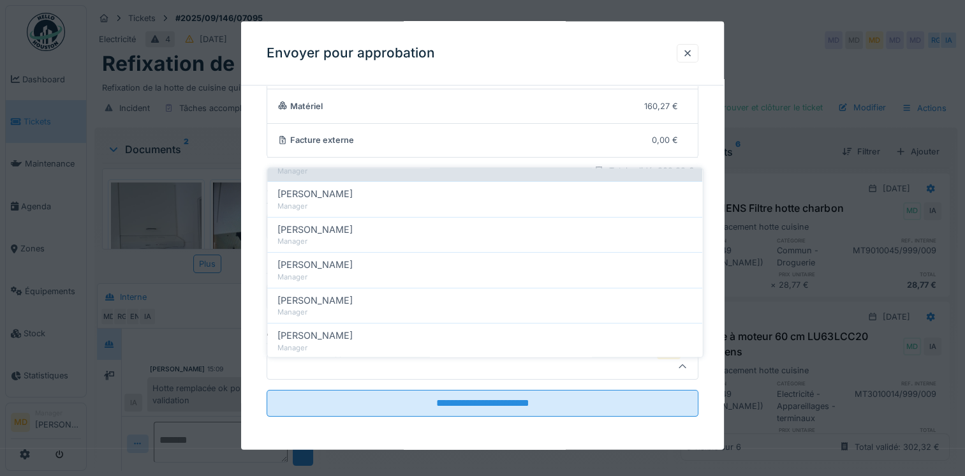
scroll to position [0, 0]
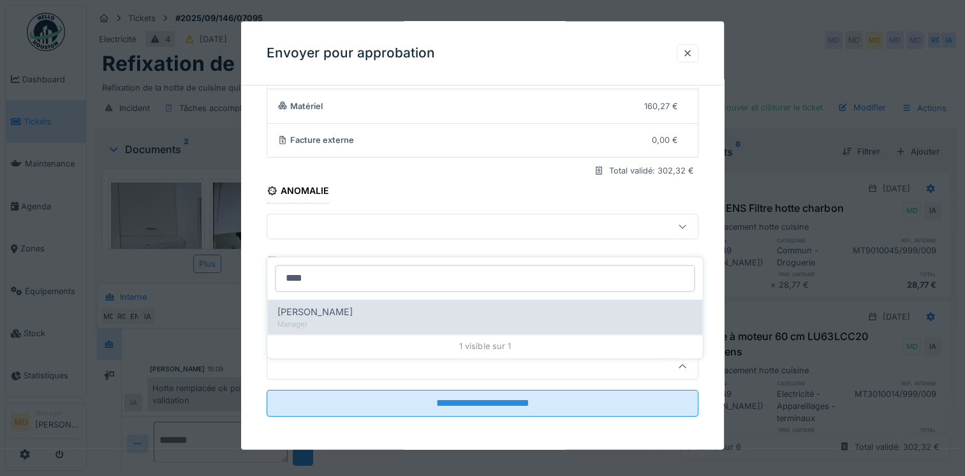
type input "****"
click at [335, 319] on div "Manager" at bounding box center [485, 324] width 415 height 11
type input "****"
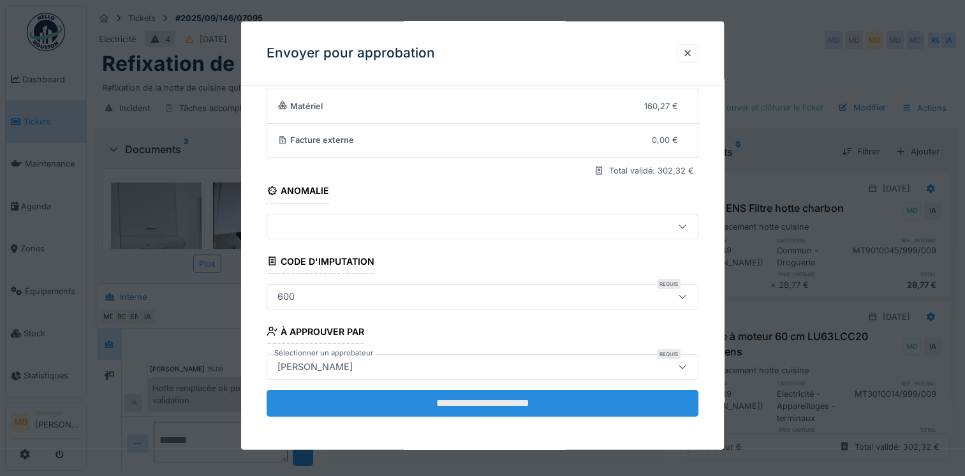
click at [434, 402] on input "**********" at bounding box center [483, 402] width 432 height 27
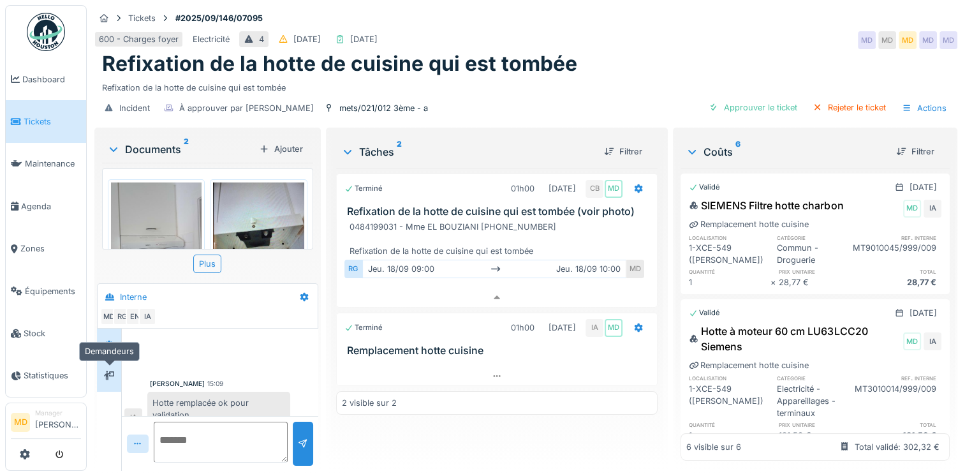
click at [107, 371] on icon at bounding box center [109, 375] width 10 height 9
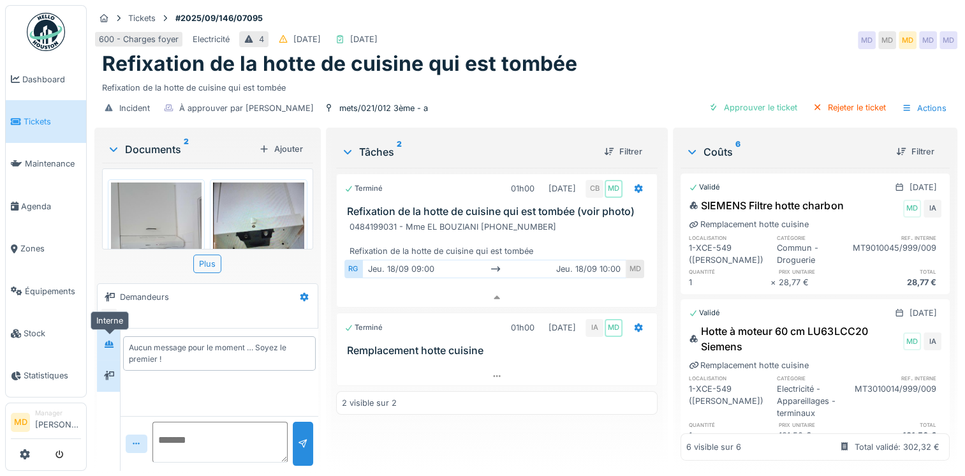
click at [112, 338] on div at bounding box center [109, 344] width 10 height 12
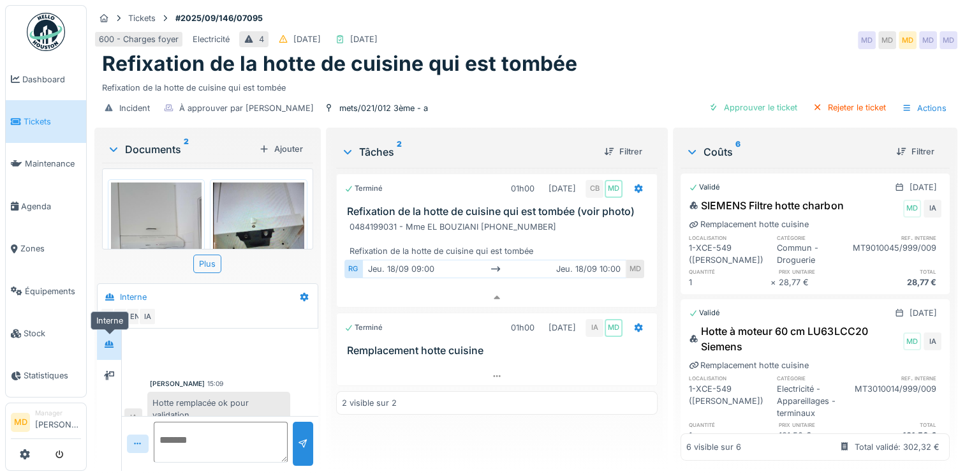
scroll to position [15, 0]
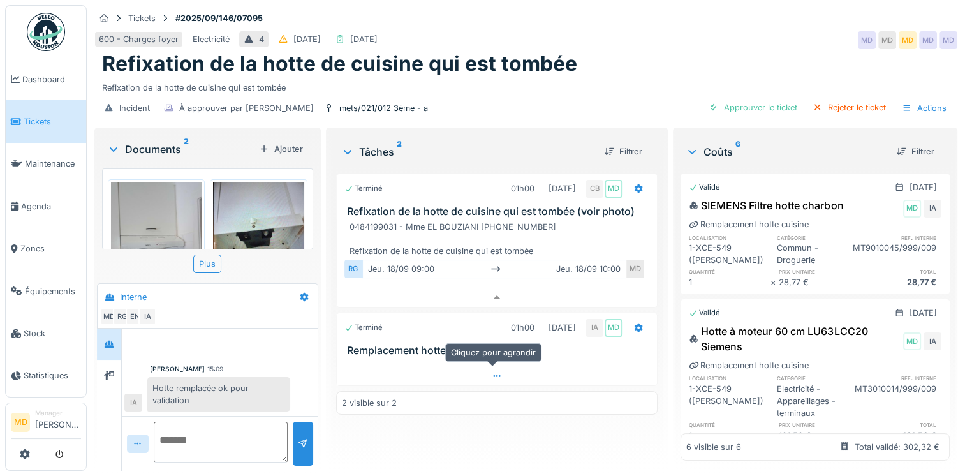
click at [492, 377] on icon at bounding box center [497, 376] width 10 height 8
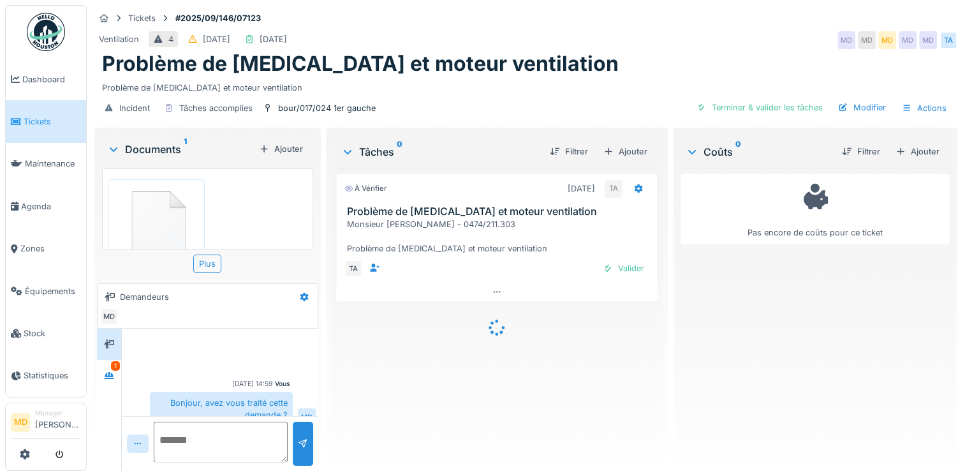
scroll to position [15, 0]
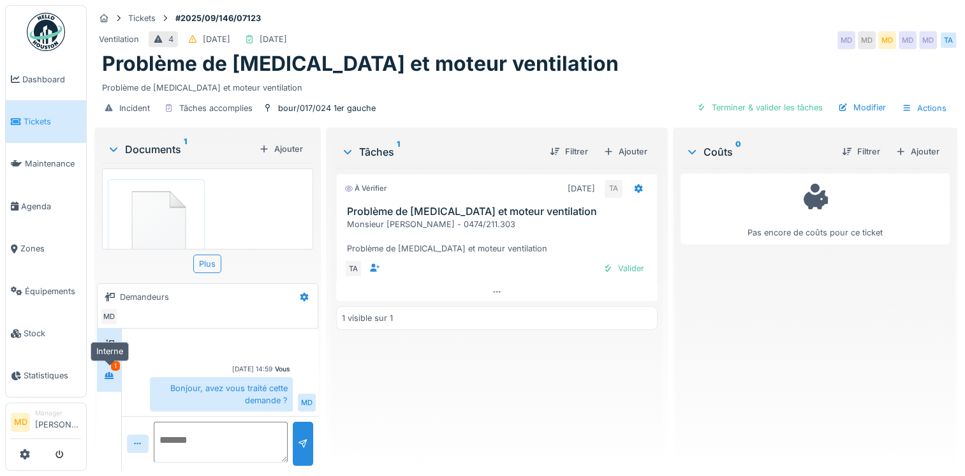
click at [110, 374] on icon at bounding box center [109, 375] width 9 height 7
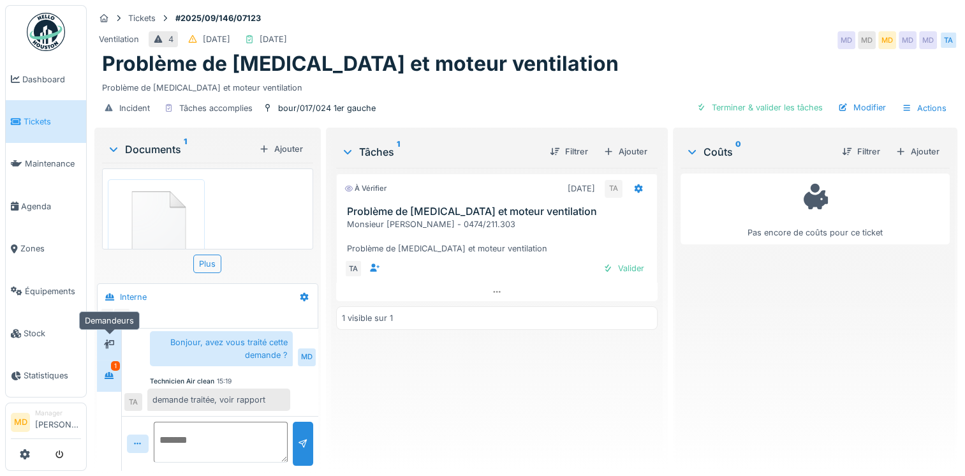
click at [110, 348] on icon at bounding box center [109, 344] width 10 height 8
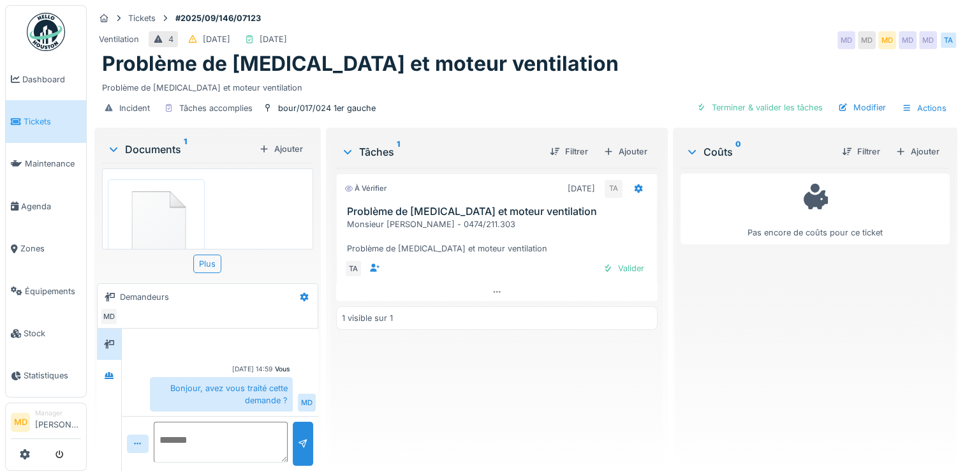
scroll to position [40, 0]
click at [149, 199] on img at bounding box center [156, 186] width 91 height 87
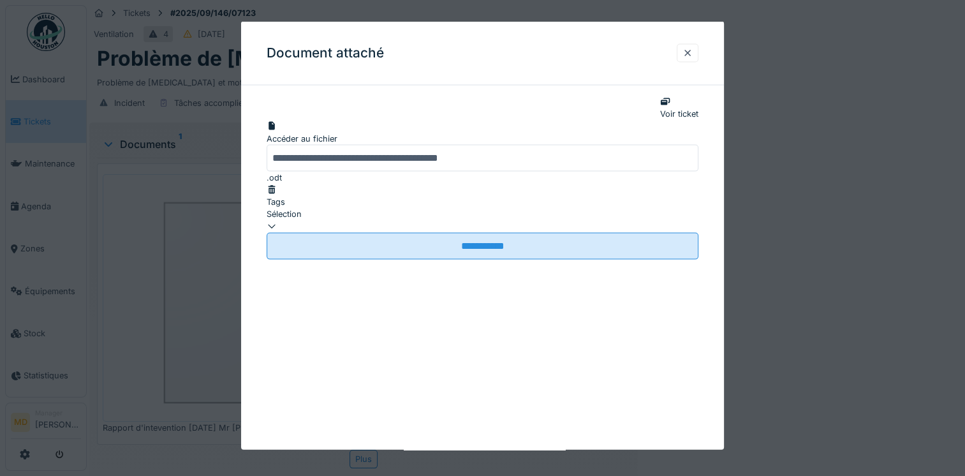
click at [464, 144] on div "Accéder au fichier" at bounding box center [483, 138] width 432 height 12
click at [692, 50] on div at bounding box center [688, 53] width 10 height 12
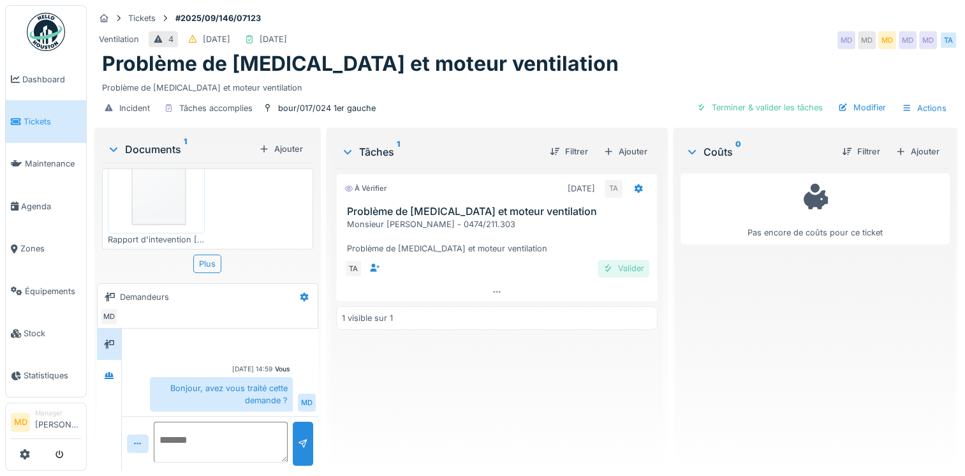
click at [623, 267] on div "Valider" at bounding box center [624, 268] width 52 height 17
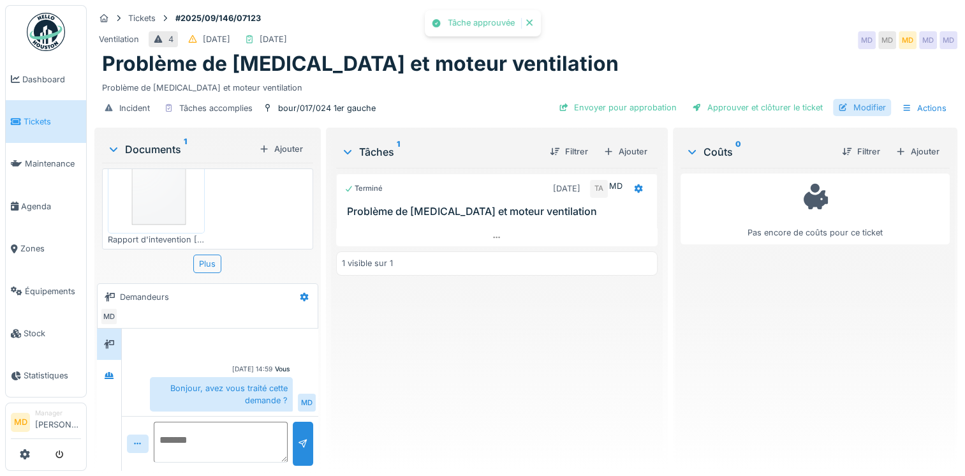
click at [851, 107] on div "Modifier" at bounding box center [862, 107] width 58 height 17
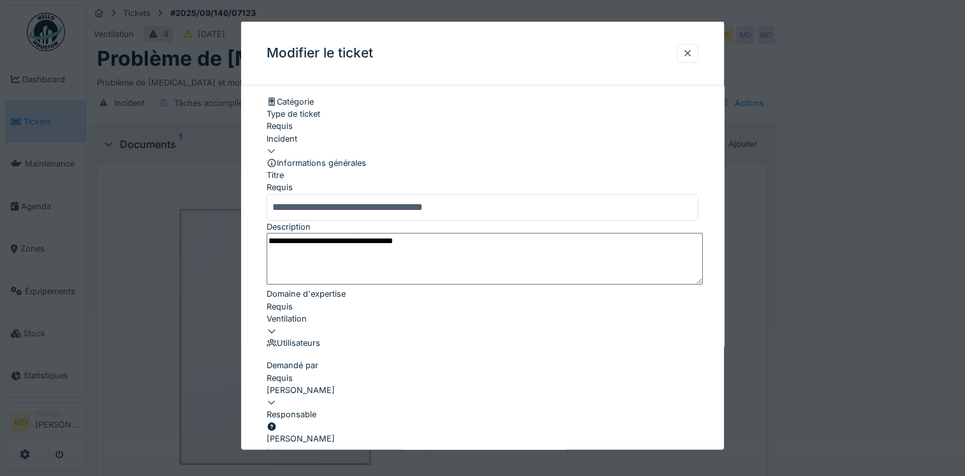
scroll to position [191, 0]
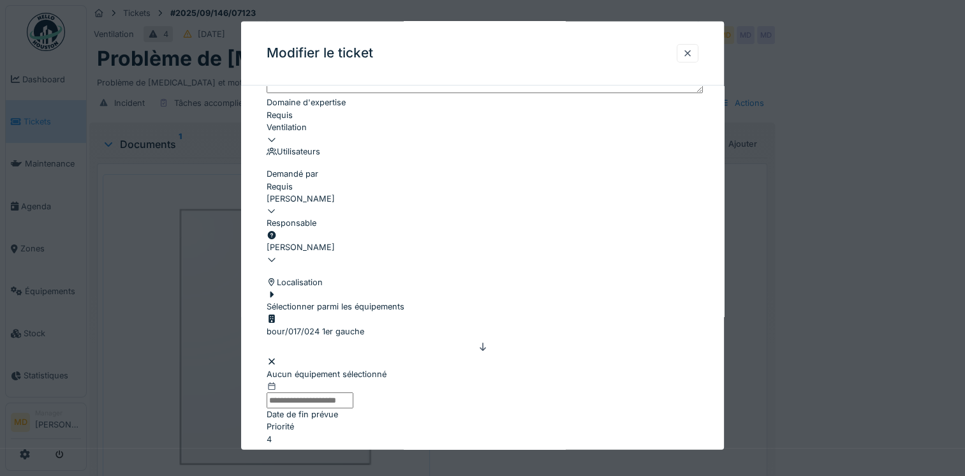
click at [346, 241] on div "[PERSON_NAME]" at bounding box center [483, 247] width 432 height 12
type input "****"
click at [337, 281] on div "Edmond Fayt" at bounding box center [484, 275] width 435 height 12
type input "****"
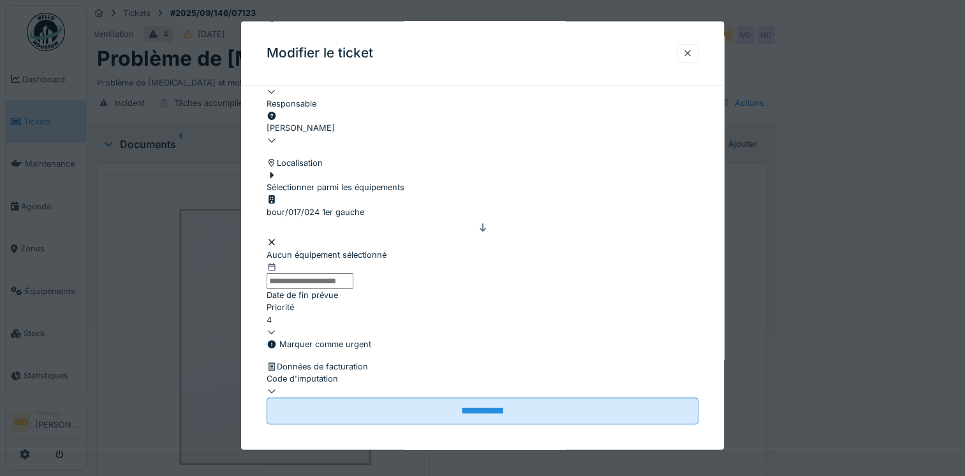
scroll to position [404, 0]
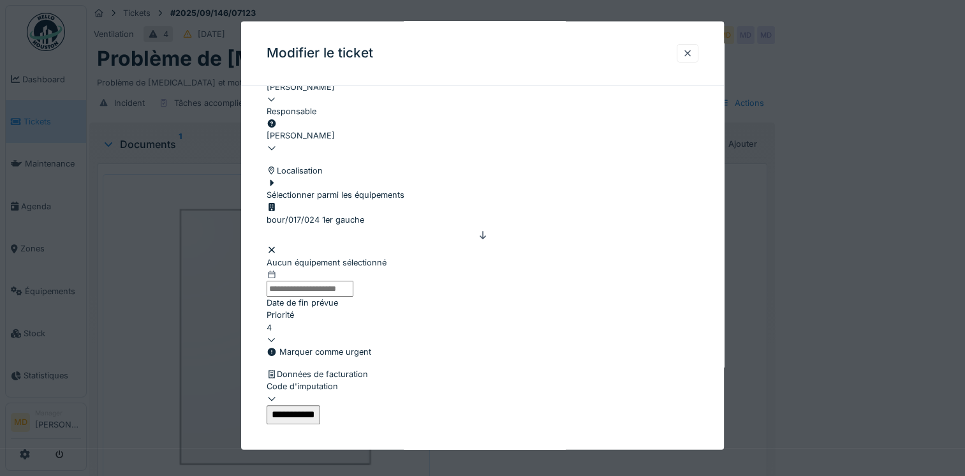
click at [320, 404] on input "**********" at bounding box center [294, 413] width 54 height 19
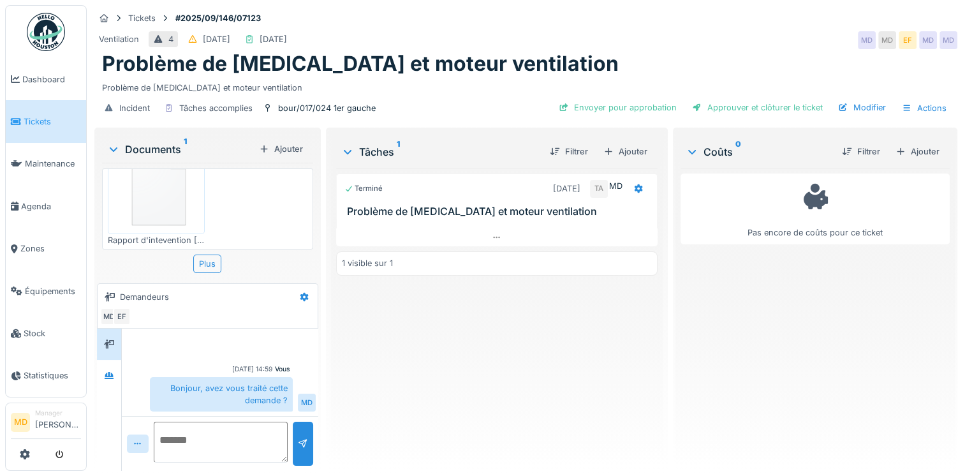
scroll to position [40, 0]
click at [109, 385] on div at bounding box center [109, 375] width 24 height 31
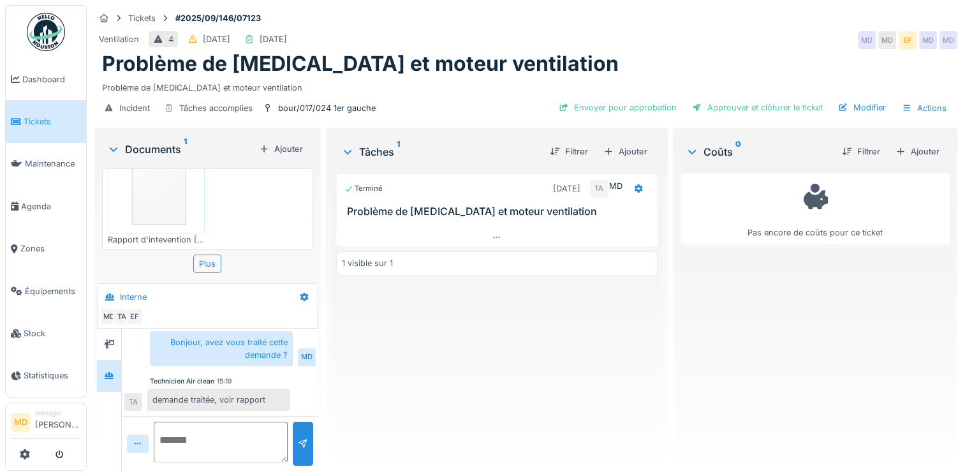
click at [196, 442] on textarea at bounding box center [221, 442] width 134 height 41
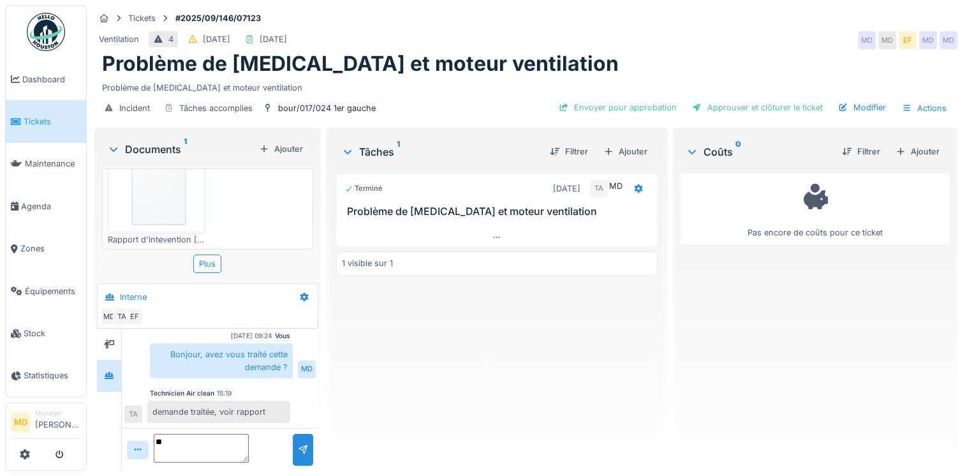
type textarea "*"
type textarea "**********"
click at [298, 444] on div at bounding box center [303, 450] width 10 height 12
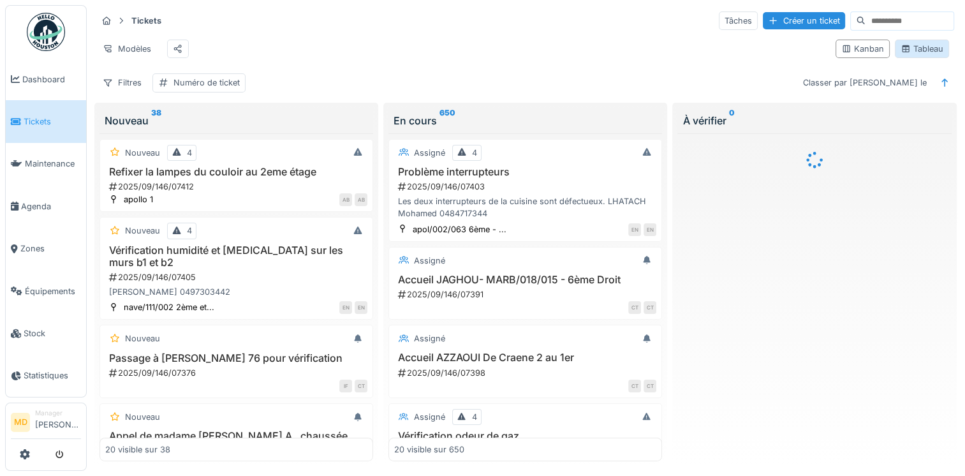
click at [910, 52] on div "Tableau" at bounding box center [922, 49] width 43 height 12
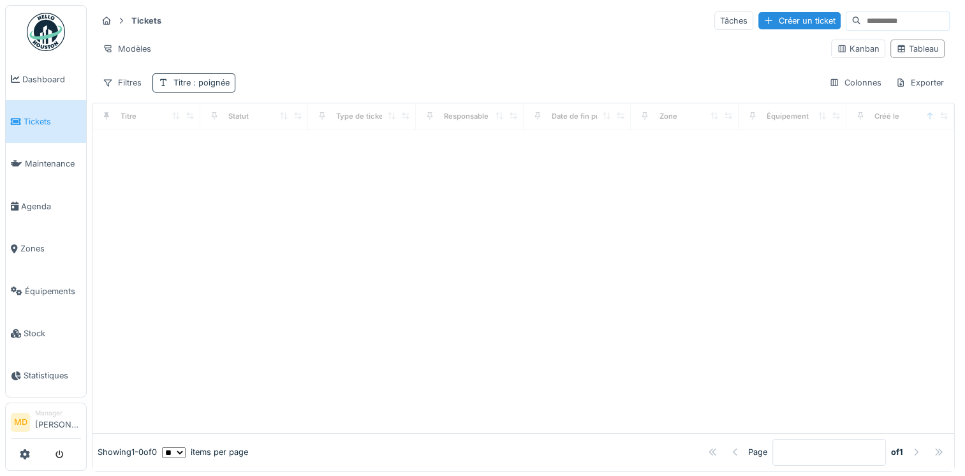
click at [201, 84] on span ": poignée" at bounding box center [210, 83] width 39 height 10
click at [272, 115] on div "Supprimer" at bounding box center [252, 115] width 66 height 17
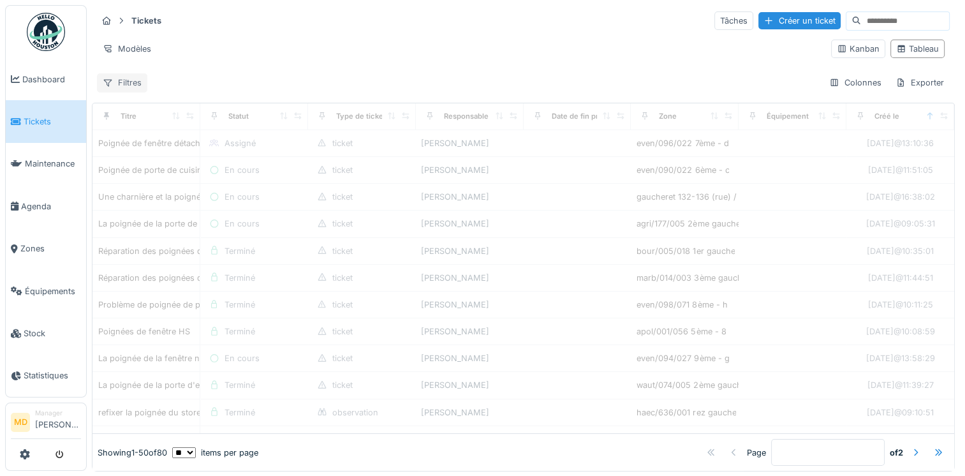
click at [133, 84] on div "Filtres" at bounding box center [122, 82] width 50 height 19
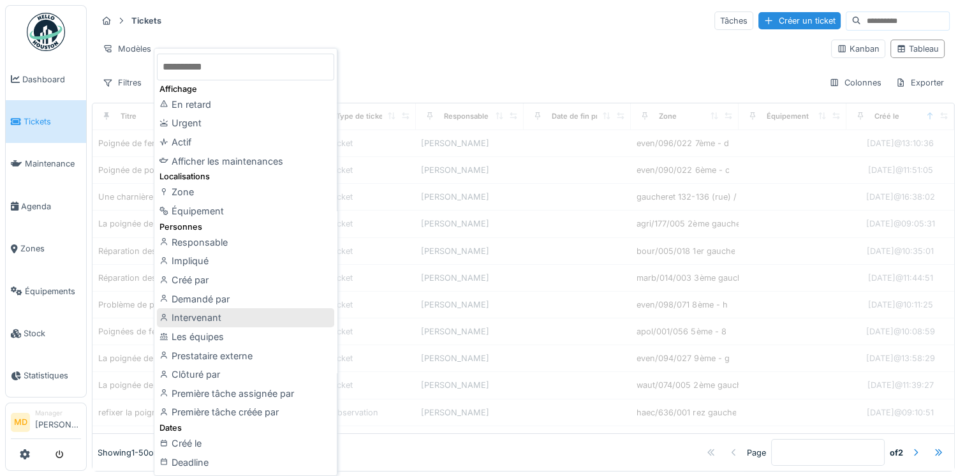
click at [212, 317] on div "Intervenant" at bounding box center [245, 317] width 177 height 19
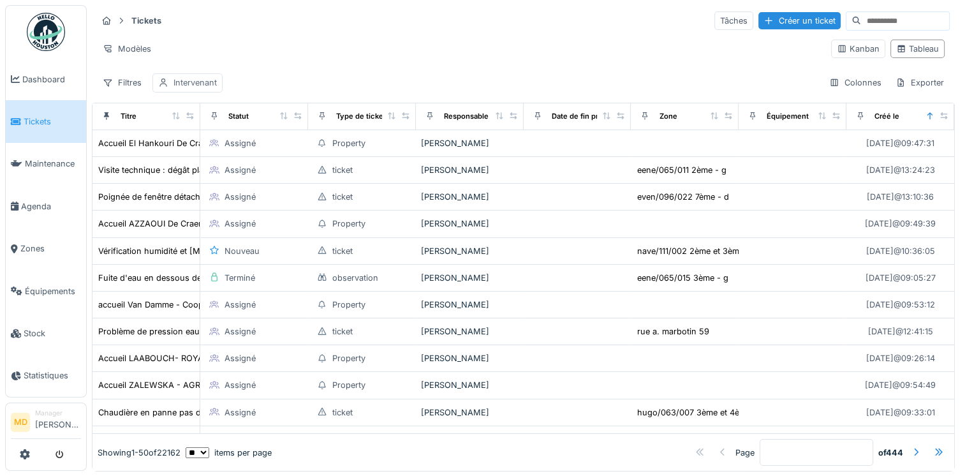
click at [186, 84] on div "Intervenant" at bounding box center [195, 83] width 43 height 12
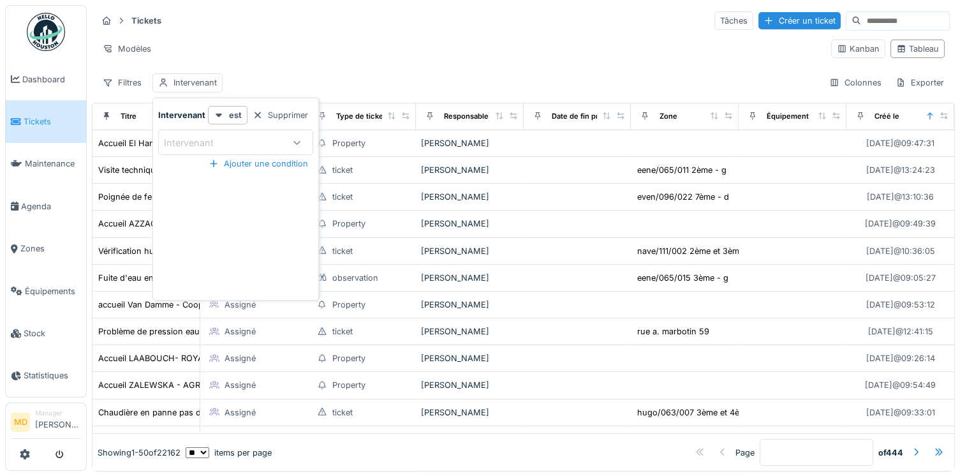
click at [199, 143] on div "Intervenant" at bounding box center [198, 143] width 68 height 14
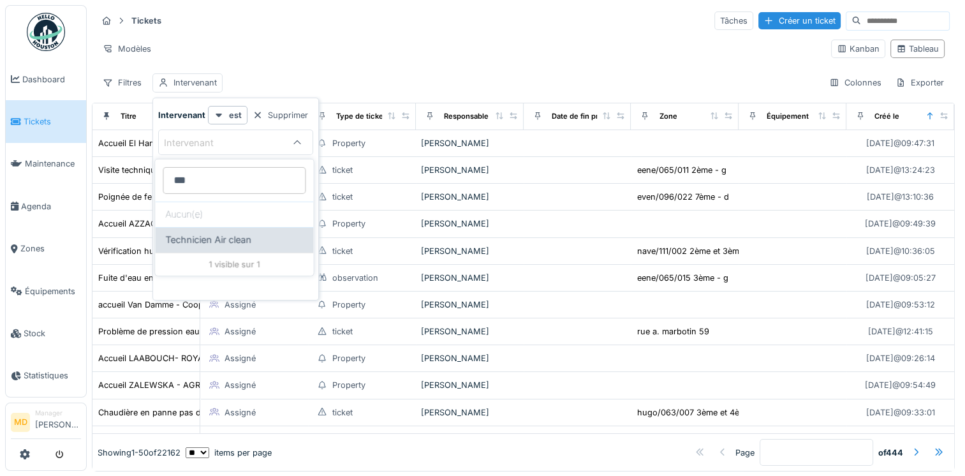
type input "***"
click at [225, 237] on span "Technicien Air clean" at bounding box center [208, 240] width 86 height 14
type input "*****"
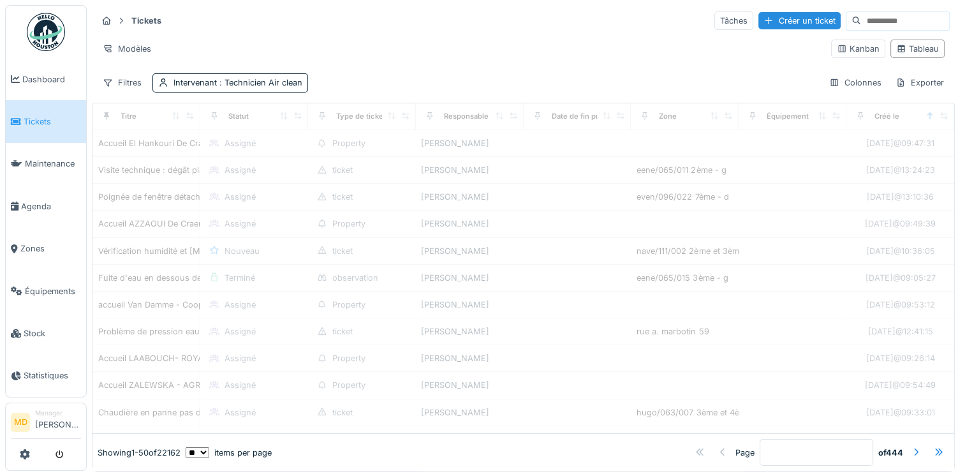
click at [343, 40] on div "Modèles" at bounding box center [459, 49] width 724 height 19
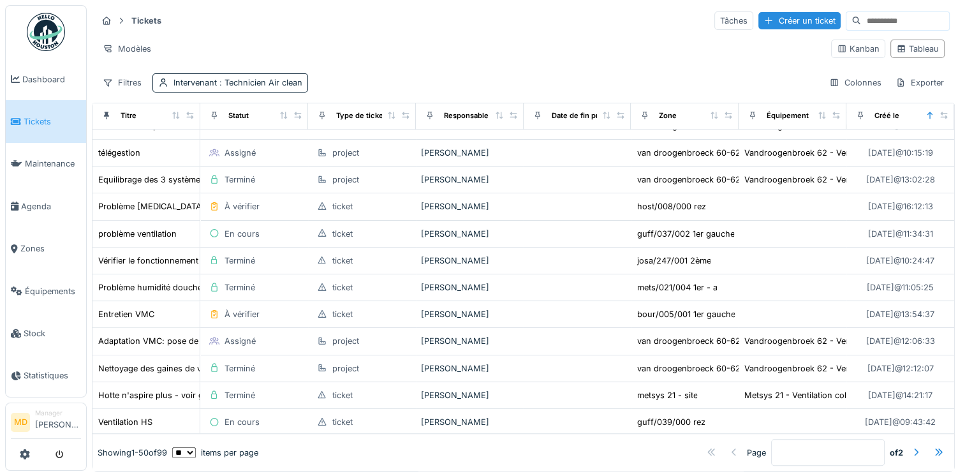
scroll to position [1041, 0]
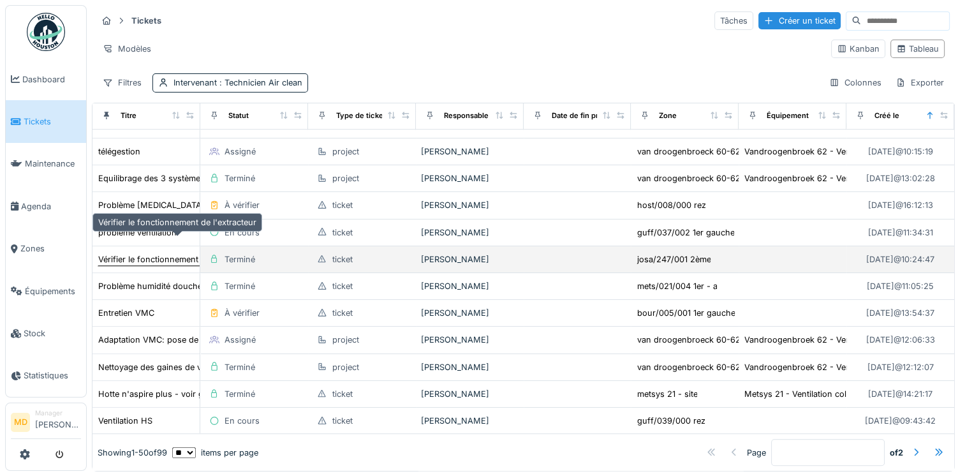
click at [143, 253] on div "Vérifier le fonctionnement de l'extracteur" at bounding box center [177, 259] width 158 height 12
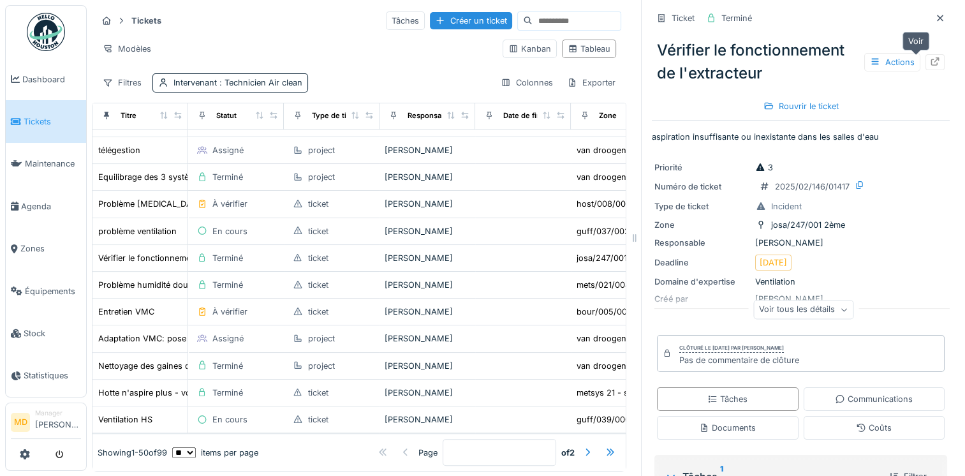
click at [930, 63] on icon at bounding box center [935, 61] width 10 height 8
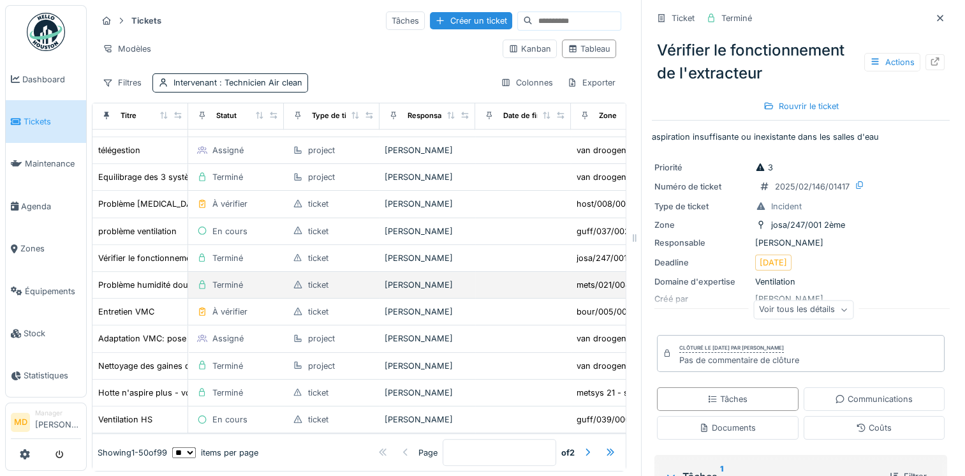
scroll to position [922, 0]
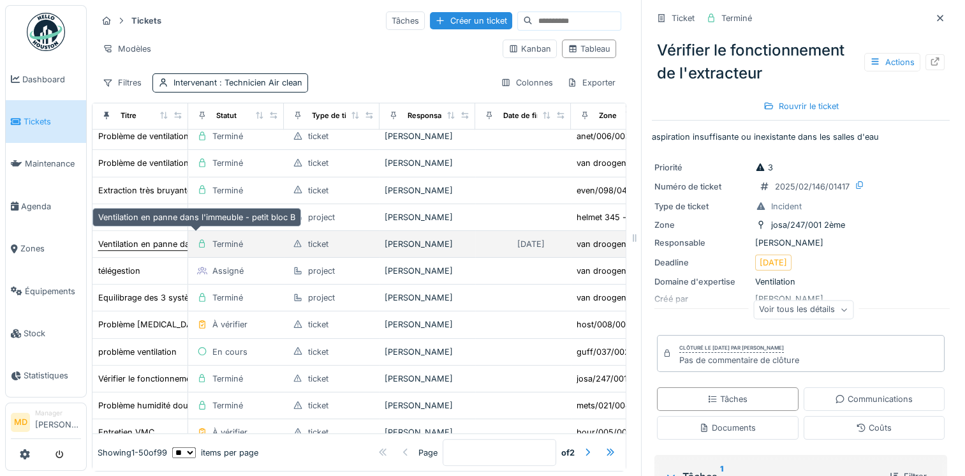
click at [145, 238] on div "Ventilation en panne dans l'immeuble - petit bloc B" at bounding box center [196, 244] width 197 height 12
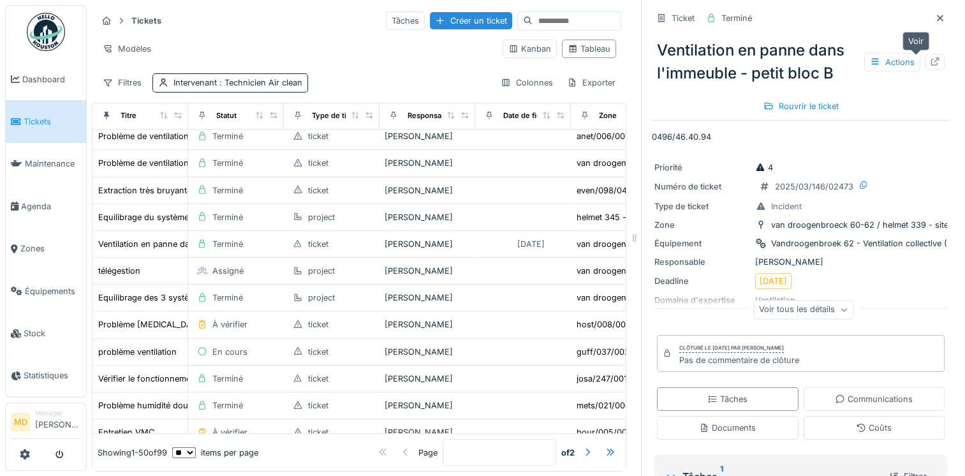
click at [931, 65] on icon at bounding box center [935, 61] width 8 height 8
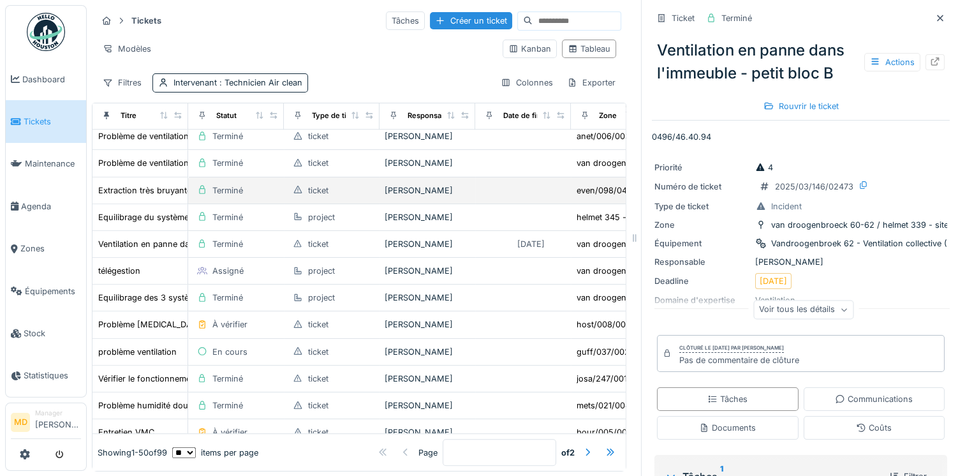
scroll to position [858, 0]
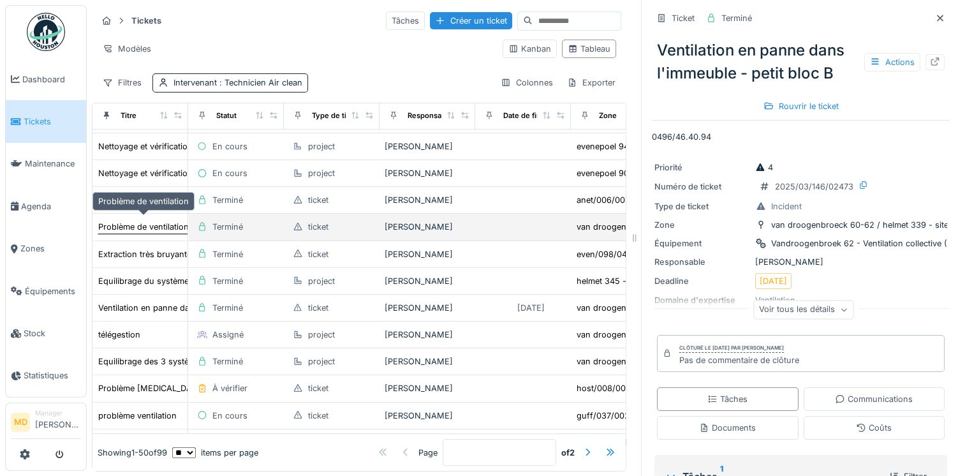
click at [145, 225] on div "Problème de ventilation" at bounding box center [143, 227] width 91 height 12
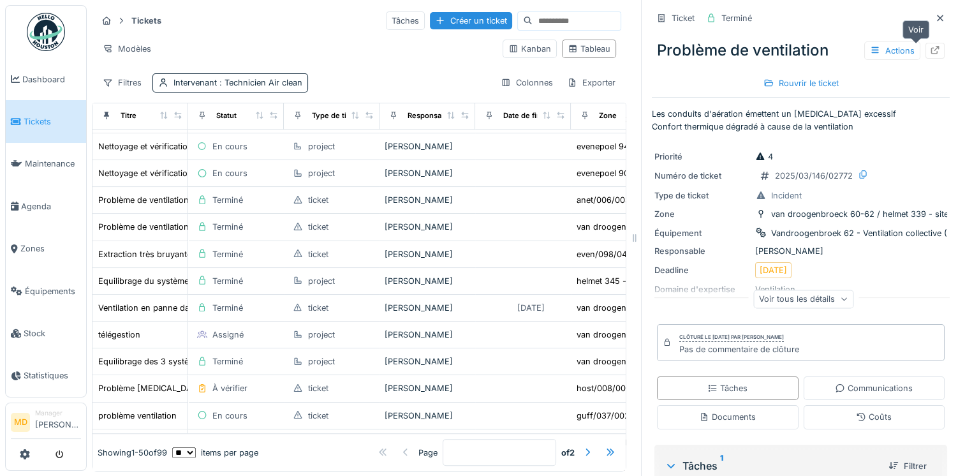
click at [926, 50] on div at bounding box center [935, 51] width 19 height 16
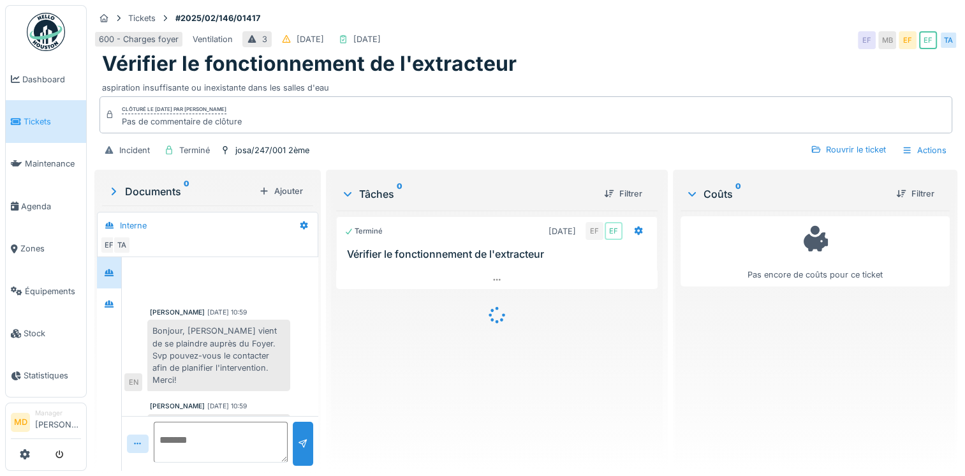
scroll to position [11, 0]
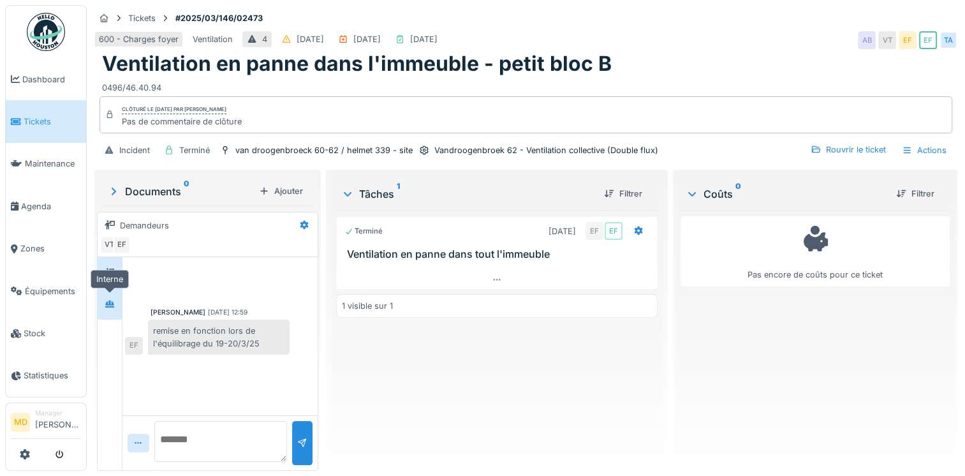
click at [108, 306] on icon at bounding box center [110, 304] width 10 height 8
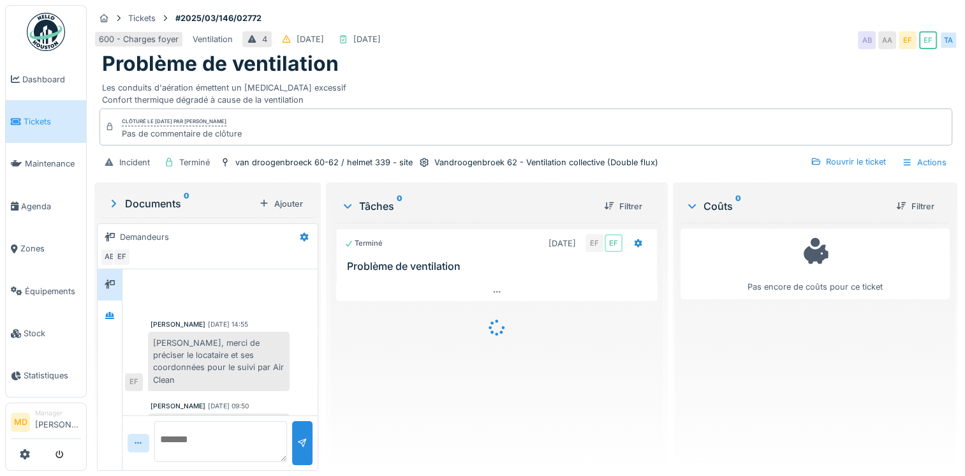
scroll to position [106, 0]
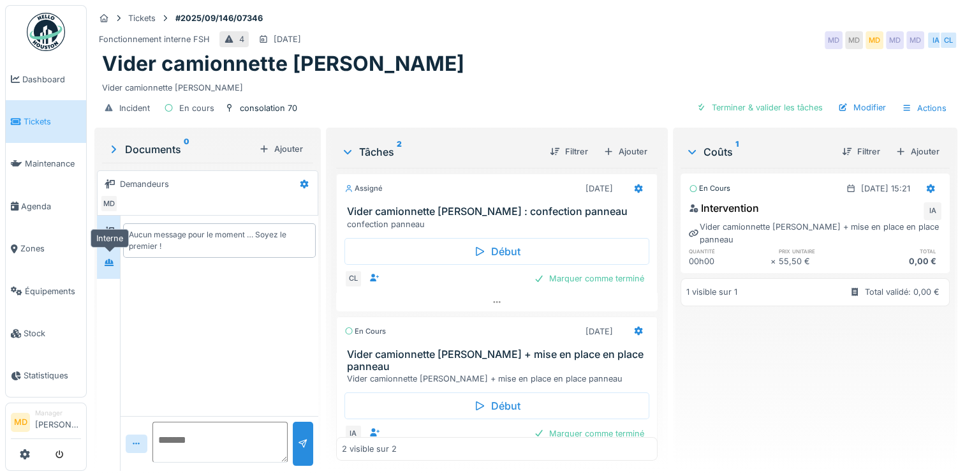
click at [111, 262] on icon at bounding box center [109, 262] width 9 height 7
click at [110, 226] on icon at bounding box center [109, 230] width 10 height 9
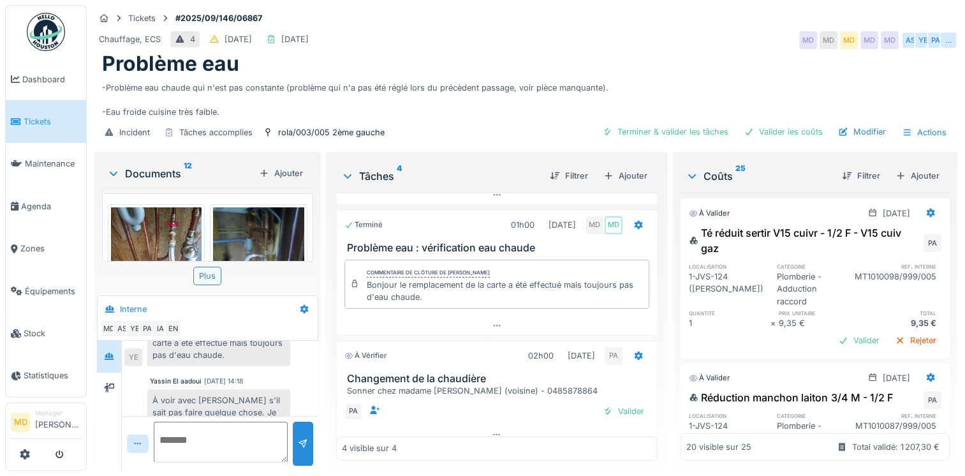
scroll to position [194, 0]
